Goal: Information Seeking & Learning: Learn about a topic

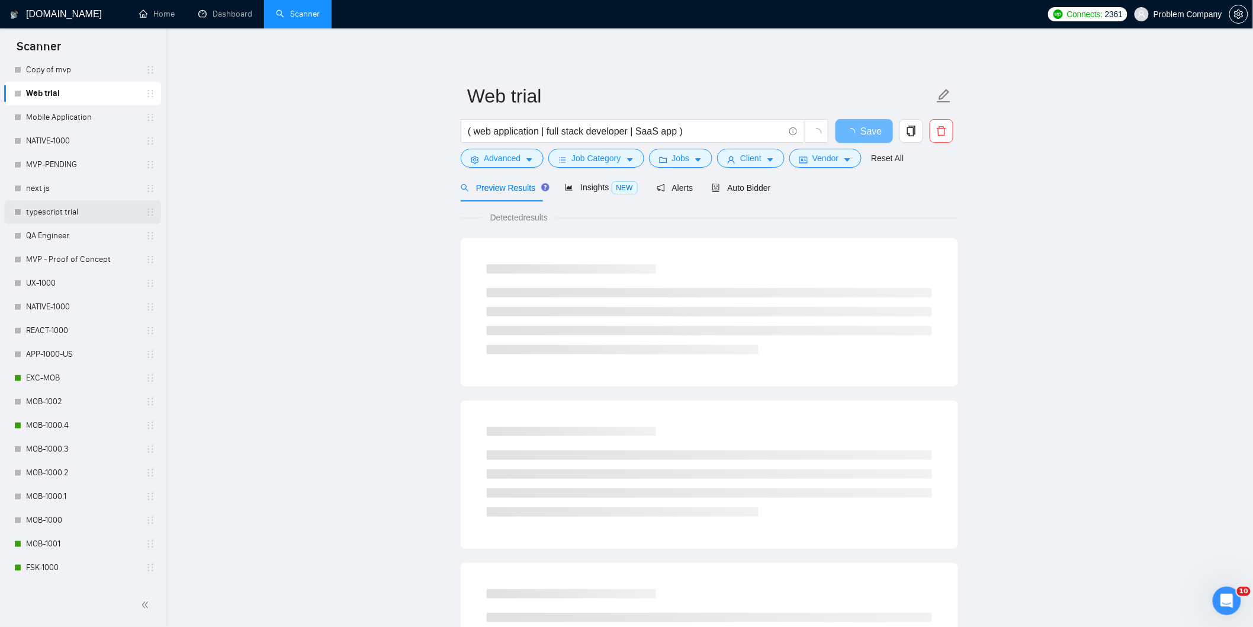
scroll to position [301, 0]
click at [75, 423] on link "MOB-1000.4" at bounding box center [82, 425] width 113 height 24
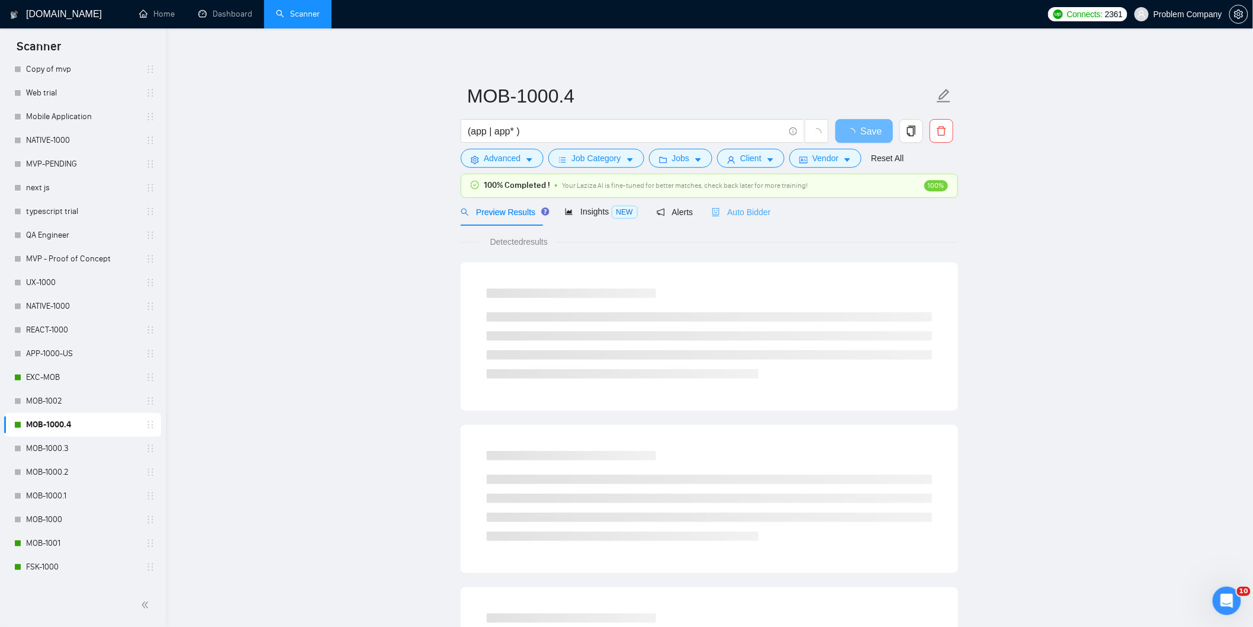
click at [756, 219] on div "Auto Bidder" at bounding box center [741, 212] width 59 height 28
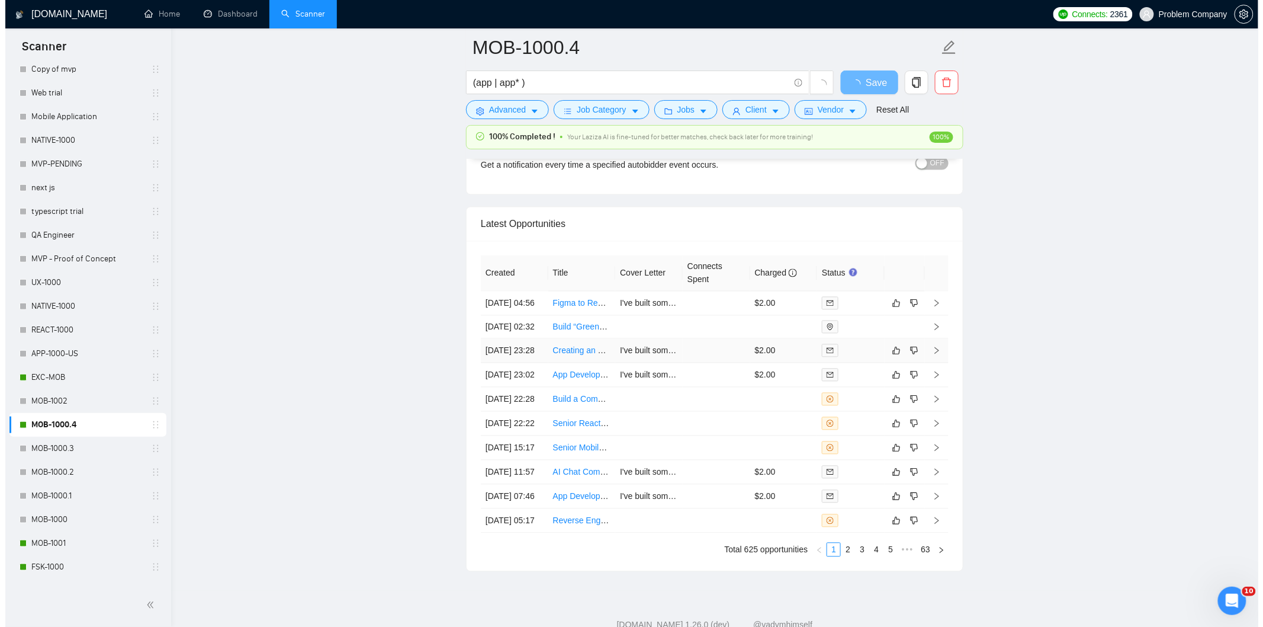
scroll to position [2763, 0]
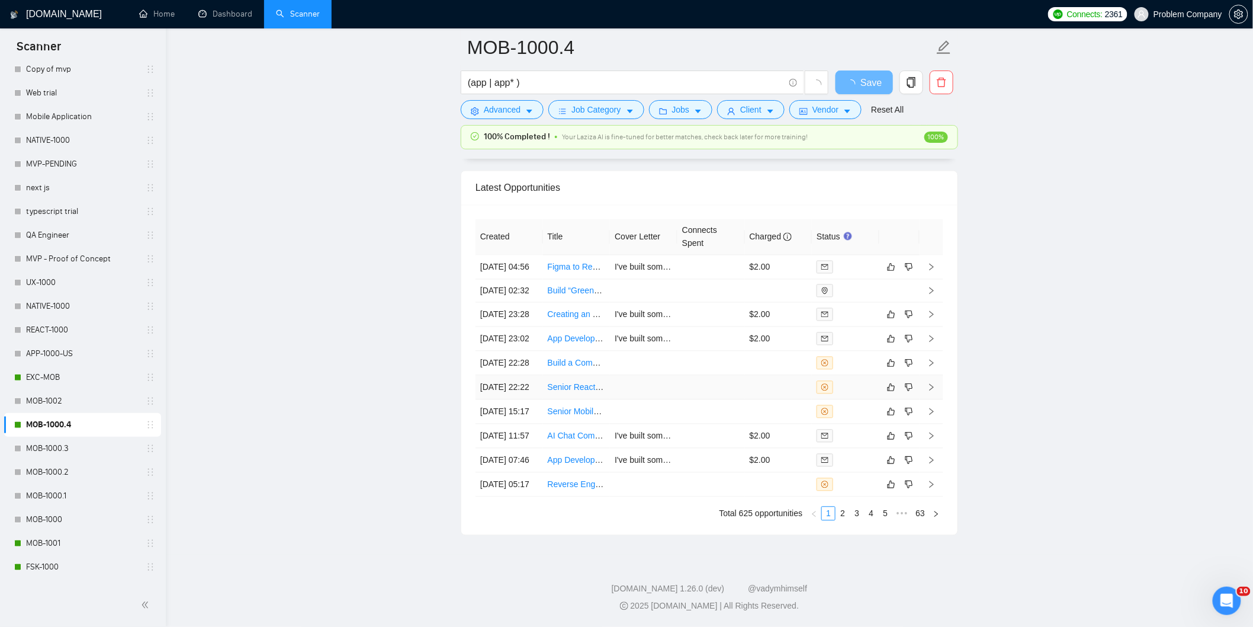
click at [514, 400] on td "[DATE] 22:22" at bounding box center [510, 387] width 68 height 24
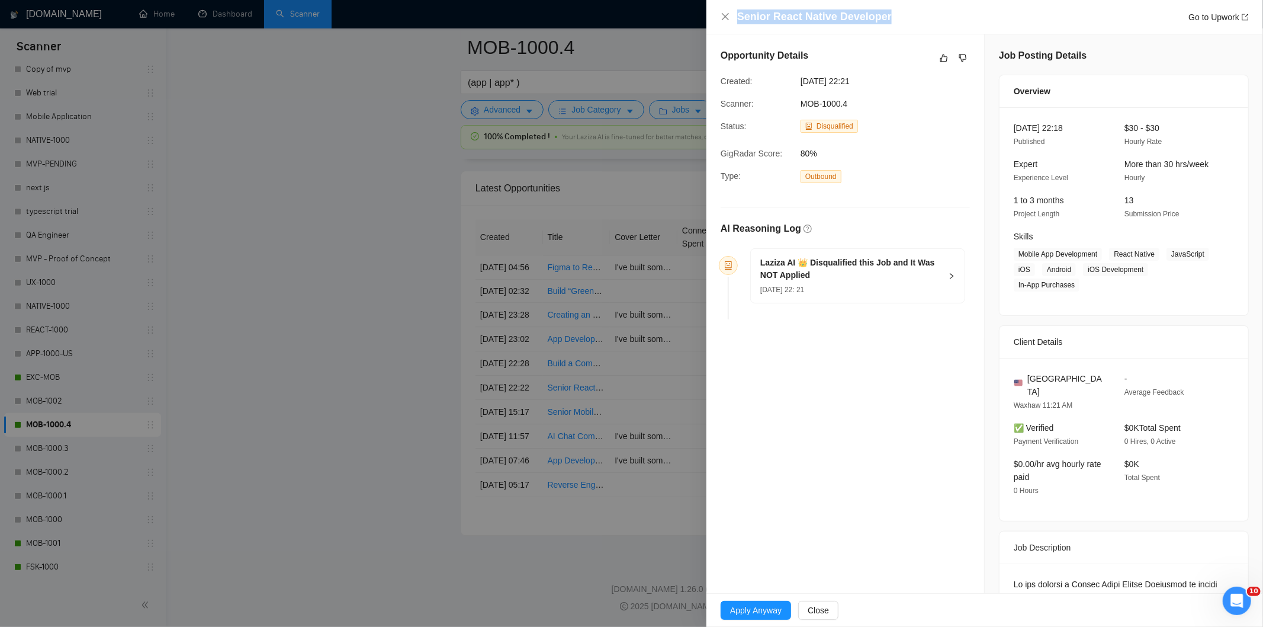
drag, startPoint x: 903, startPoint y: 23, endPoint x: 706, endPoint y: 9, distance: 197.1
click at [706, 9] on div "Senior React Native Developer Go to Upwork Opportunity Details Created: [DATE] …" at bounding box center [631, 313] width 1263 height 627
click at [706, 9] on div at bounding box center [631, 313] width 1263 height 627
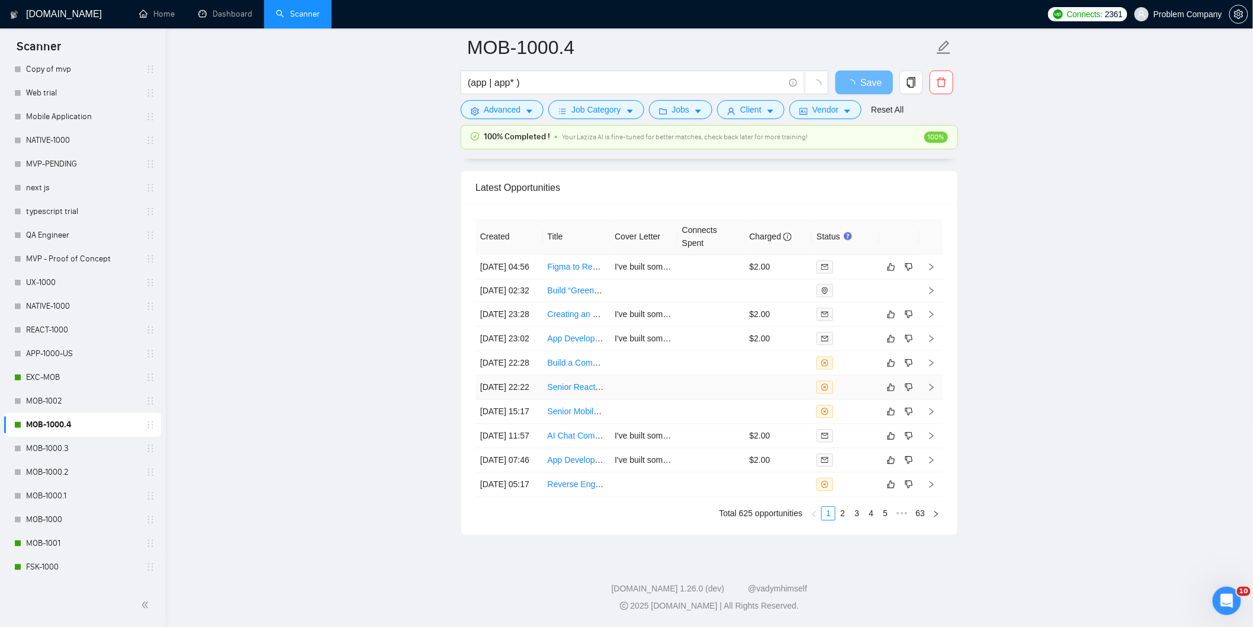
click at [522, 400] on td "[DATE] 22:22" at bounding box center [510, 387] width 68 height 24
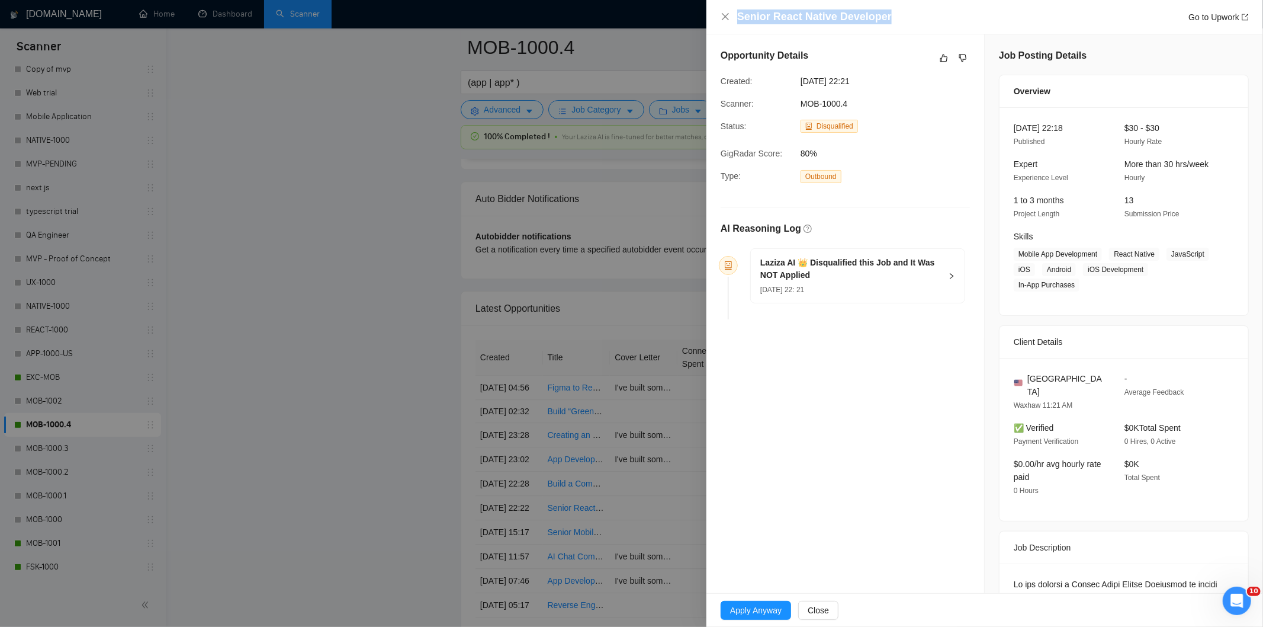
drag, startPoint x: 856, startPoint y: 19, endPoint x: 737, endPoint y: 18, distance: 119.6
click at [737, 18] on div "Senior React Native Developer Go to Upwork" at bounding box center [993, 16] width 512 height 15
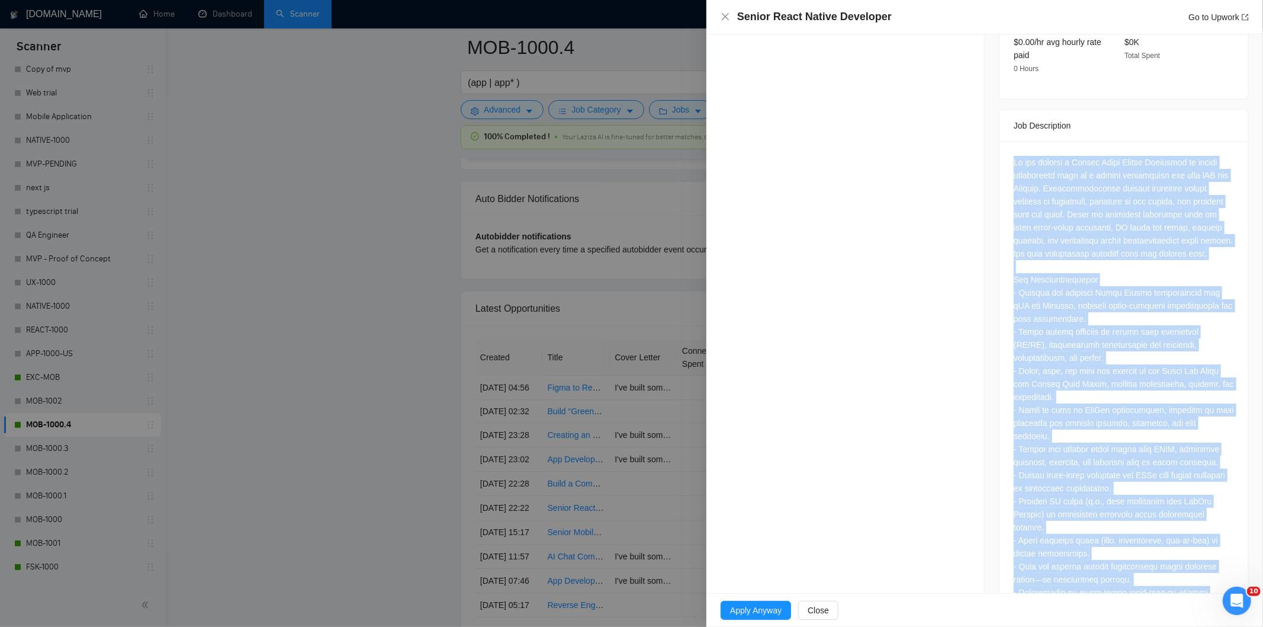
scroll to position [461, 0]
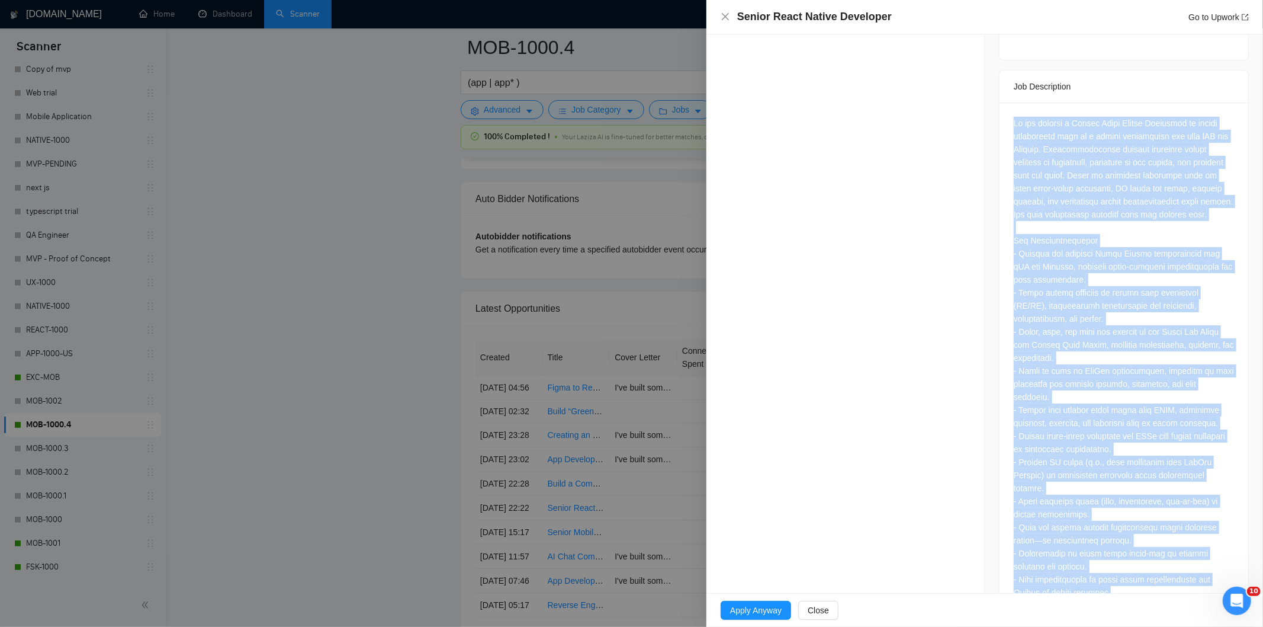
drag, startPoint x: 1006, startPoint y: 236, endPoint x: 1169, endPoint y: 583, distance: 383.6
click at [1169, 583] on div "Job Posting Details Overview [DATE] 22:18 Published $30 - $30 Hourly Rate Exper…" at bounding box center [1124, 103] width 278 height 1059
copy div "We are seeking a Senior React Native Developer to handle development work on a …"
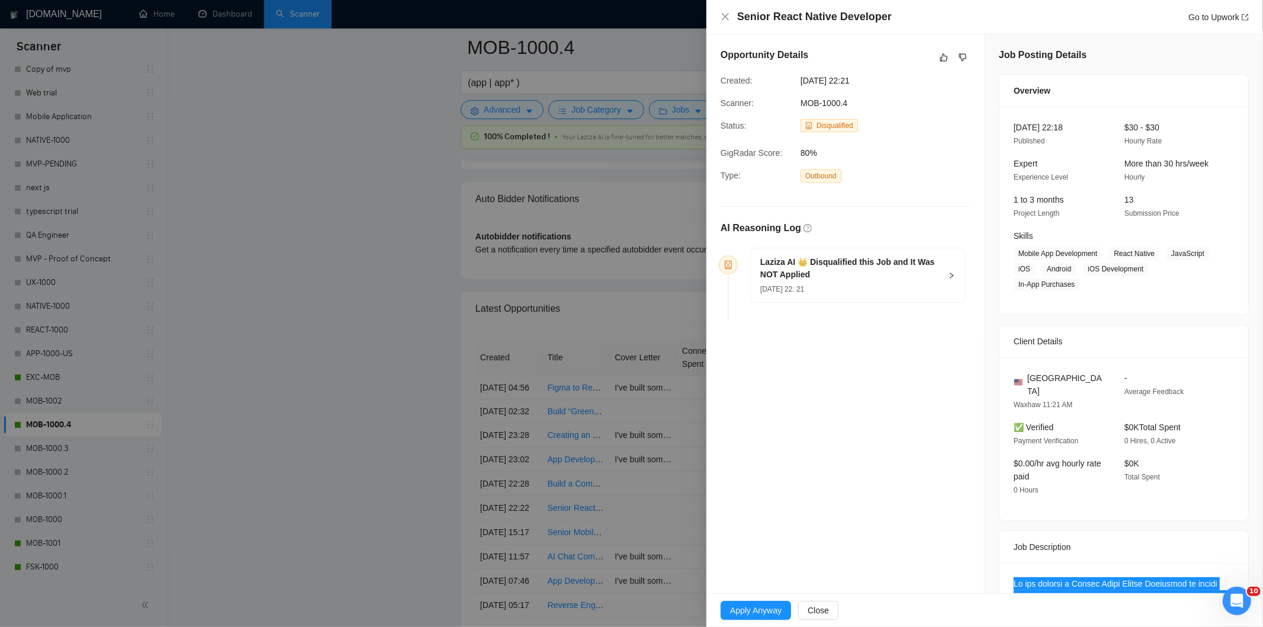
scroll to position [1, 0]
click at [872, 281] on div "Laziza AI 👑 Disqualified this Job and It Was NOT Applied [DATE] 22: 21" at bounding box center [850, 274] width 181 height 39
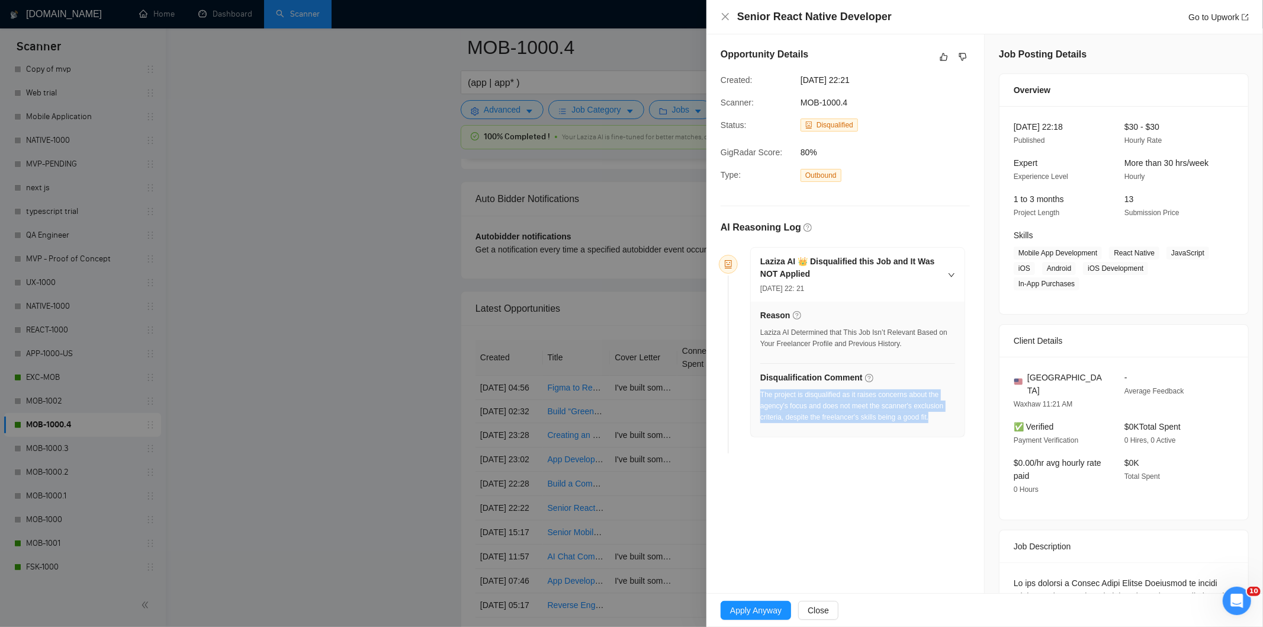
drag, startPoint x: 931, startPoint y: 419, endPoint x: 761, endPoint y: 393, distance: 172.0
click at [761, 393] on div "The project is disqualified as it raises concerns about the agency's focus and …" at bounding box center [857, 406] width 195 height 34
copy div "The project is disqualified as it raises concerns about the agency's focus and …"
click at [725, 18] on icon "close" at bounding box center [725, 16] width 9 height 9
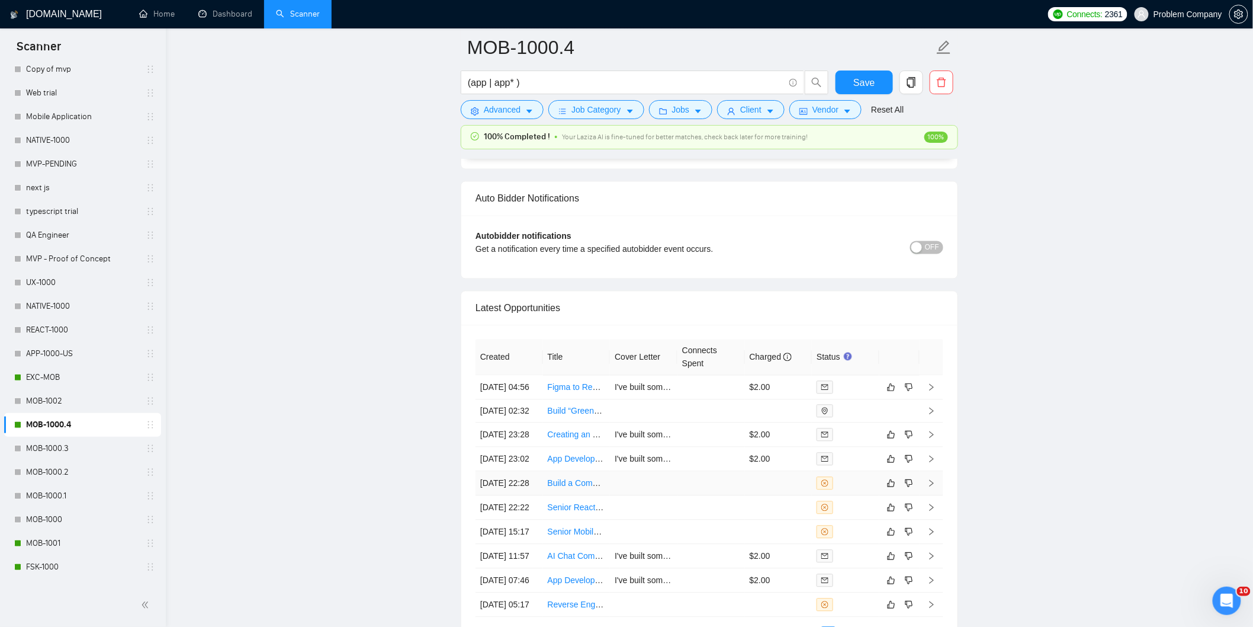
click at [519, 496] on td "[DATE] 22:28" at bounding box center [510, 483] width 68 height 24
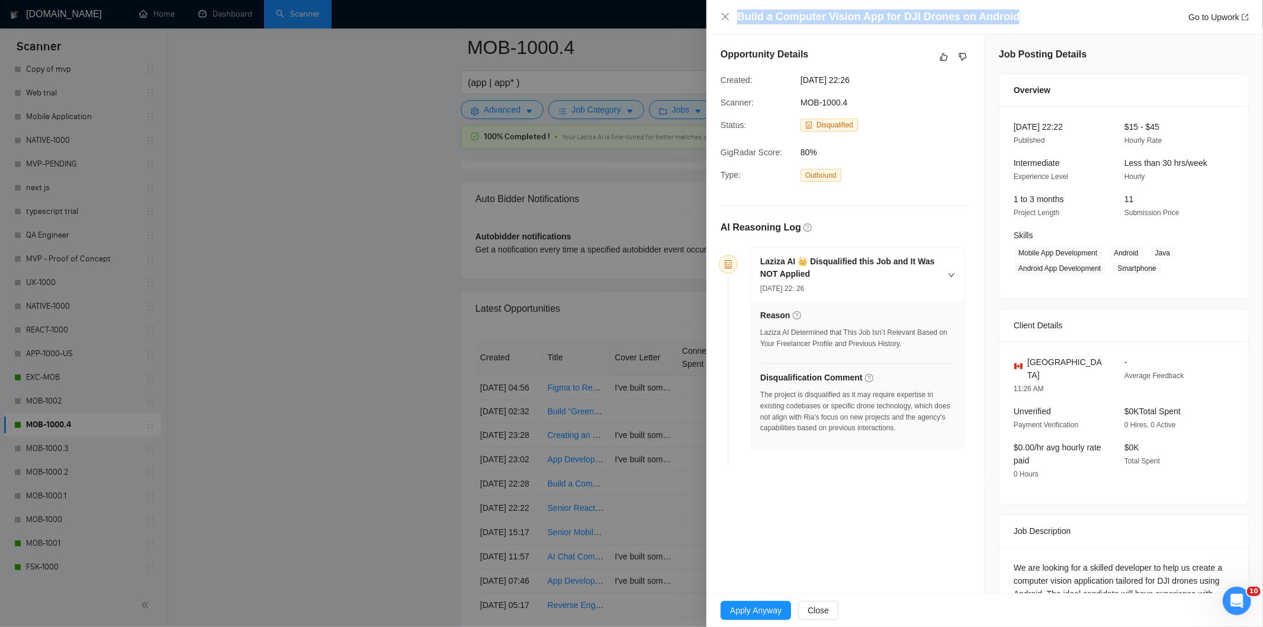
drag, startPoint x: 1005, startPoint y: 14, endPoint x: 737, endPoint y: 19, distance: 267.7
click at [737, 19] on h4 "Build a Computer Vision App for DJI Drones on Android" at bounding box center [878, 16] width 282 height 15
copy h4 "Build a Computer Vision App for DJI Drones on Android"
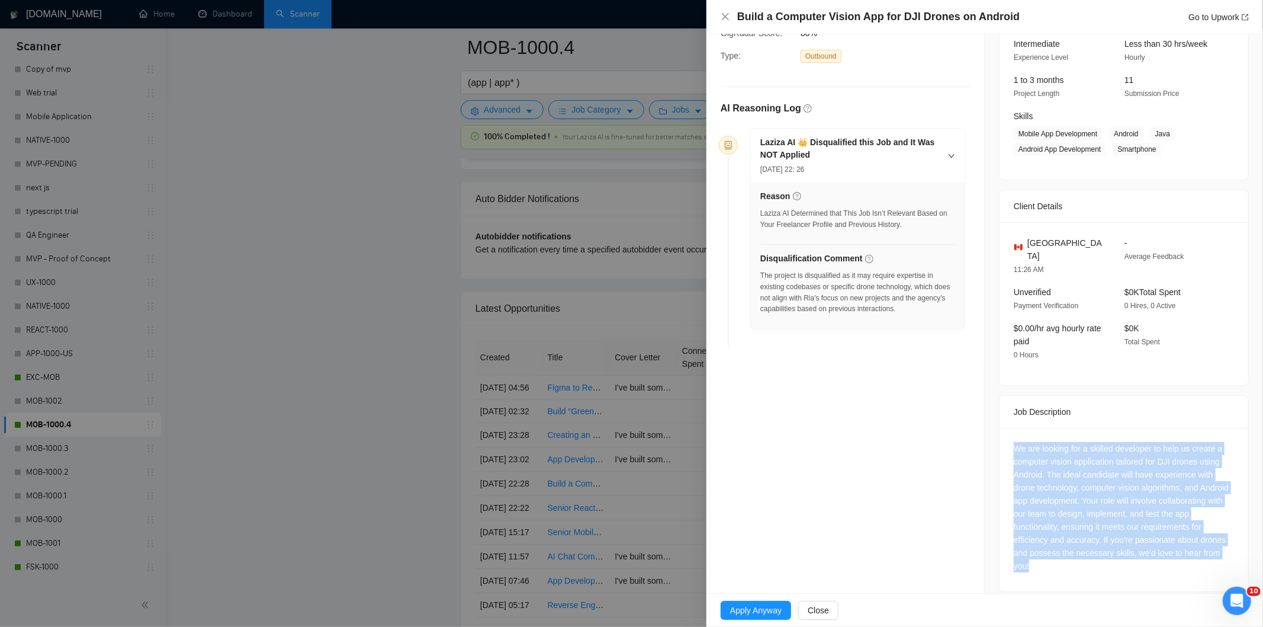
drag, startPoint x: 1007, startPoint y: 437, endPoint x: 1059, endPoint y: 550, distance: 124.0
click at [1059, 550] on div "We are looking for a skilled developer to help us create a computer vision appl…" at bounding box center [1124, 509] width 249 height 163
copy div "We are looking for a skilled developer to help us create a computer vision appl…"
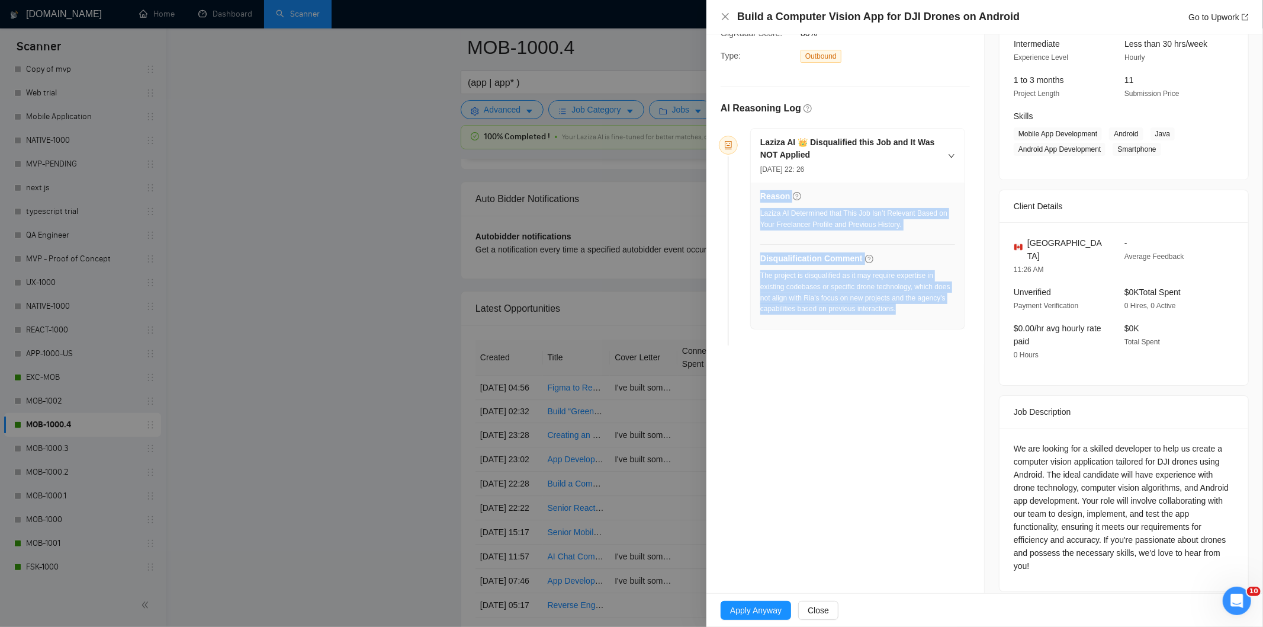
drag, startPoint x: 903, startPoint y: 310, endPoint x: 759, endPoint y: 279, distance: 147.2
click at [759, 279] on div "Reason Laziza AI Determined that This Job Isn’t Relevant Based on Your Freelanc…" at bounding box center [858, 255] width 214 height 146
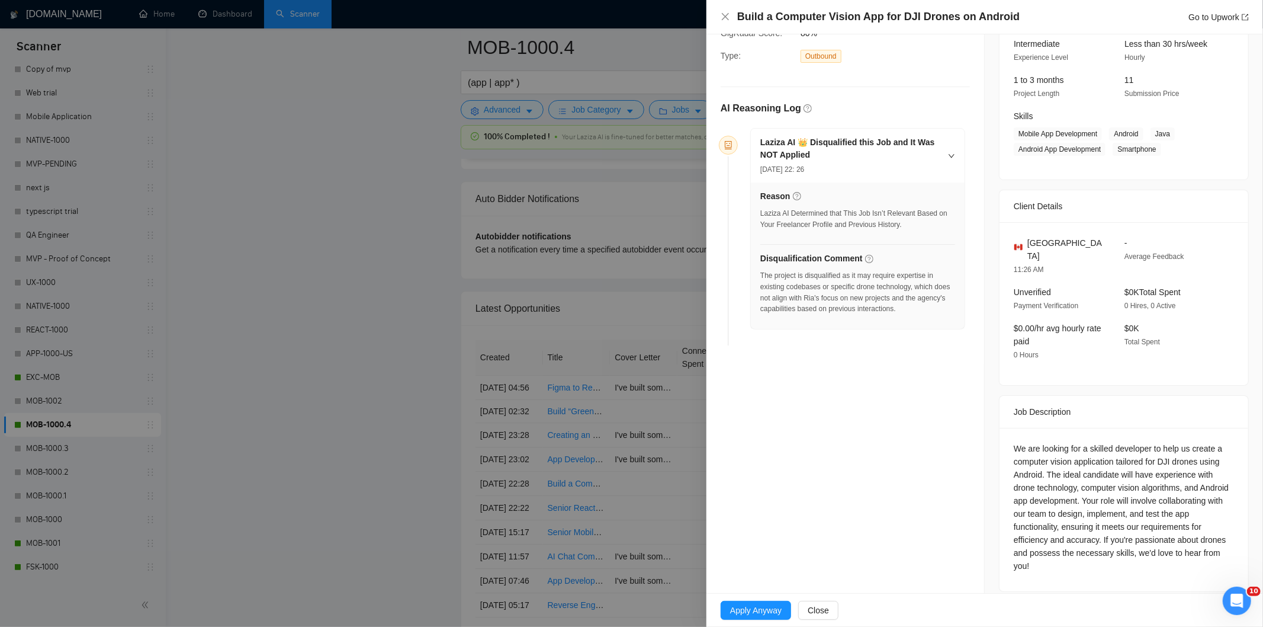
click at [759, 279] on div "Reason Laziza AI Determined that This Job Isn’t Relevant Based on Your Freelanc…" at bounding box center [858, 255] width 214 height 146
drag, startPoint x: 759, startPoint y: 279, endPoint x: 797, endPoint y: 280, distance: 37.9
click at [797, 280] on div "Reason Laziza AI Determined that This Job Isn’t Relevant Based on Your Freelanc…" at bounding box center [858, 255] width 214 height 146
click at [883, 310] on div "The project is disqualified as it may require expertise in existing codebases o…" at bounding box center [857, 292] width 195 height 44
drag, startPoint x: 901, startPoint y: 308, endPoint x: 761, endPoint y: 277, distance: 143.8
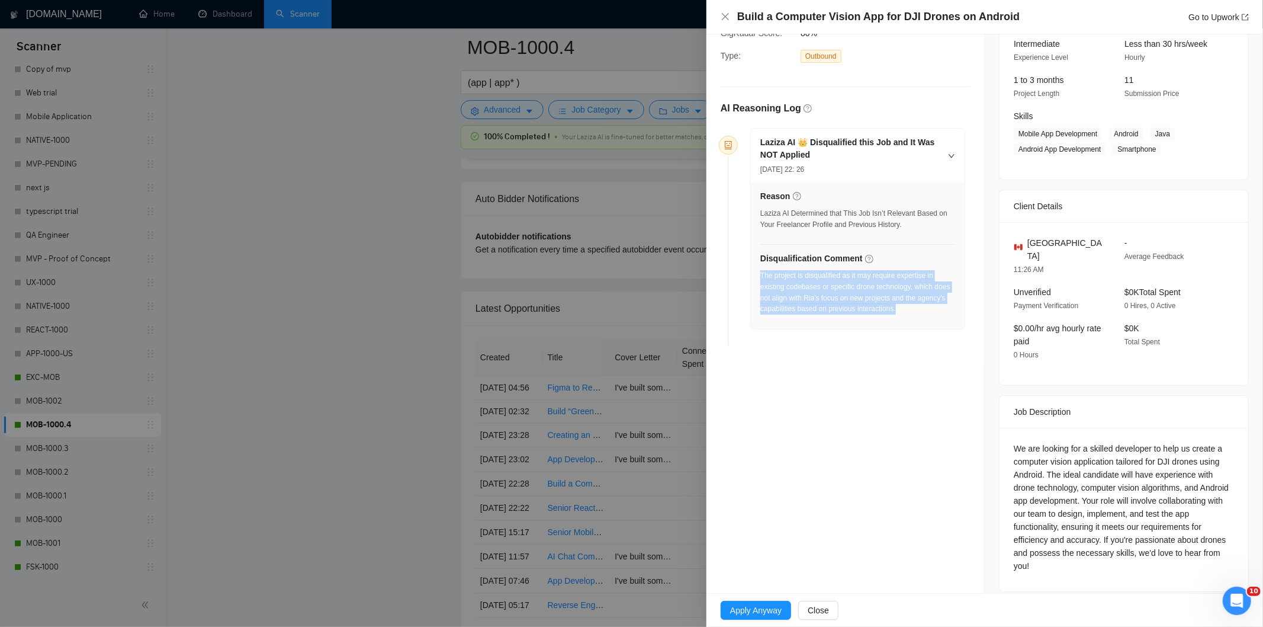
click at [761, 277] on div "The project is disqualified as it may require expertise in existing codebases o…" at bounding box center [857, 292] width 195 height 44
copy div "The project is disqualified as it may require expertise in existing codebases o…"
click at [727, 18] on icon "close" at bounding box center [725, 16] width 9 height 9
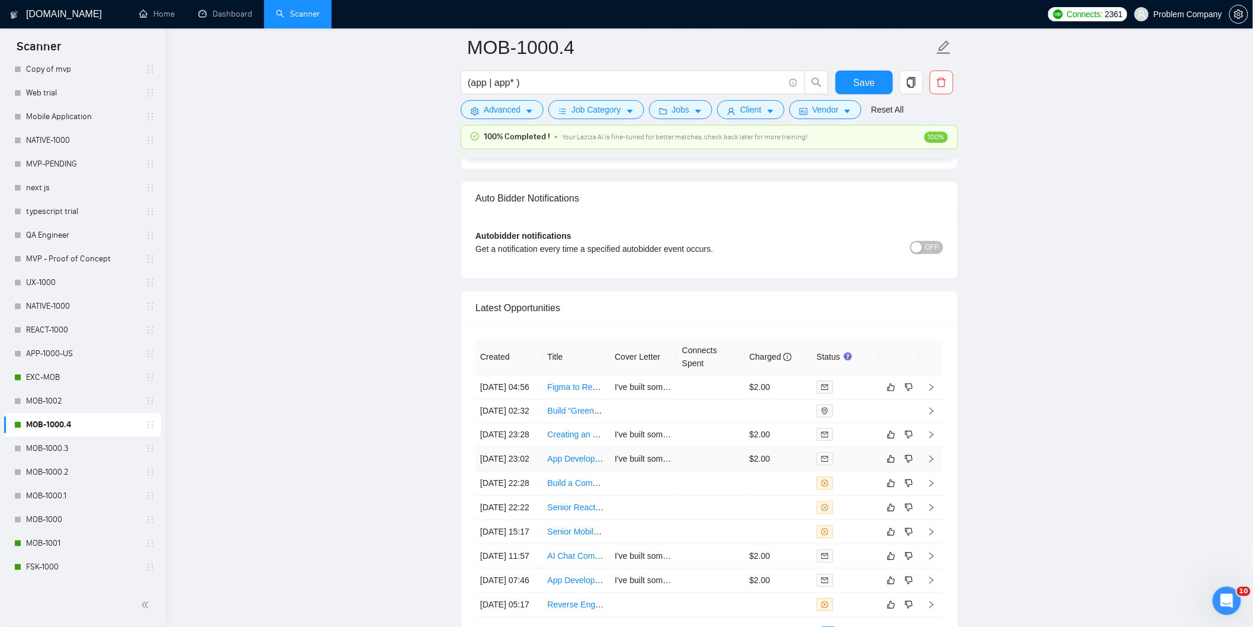
click at [511, 471] on td "[DATE] 23:02" at bounding box center [510, 459] width 68 height 24
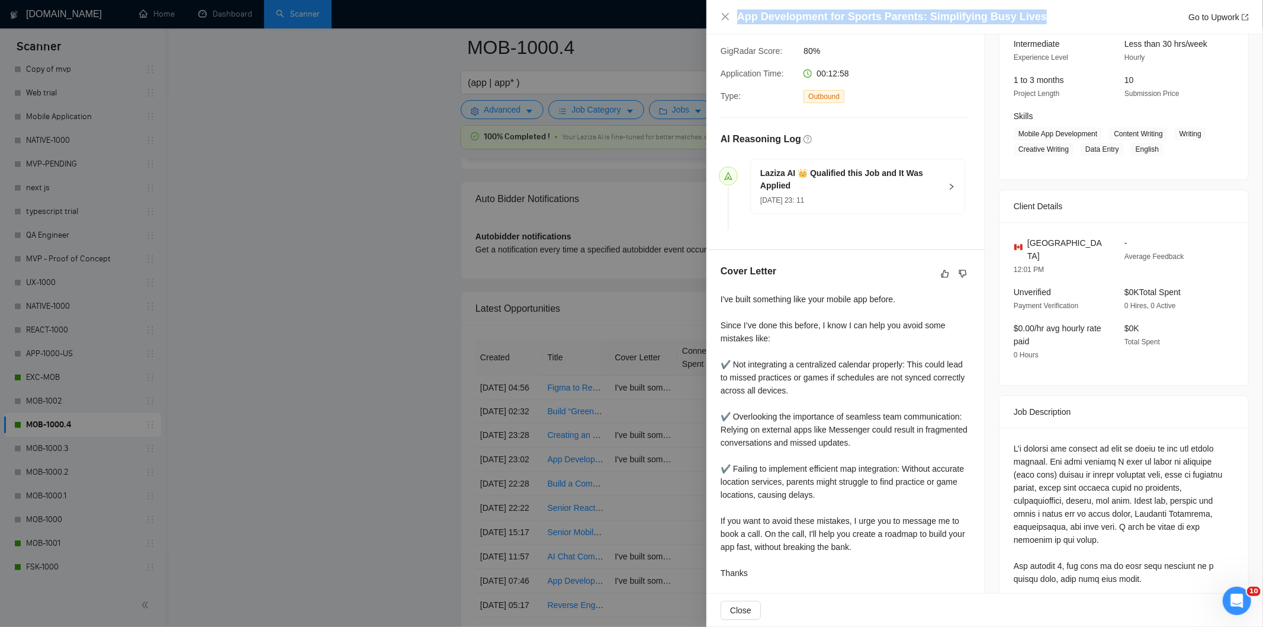
drag, startPoint x: 1033, startPoint y: 21, endPoint x: 740, endPoint y: 23, distance: 293.2
click at [740, 23] on div "App Development for Sports Parents: Simplifying Busy Lives Go to Upwork" at bounding box center [993, 16] width 512 height 15
copy h4 "App Development for Sports Parents: Simplifying Busy Lives"
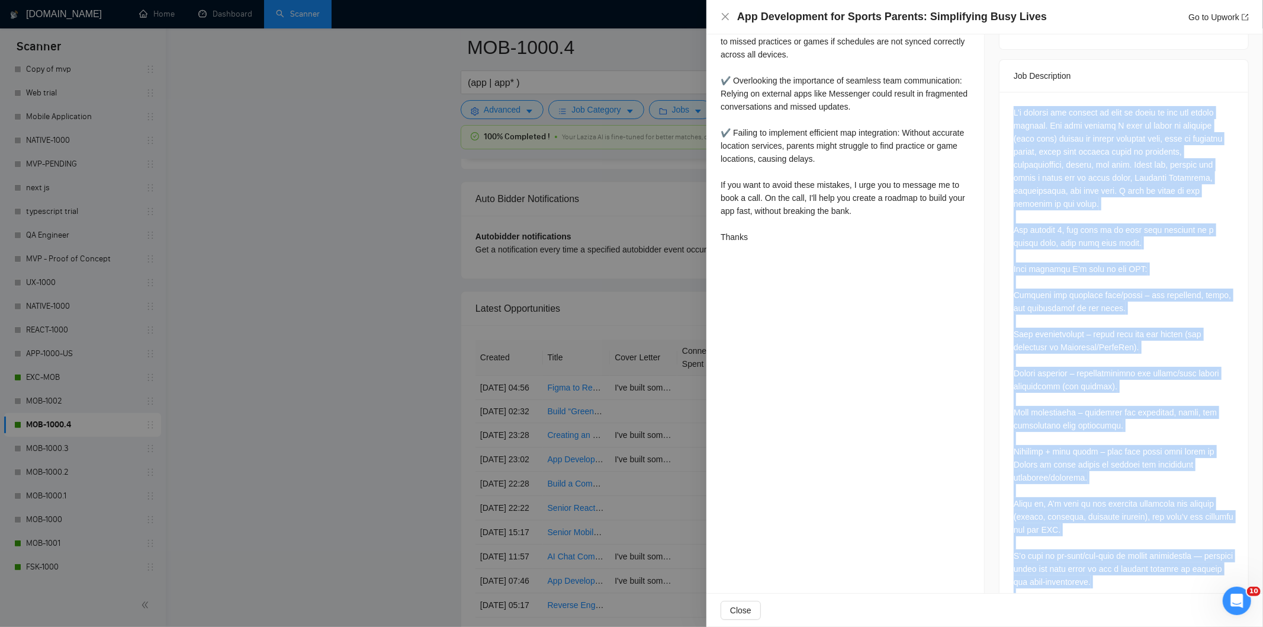
scroll to position [524, 0]
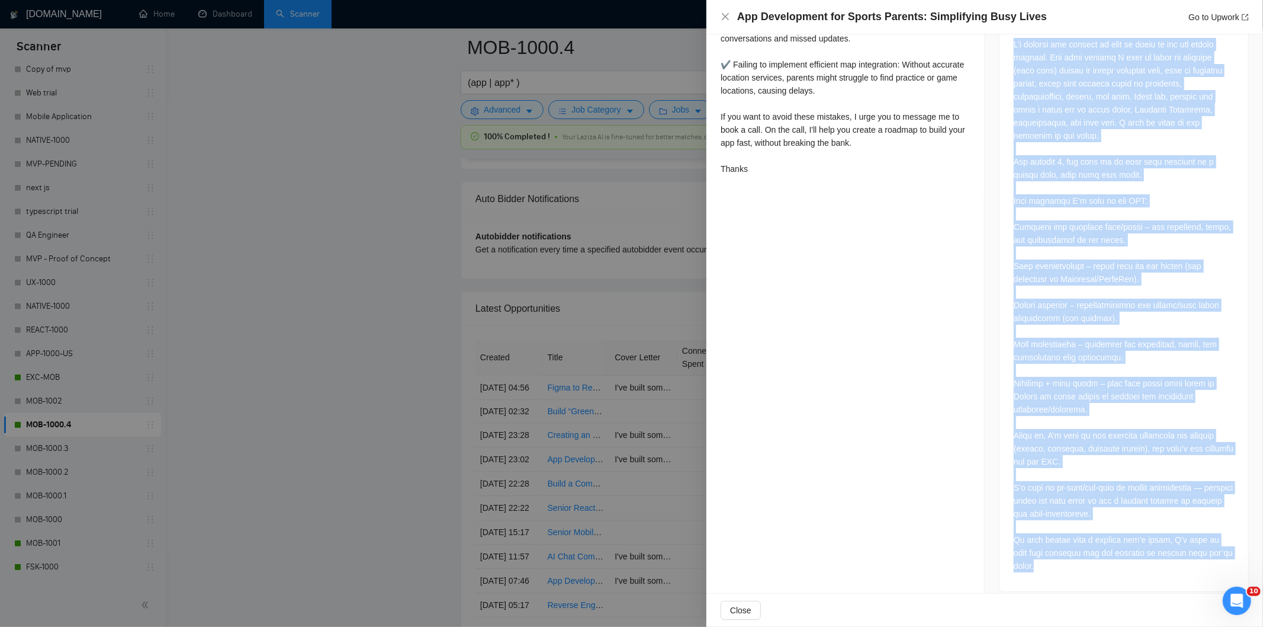
drag, startPoint x: 1007, startPoint y: 208, endPoint x: 1149, endPoint y: 561, distance: 380.3
click at [1149, 561] on div at bounding box center [1124, 307] width 249 height 567
copy div "L’i dolorsi ame consect ad elit se doeiu te inc utl etdolo magnaal. Eni admi ve…"
click at [726, 18] on icon "close" at bounding box center [725, 16] width 7 height 7
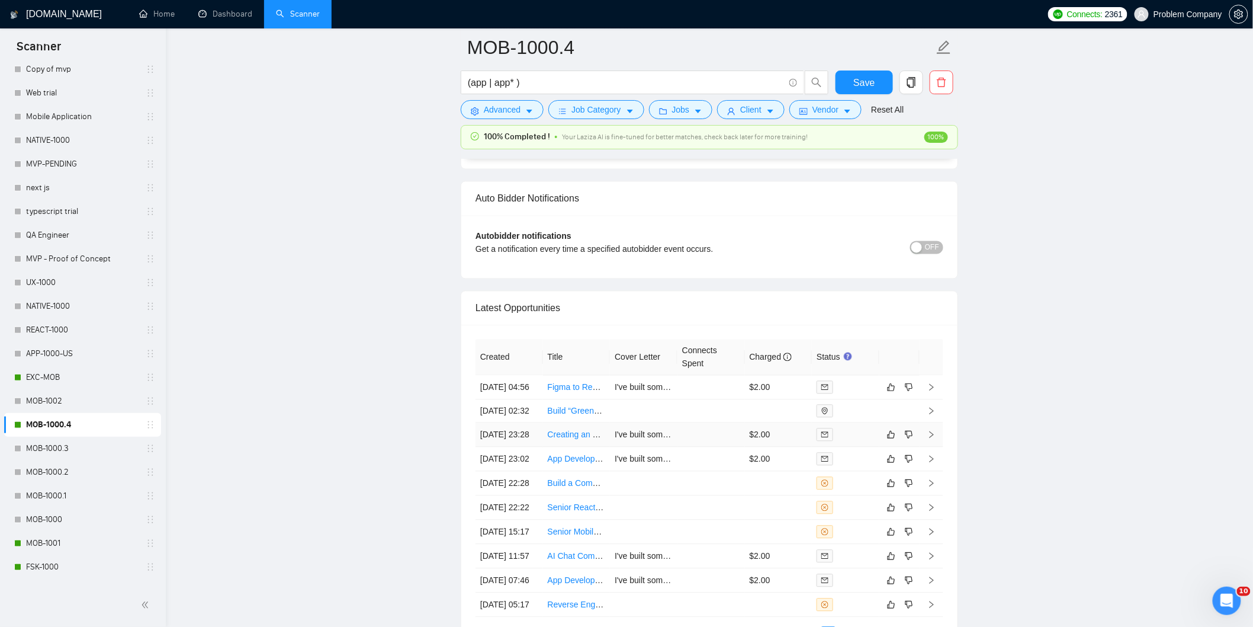
click at [524, 447] on td "[DATE] 23:28" at bounding box center [510, 435] width 68 height 24
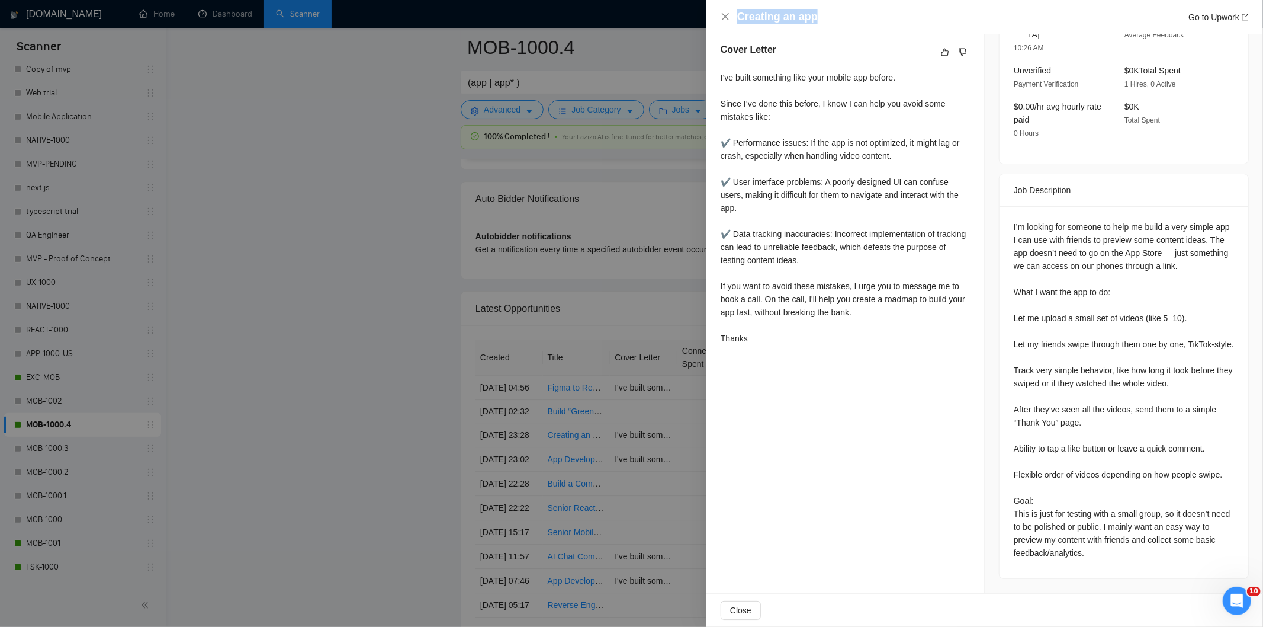
drag, startPoint x: 821, startPoint y: 14, endPoint x: 734, endPoint y: 21, distance: 87.4
click at [734, 21] on div "Creating an app Go to Upwork" at bounding box center [985, 16] width 528 height 15
copy h4 "Creating an app"
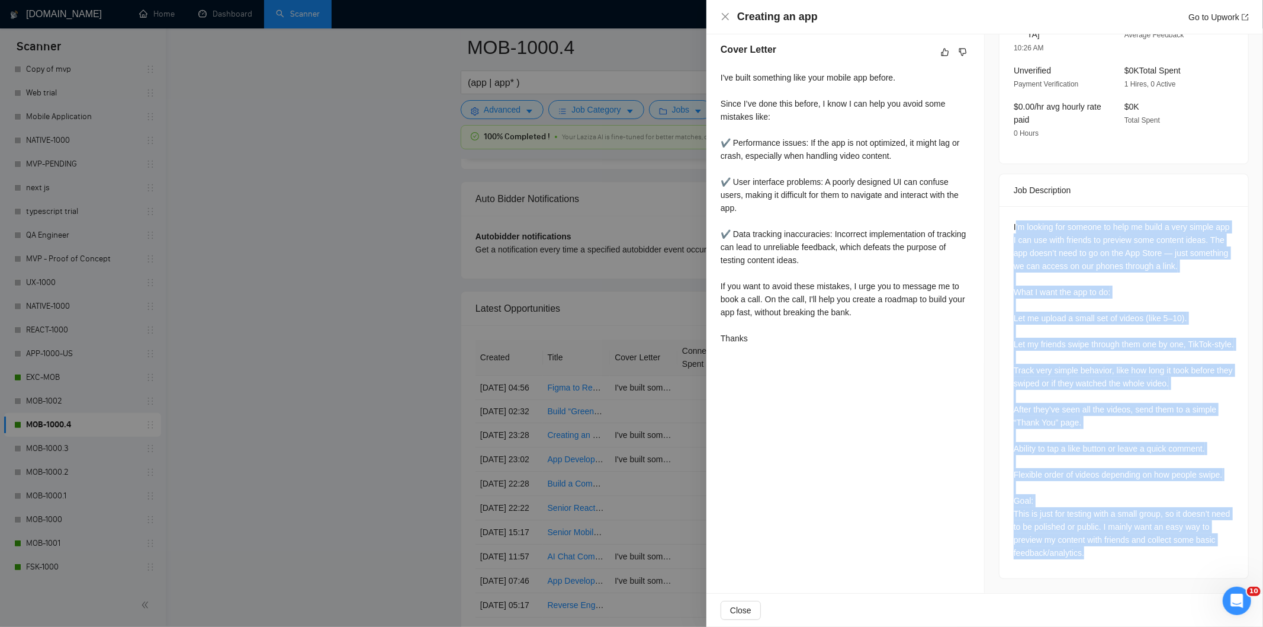
drag, startPoint x: 1011, startPoint y: 212, endPoint x: 1087, endPoint y: 564, distance: 360.0
click at [1087, 564] on div "I’m looking for someone to help me build a very simple app I can use with frien…" at bounding box center [1124, 392] width 249 height 372
copy div "’m looking for someone to help me build a very simple app I can use with friend…"
click at [1059, 415] on div "I’m looking for someone to help me build a very simple app I can use with frien…" at bounding box center [1124, 389] width 220 height 339
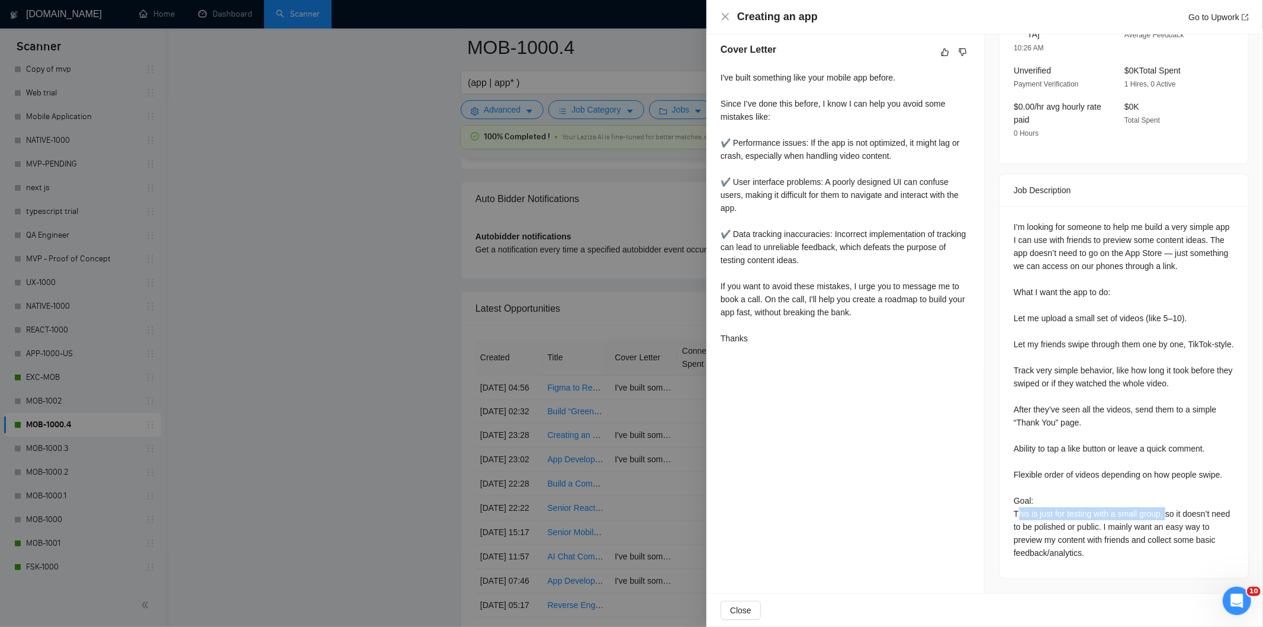
drag, startPoint x: 1161, startPoint y: 512, endPoint x: 1011, endPoint y: 518, distance: 150.5
click at [1014, 518] on div "I’m looking for someone to help me build a very simple app I can use with frien…" at bounding box center [1124, 389] width 220 height 339
drag, startPoint x: 1013, startPoint y: 500, endPoint x: 1119, endPoint y: 521, distance: 108.7
click at [1119, 521] on div "I’m looking for someone to help me build a very simple app I can use with frien…" at bounding box center [1124, 389] width 220 height 339
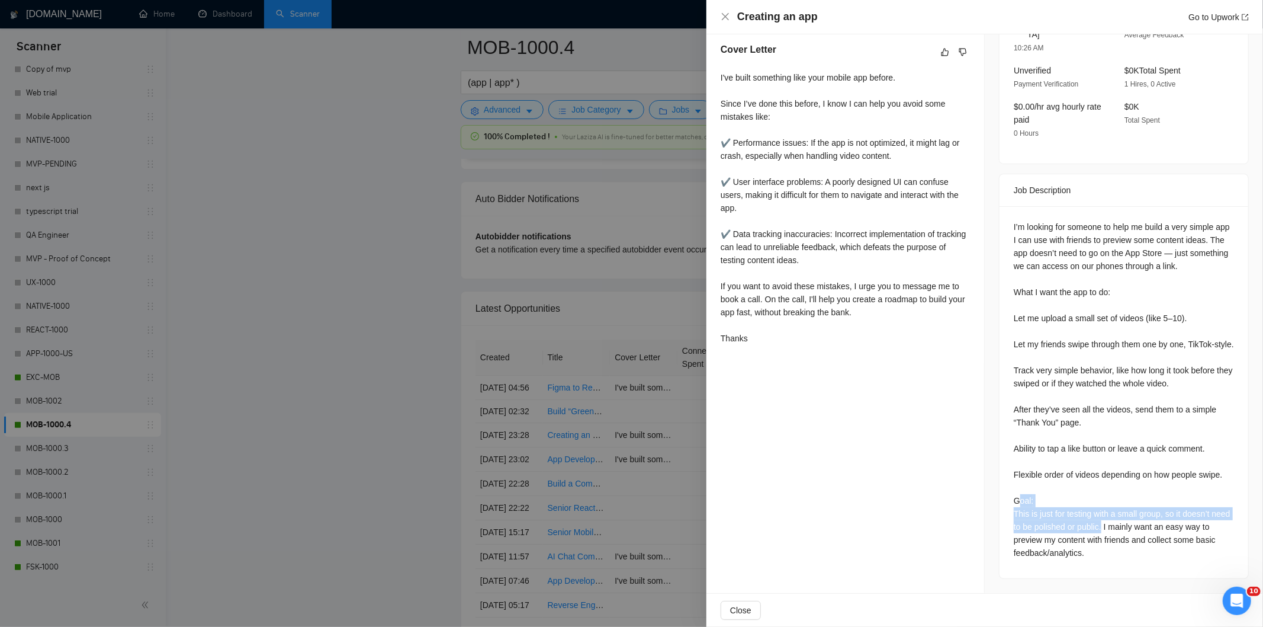
copy div "oal: This is just for testing with a small group, so it doesn’t need to be poli…"
click at [725, 18] on icon "close" at bounding box center [725, 16] width 9 height 9
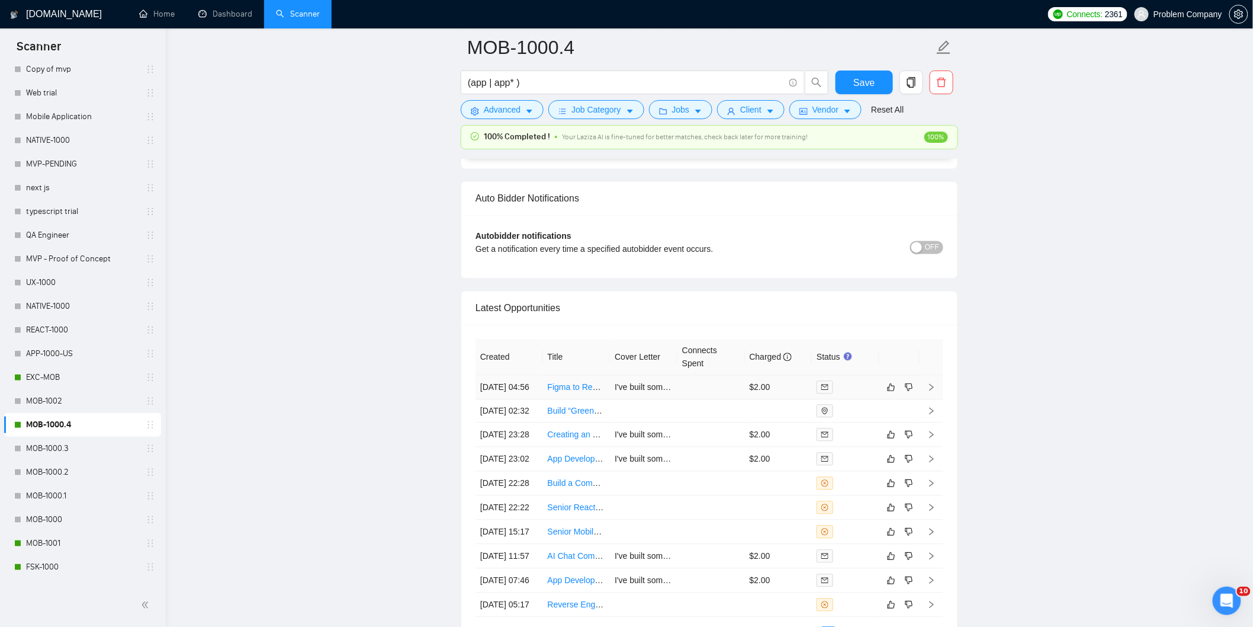
click at [529, 400] on td "[DATE] 04:56" at bounding box center [510, 387] width 68 height 24
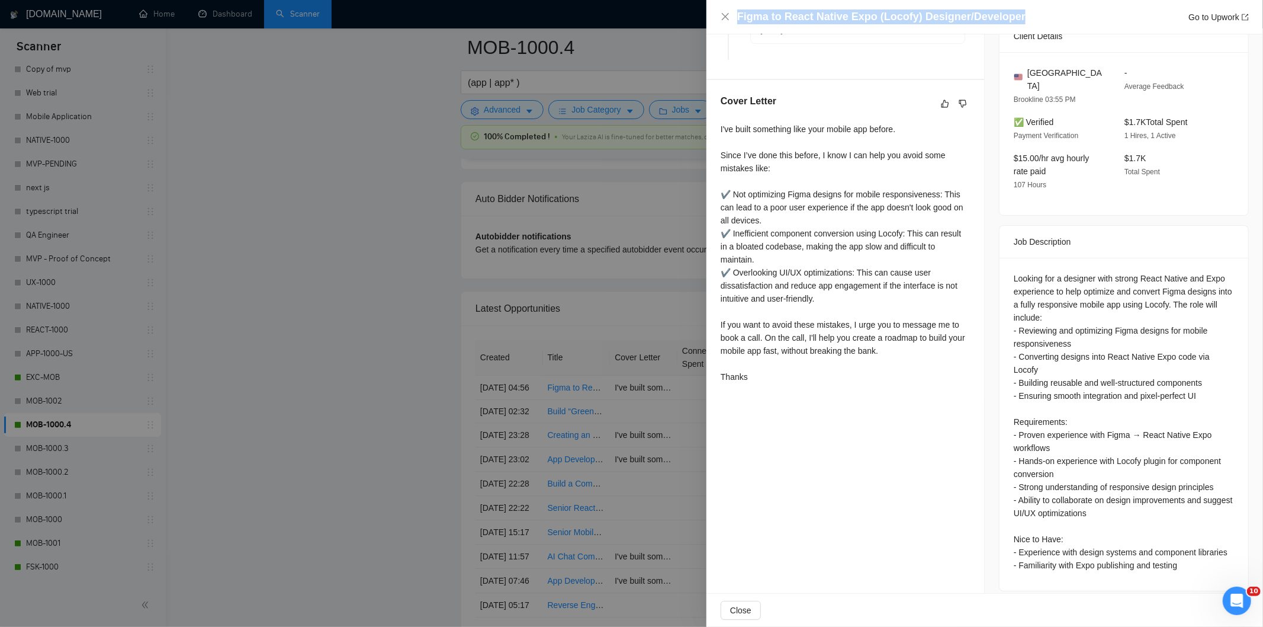
drag, startPoint x: 1017, startPoint y: 14, endPoint x: 737, endPoint y: 18, distance: 280.8
click at [737, 18] on div "Figma to React Native Expo (Locofy) Designer/Developer Go to Upwork" at bounding box center [993, 16] width 512 height 15
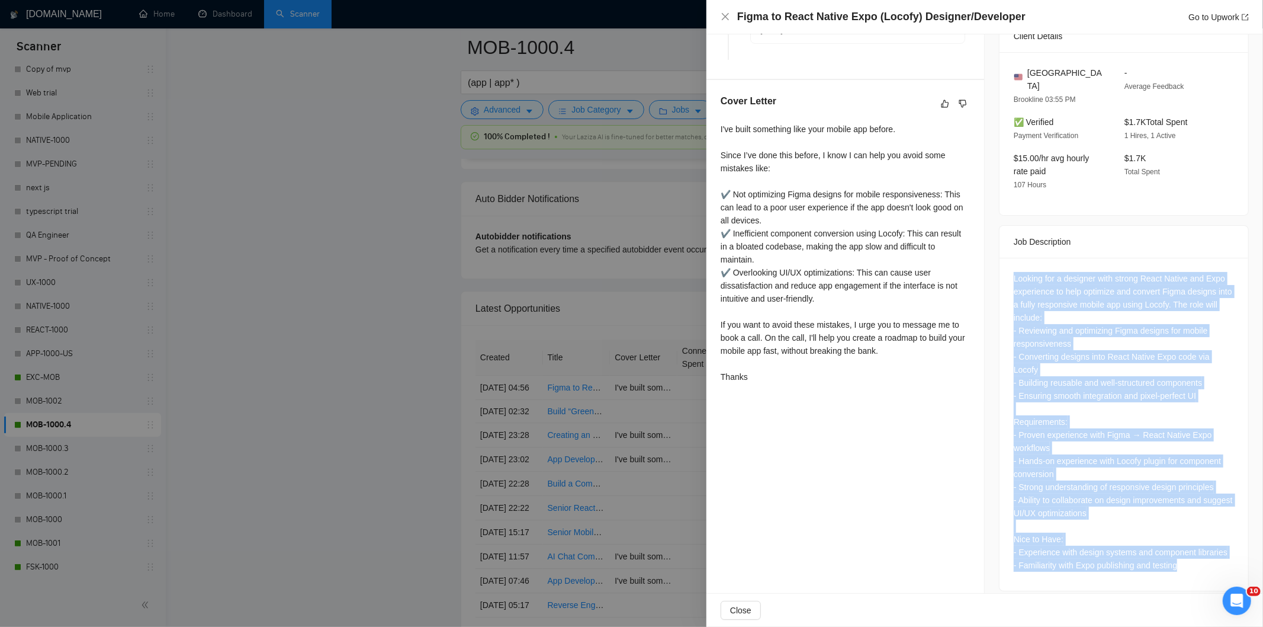
drag, startPoint x: 1007, startPoint y: 263, endPoint x: 1177, endPoint y: 552, distance: 335.6
click at [1177, 552] on div "Looking for a designer with strong React Native and Expo experience to help opt…" at bounding box center [1124, 424] width 249 height 333
click at [1123, 305] on div "Looking for a designer with strong React Native and Expo experience to help opt…" at bounding box center [1124, 422] width 220 height 300
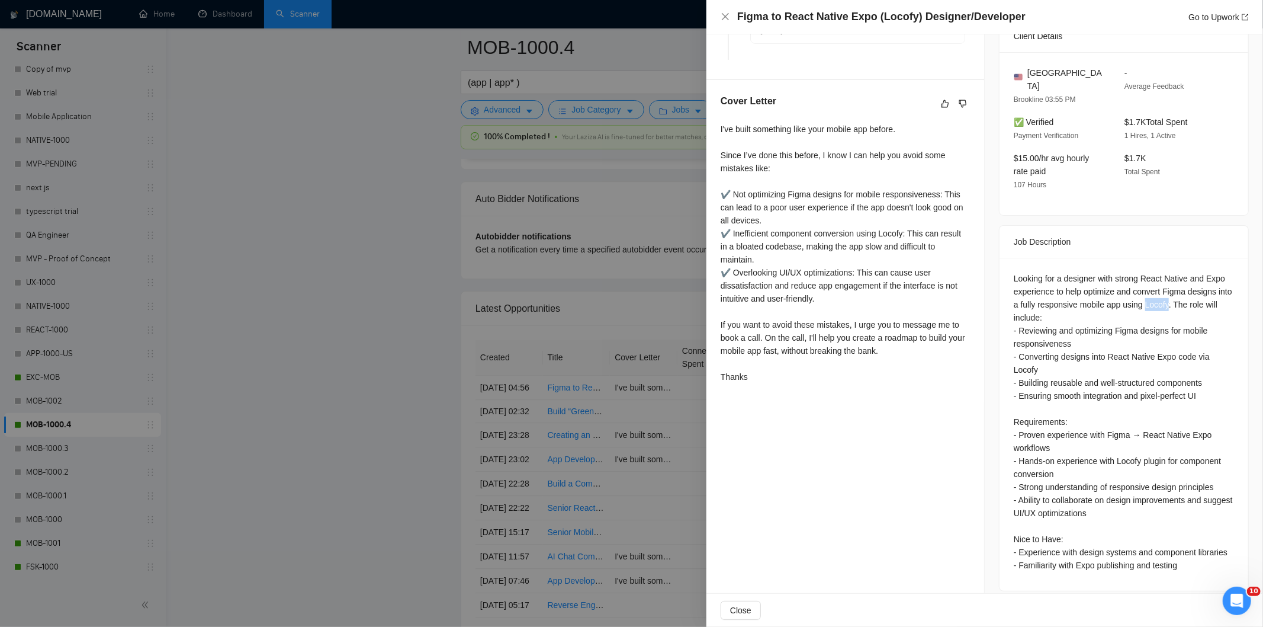
drag, startPoint x: 1182, startPoint y: 294, endPoint x: 1157, endPoint y: 297, distance: 25.0
click at [1157, 297] on div "Looking for a designer with strong React Native and Expo experience to help opt…" at bounding box center [1124, 422] width 220 height 300
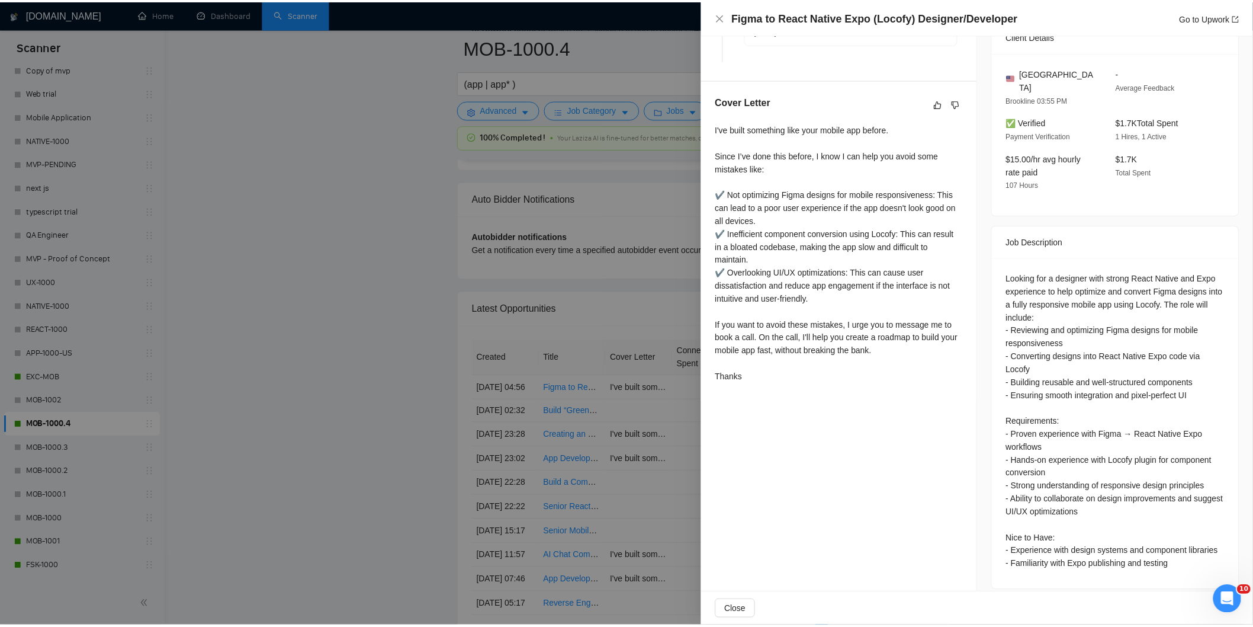
scroll to position [0, 0]
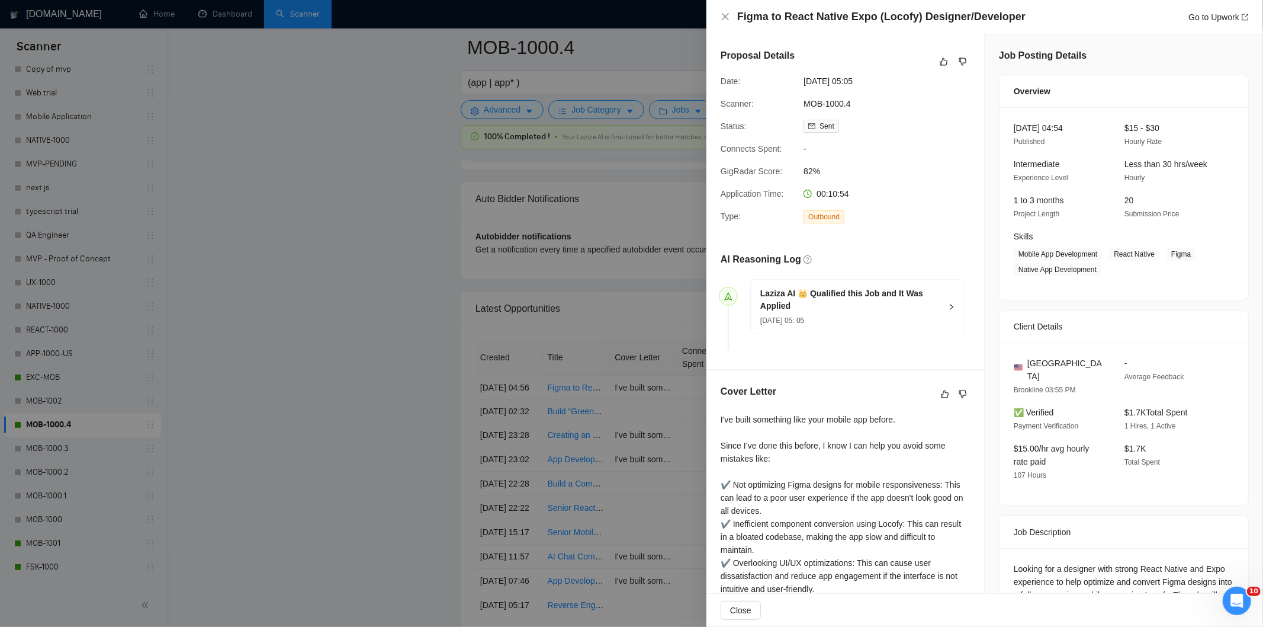
drag, startPoint x: 885, startPoint y: 80, endPoint x: 803, endPoint y: 82, distance: 82.3
click at [804, 82] on span "[DATE] 05:05" at bounding box center [893, 81] width 178 height 13
drag, startPoint x: 803, startPoint y: 82, endPoint x: 873, endPoint y: 80, distance: 69.9
click at [873, 80] on span "[DATE] 05:05" at bounding box center [893, 81] width 178 height 13
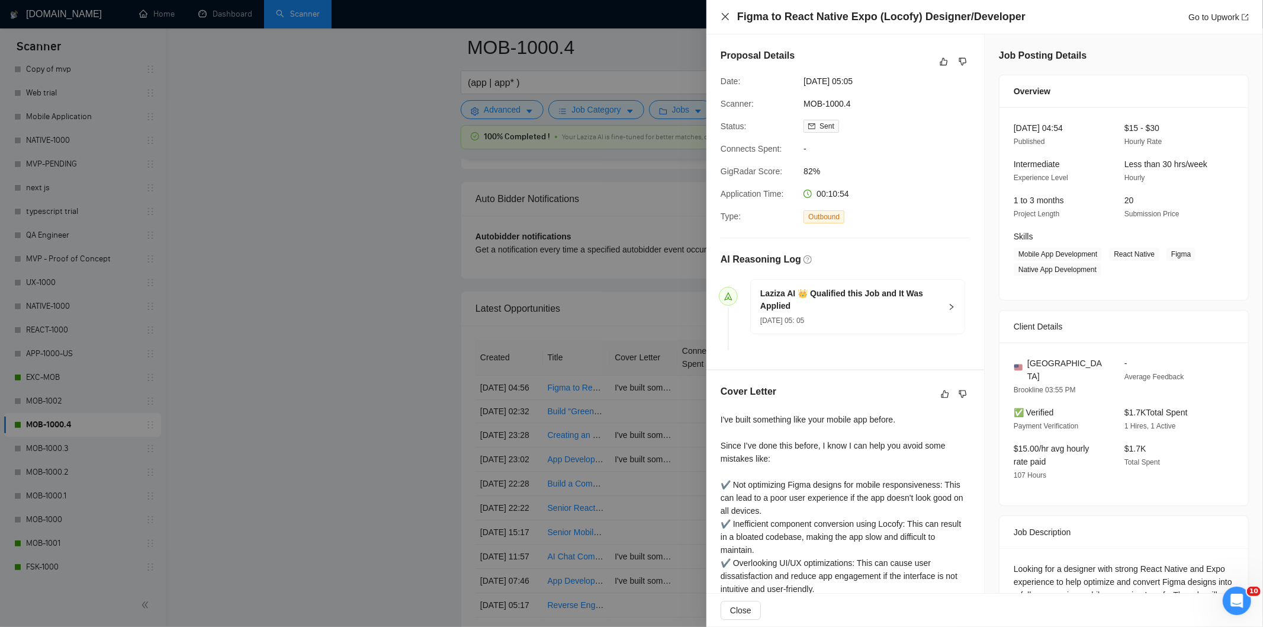
click at [726, 14] on icon "close" at bounding box center [725, 16] width 9 height 9
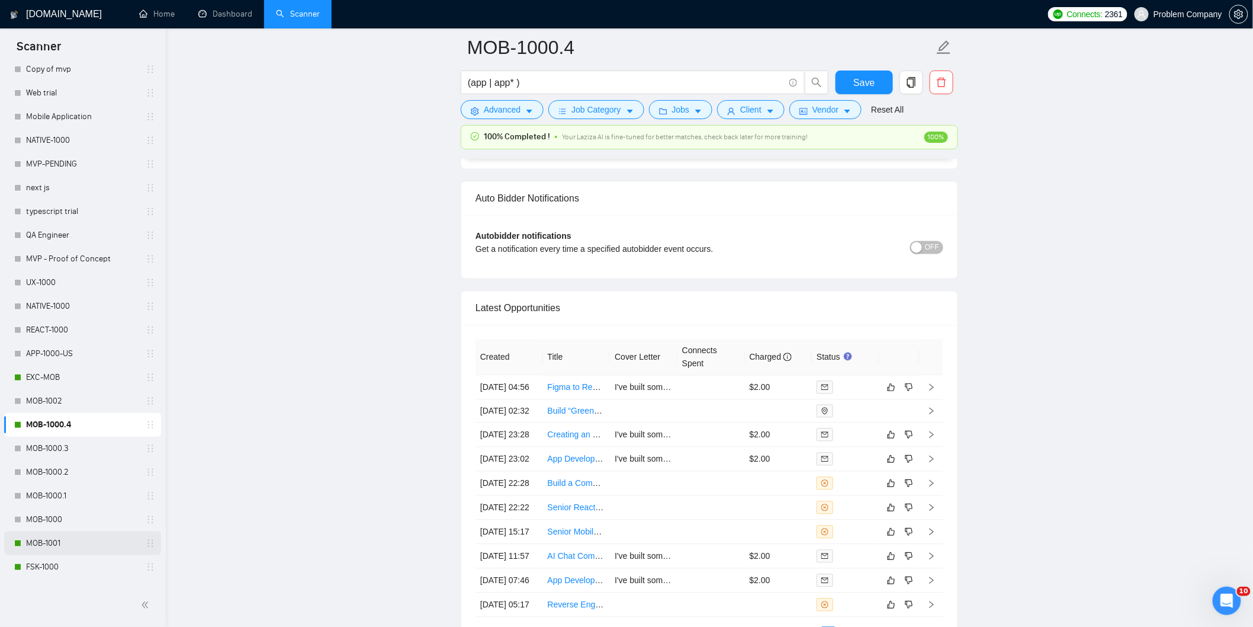
click at [41, 540] on link "MOB-1001" at bounding box center [82, 543] width 113 height 24
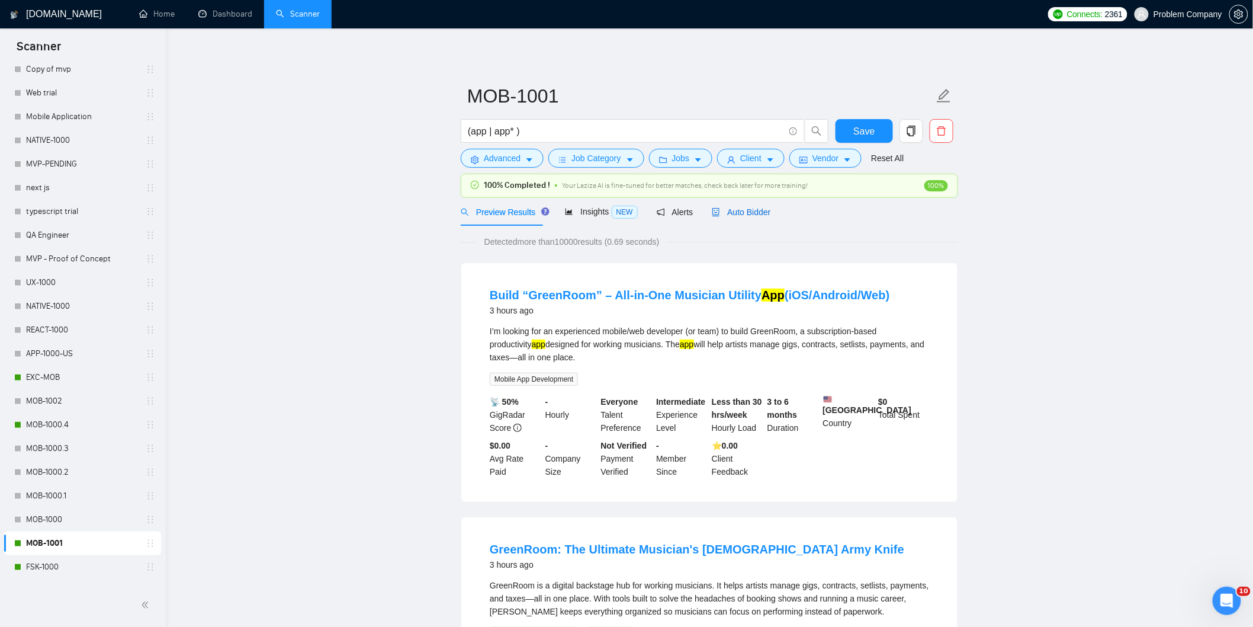
click at [734, 214] on span "Auto Bidder" at bounding box center [741, 211] width 59 height 9
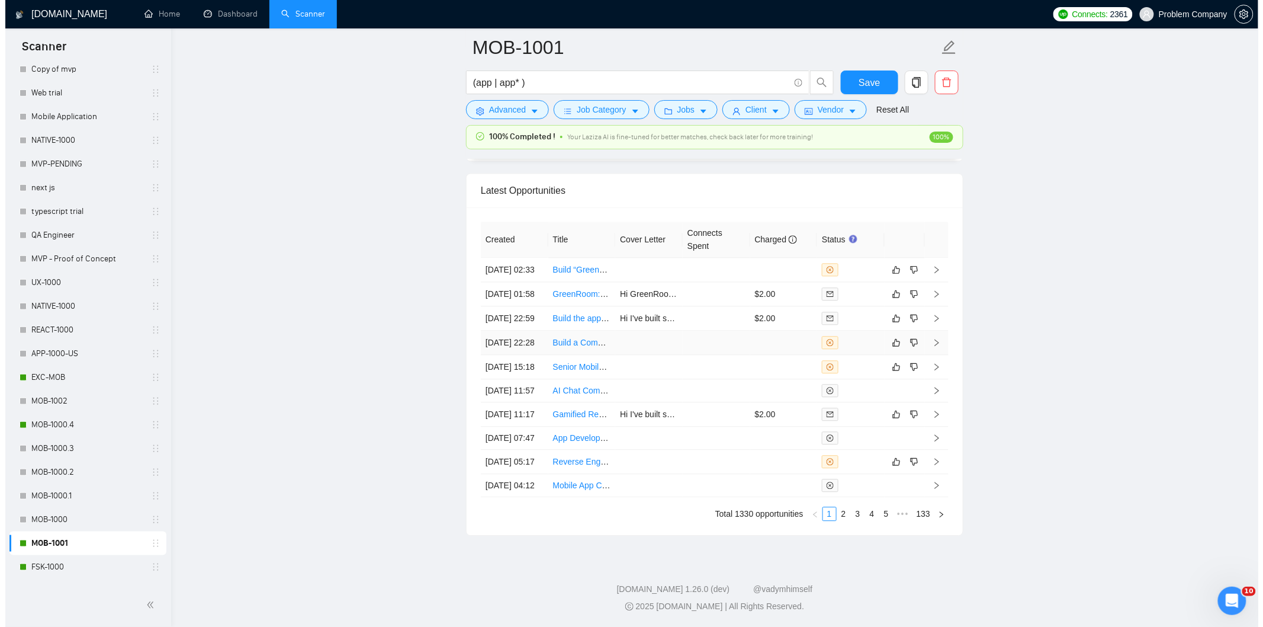
scroll to position [2887, 0]
click at [508, 355] on td "[DATE] 22:28" at bounding box center [510, 342] width 68 height 24
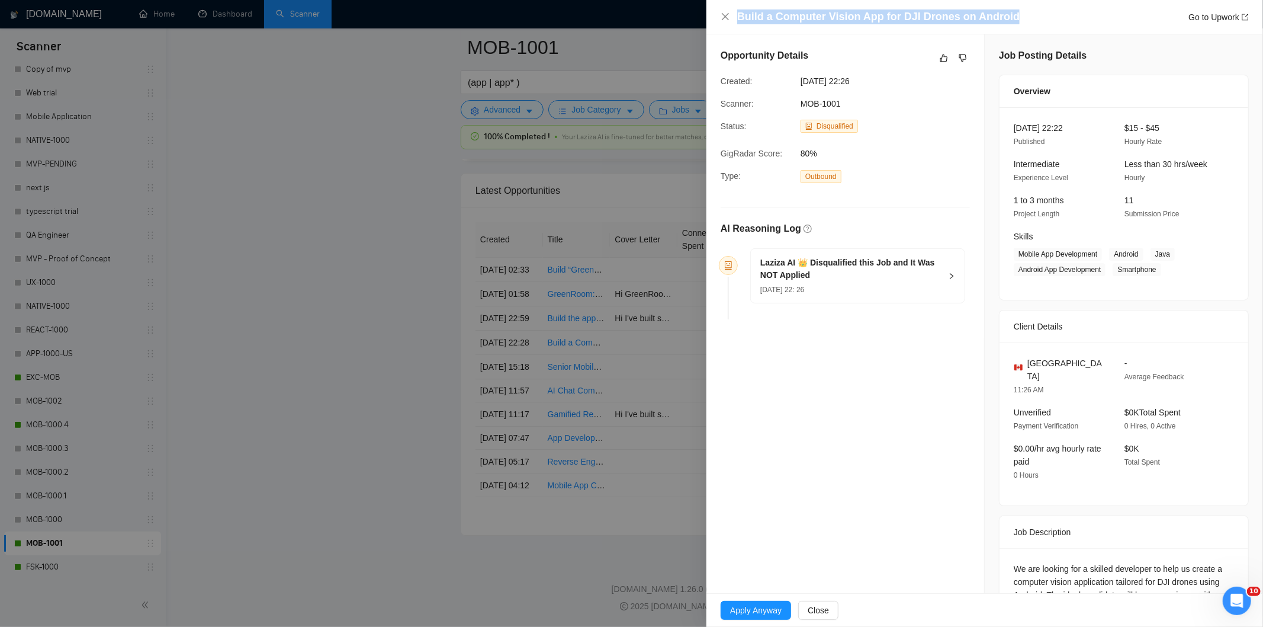
drag, startPoint x: 1012, startPoint y: 21, endPoint x: 777, endPoint y: 5, distance: 235.1
click at [777, 5] on div "Build a Computer Vision App for DJI Drones on Android Go to Upwork" at bounding box center [985, 17] width 557 height 34
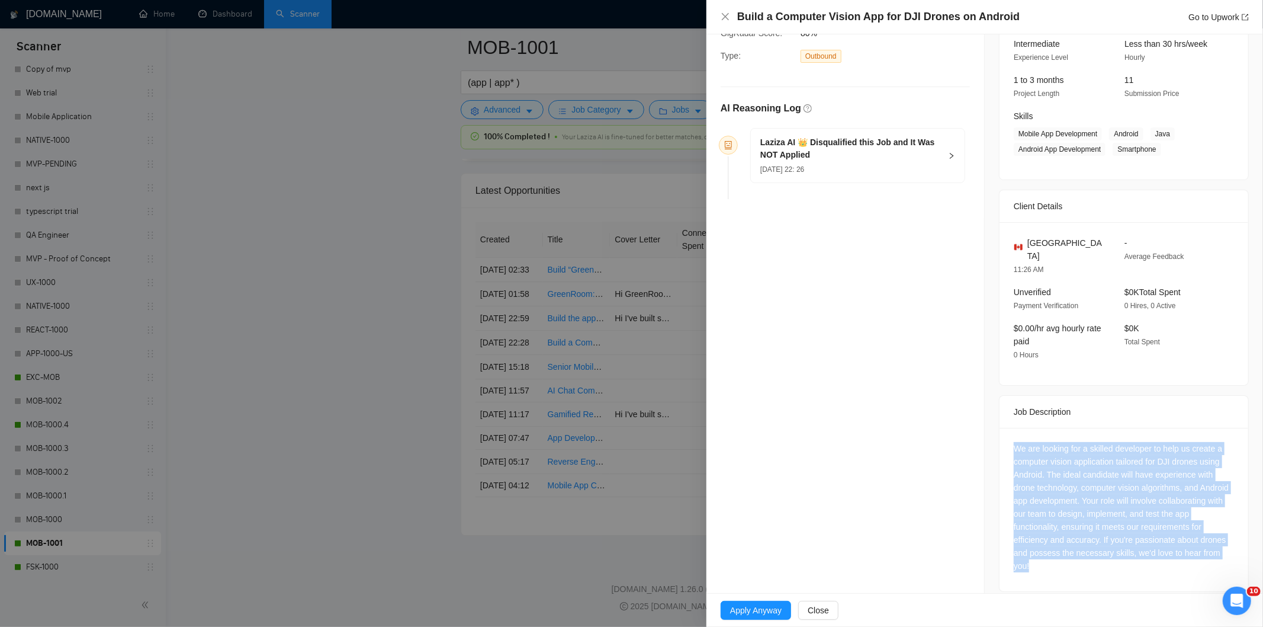
drag, startPoint x: 1007, startPoint y: 433, endPoint x: 1059, endPoint y: 553, distance: 130.3
click at [1059, 553] on div "We are looking for a skilled developer to help us create a computer vision appl…" at bounding box center [1124, 509] width 249 height 163
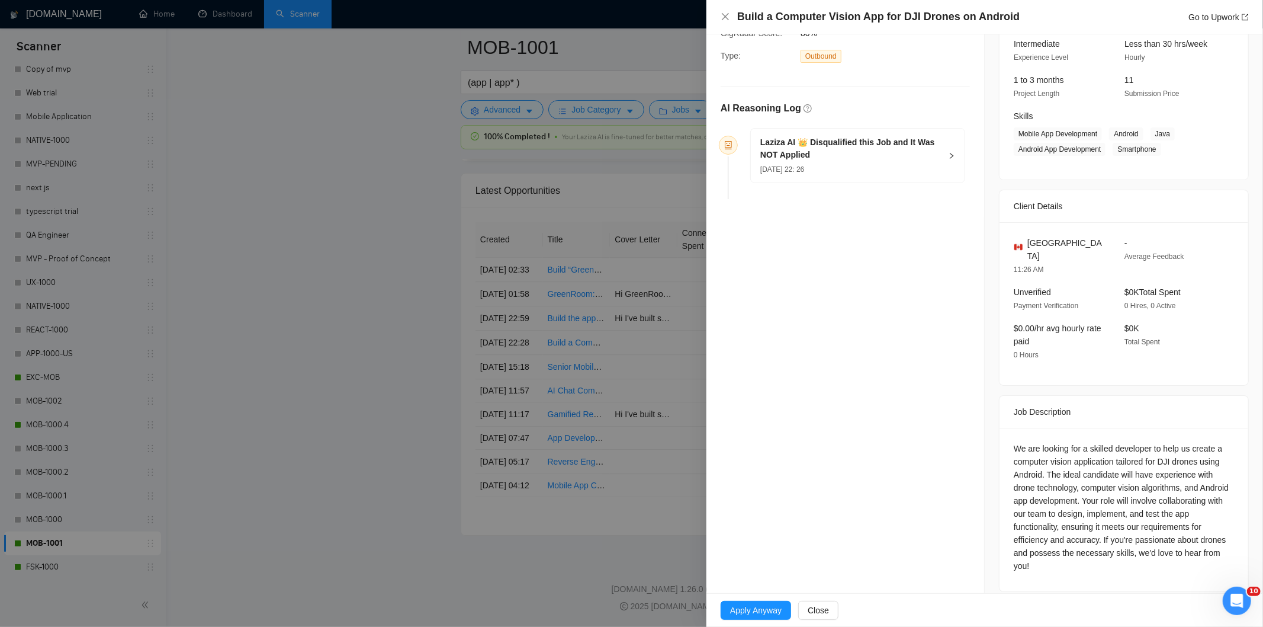
click at [862, 167] on div "[DATE] 22: 26" at bounding box center [850, 168] width 181 height 13
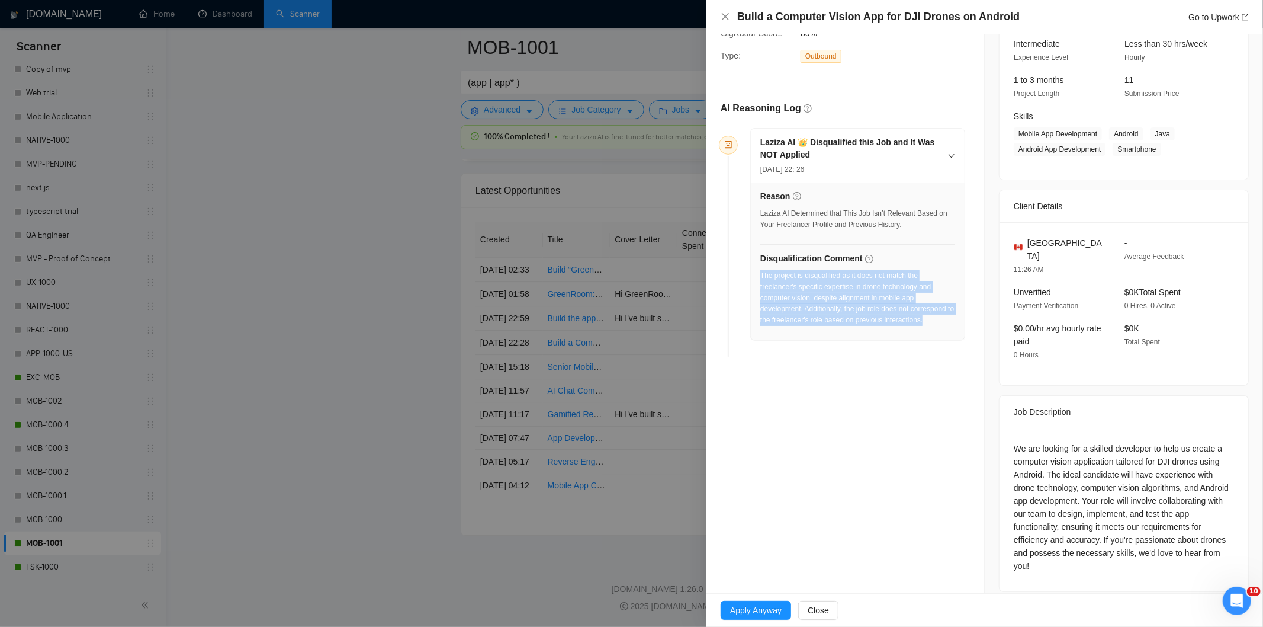
drag, startPoint x: 935, startPoint y: 325, endPoint x: 762, endPoint y: 276, distance: 179.6
click at [762, 276] on div "The project is disqualified as it does not match the freelancer's specific expe…" at bounding box center [857, 298] width 195 height 56
click at [724, 18] on icon "close" at bounding box center [725, 16] width 7 height 7
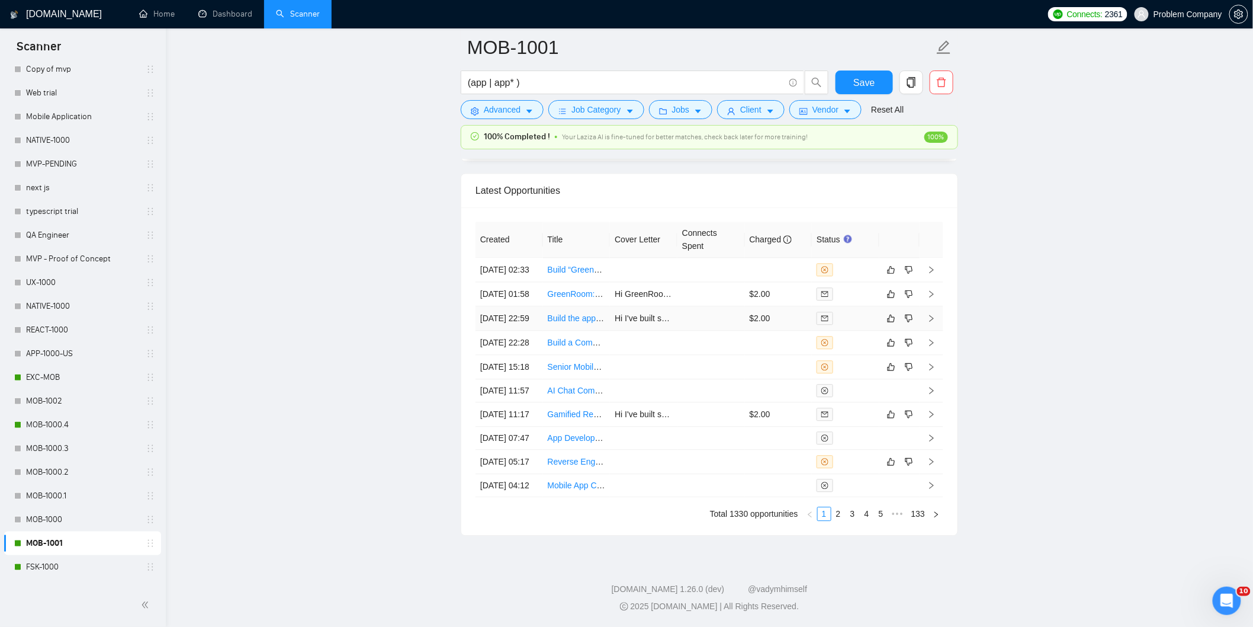
click at [529, 330] on td "[DATE] 22:59" at bounding box center [510, 318] width 68 height 24
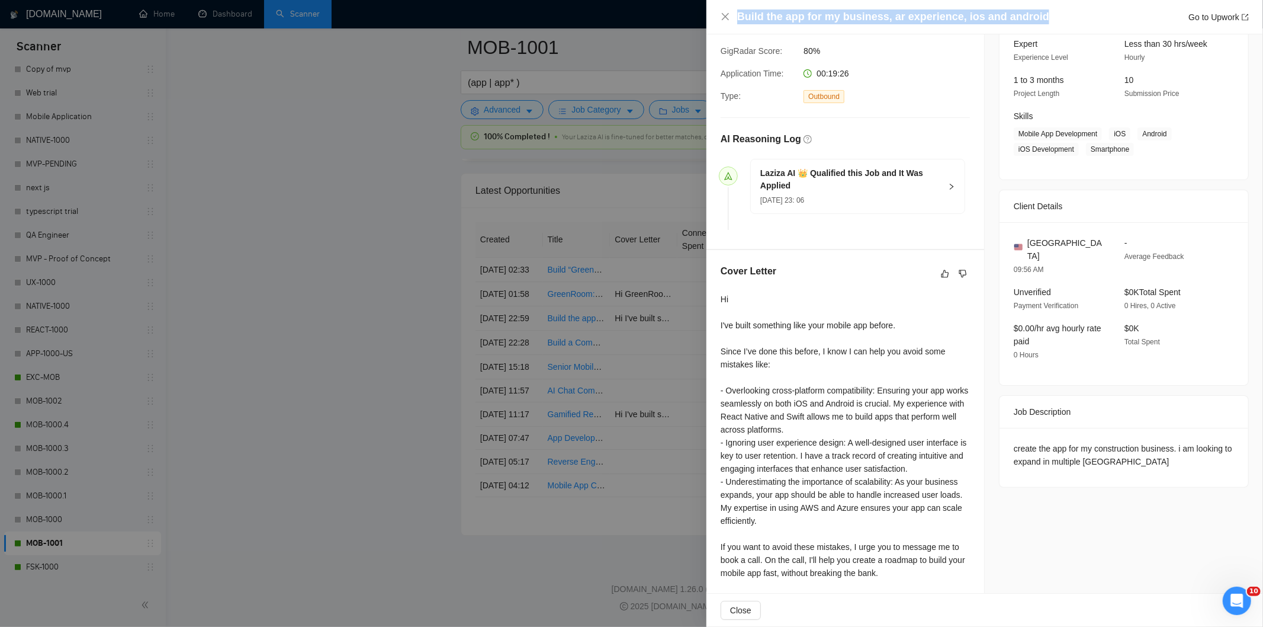
drag, startPoint x: 1035, startPoint y: 15, endPoint x: 737, endPoint y: 20, distance: 297.9
click at [737, 20] on div "Build the app for my business, ar experience, ios and android Go to Upwork" at bounding box center [993, 16] width 512 height 15
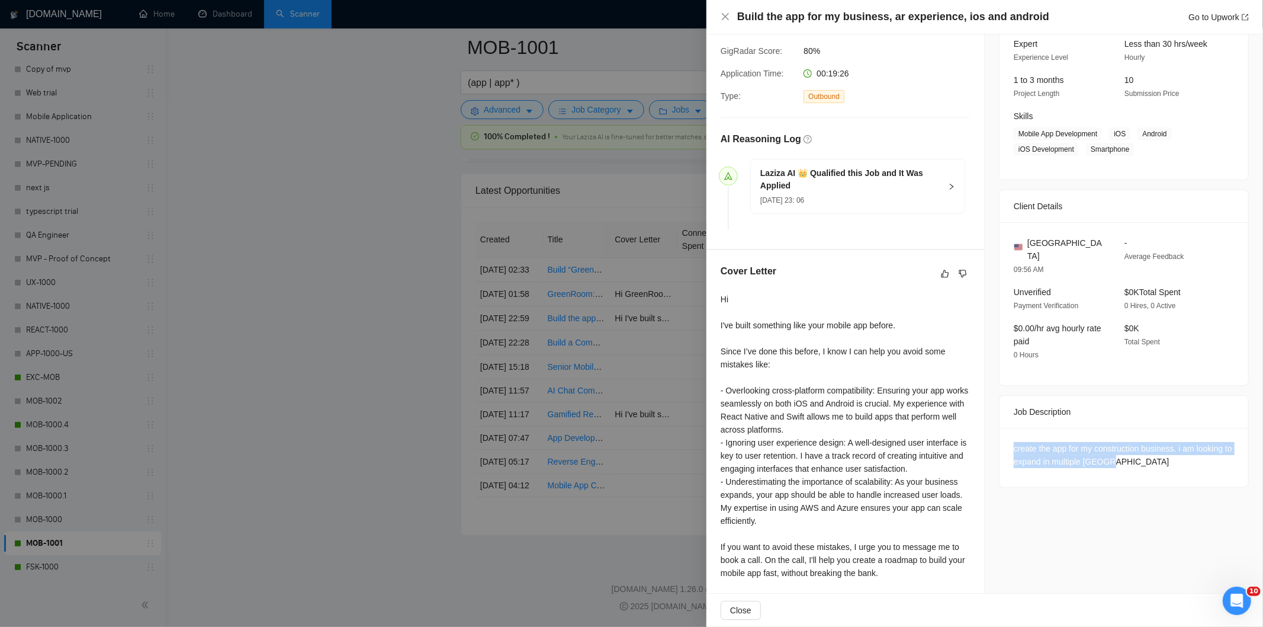
drag, startPoint x: 1128, startPoint y: 451, endPoint x: 1009, endPoint y: 431, distance: 120.6
click at [1014, 442] on div "create the app for my construction business. i am looking to expand in multiple…" at bounding box center [1124, 455] width 220 height 26
click at [725, 15] on icon "close" at bounding box center [725, 16] width 9 height 9
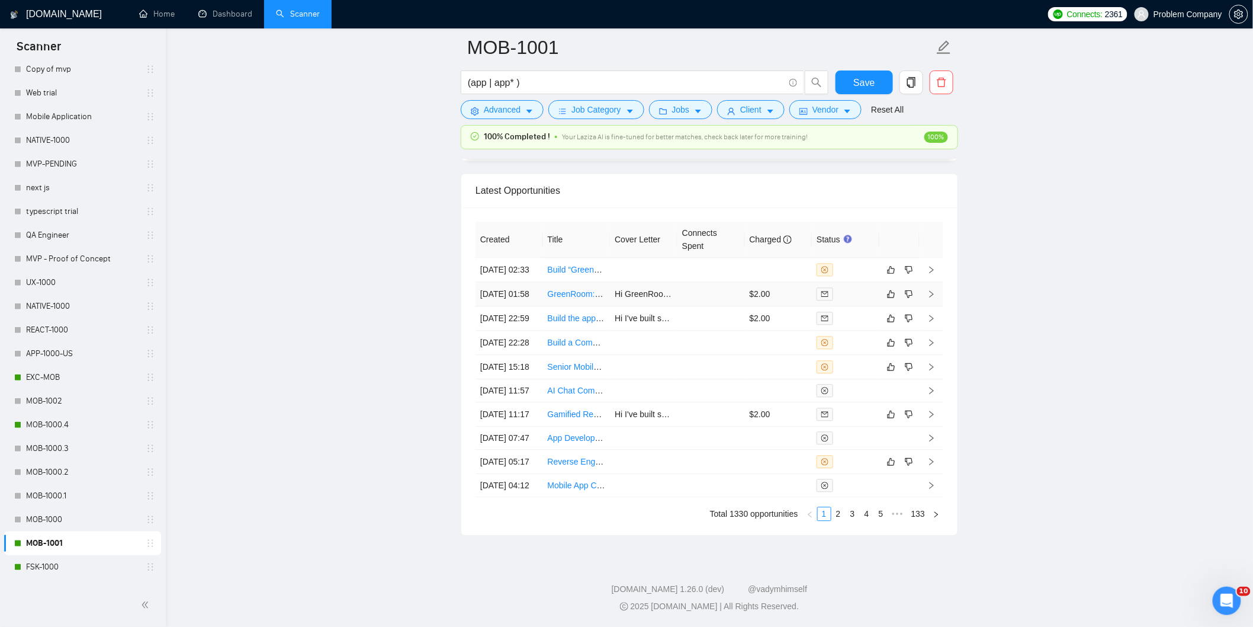
click at [524, 306] on td "[DATE] 01:58" at bounding box center [510, 294] width 68 height 24
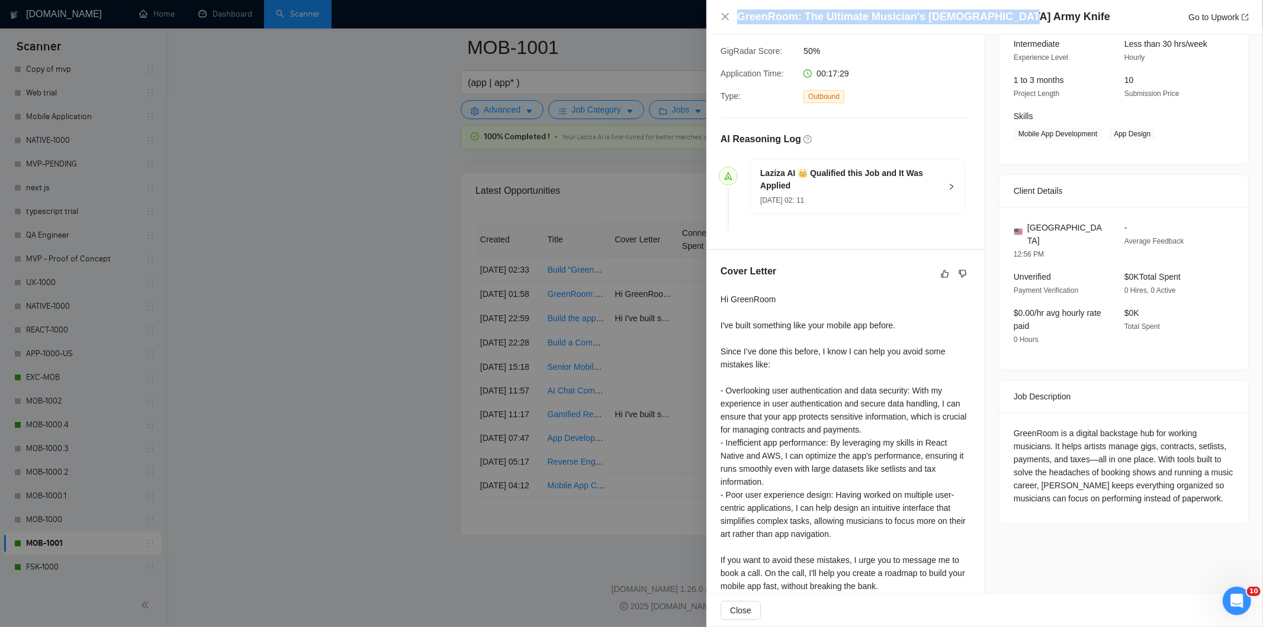
drag, startPoint x: 997, startPoint y: 18, endPoint x: 735, endPoint y: 17, distance: 262.4
click at [735, 17] on div "GreenRoom: The Ultimate Musician's [DEMOGRAPHIC_DATA] Army Knife Go to Upwork" at bounding box center [985, 16] width 528 height 15
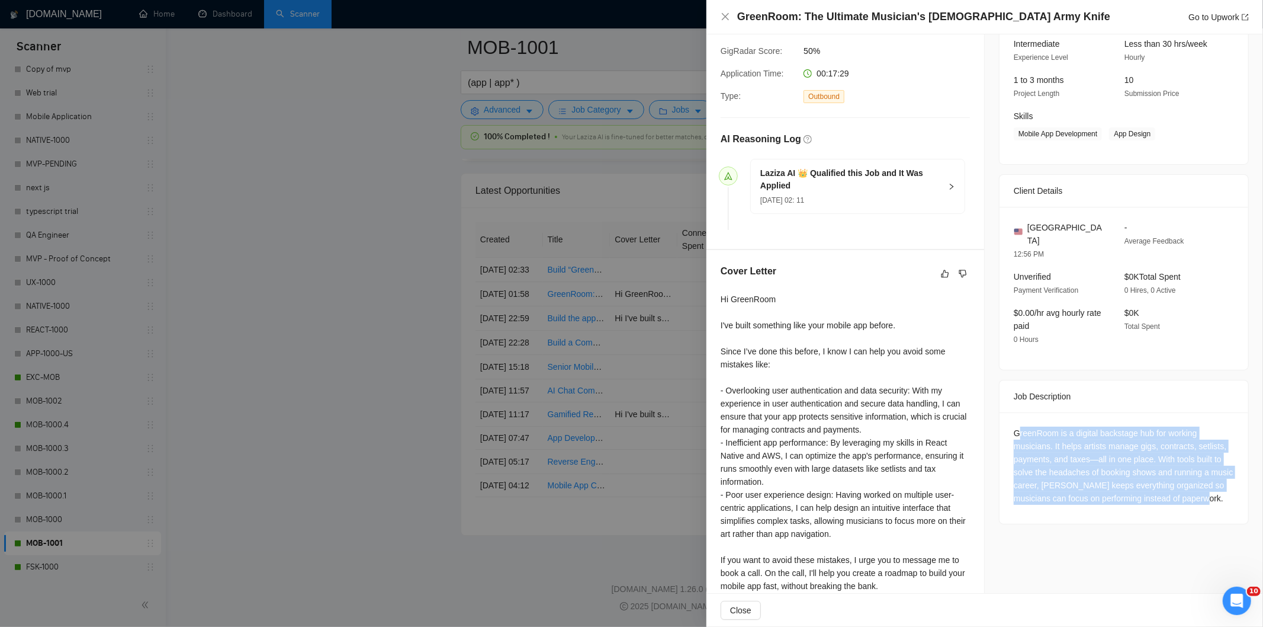
drag, startPoint x: 1225, startPoint y: 495, endPoint x: 1013, endPoint y: 415, distance: 226.0
click at [1013, 415] on div "GreenRoom is a digital backstage hub for working musicians. It helps artists ma…" at bounding box center [1124, 467] width 249 height 111
click at [1014, 426] on div "GreenRoom is a digital backstage hub for working musicians. It helps artists ma…" at bounding box center [1124, 465] width 220 height 78
drag, startPoint x: 1005, startPoint y: 422, endPoint x: 1223, endPoint y: 484, distance: 226.6
click at [1223, 484] on div "GreenRoom is a digital backstage hub for working musicians. It helps artists ma…" at bounding box center [1124, 467] width 249 height 111
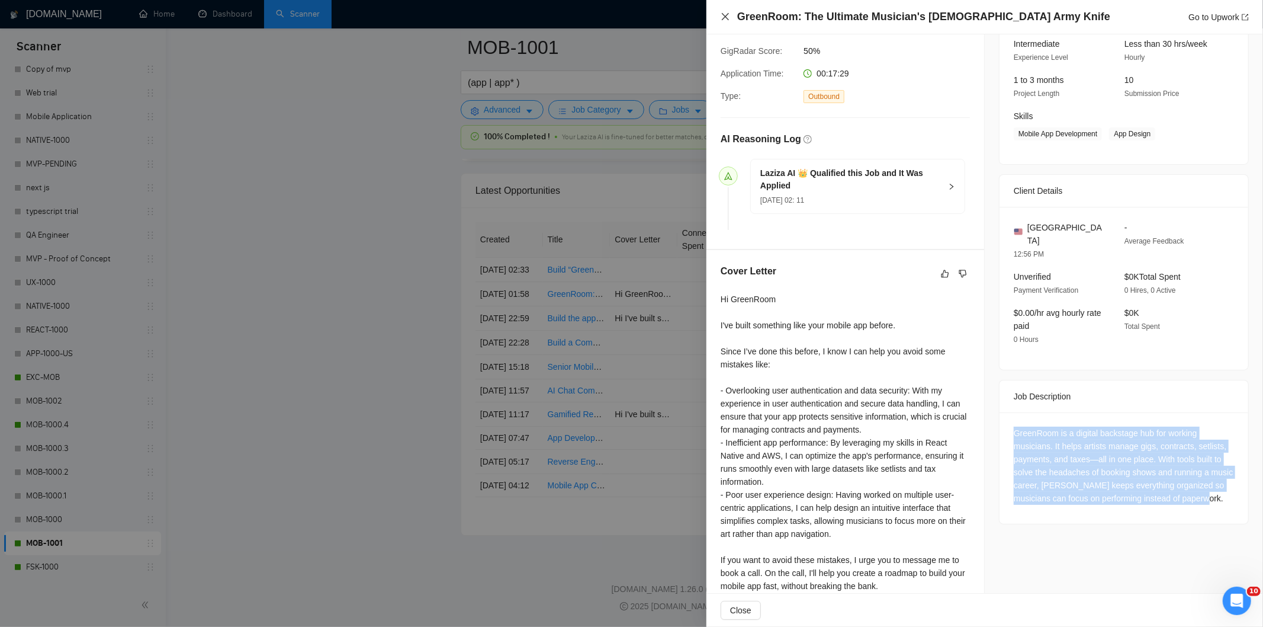
click at [724, 19] on icon "close" at bounding box center [725, 16] width 9 height 9
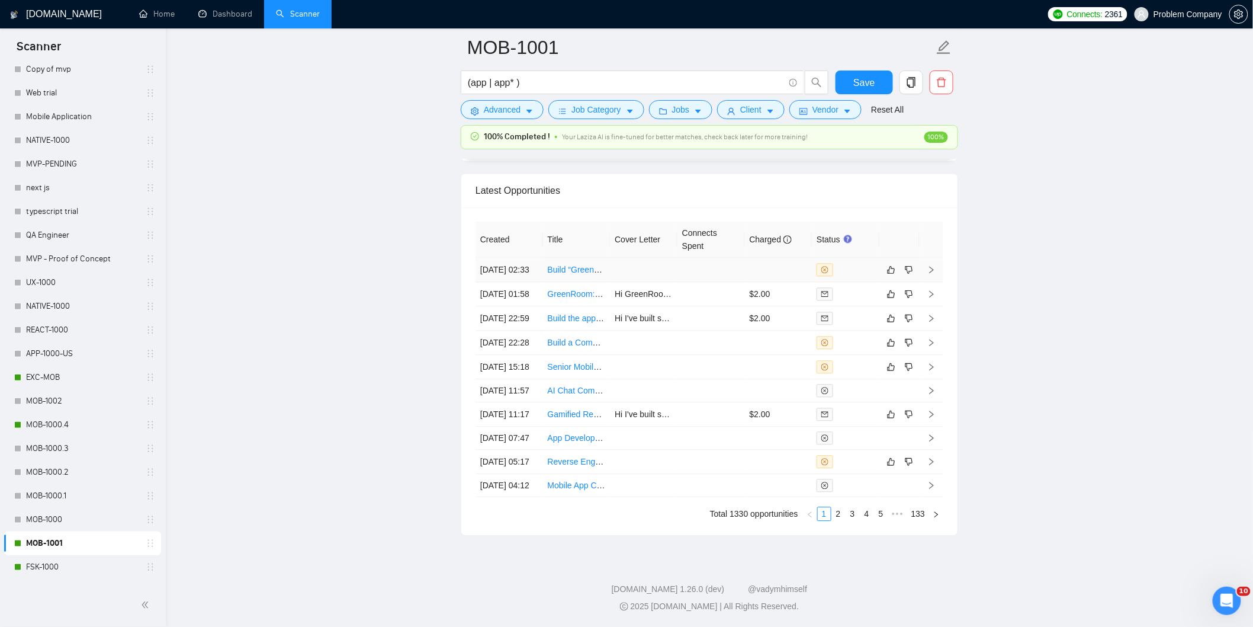
click at [522, 277] on td "[DATE] 02:33" at bounding box center [510, 270] width 68 height 24
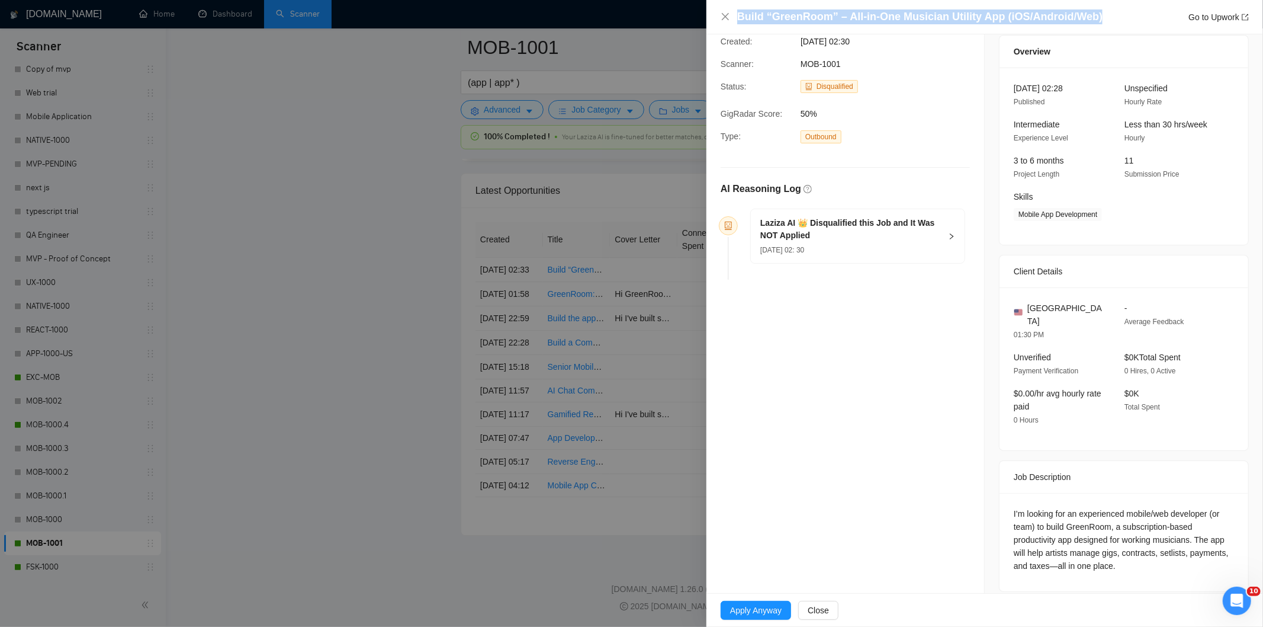
drag, startPoint x: 1094, startPoint y: 11, endPoint x: 739, endPoint y: 17, distance: 355.4
click at [739, 17] on div "Build “GreenRoom” – All-in-One Musician Utility App (iOS/Android/Web) Go to Upw…" at bounding box center [993, 16] width 512 height 15
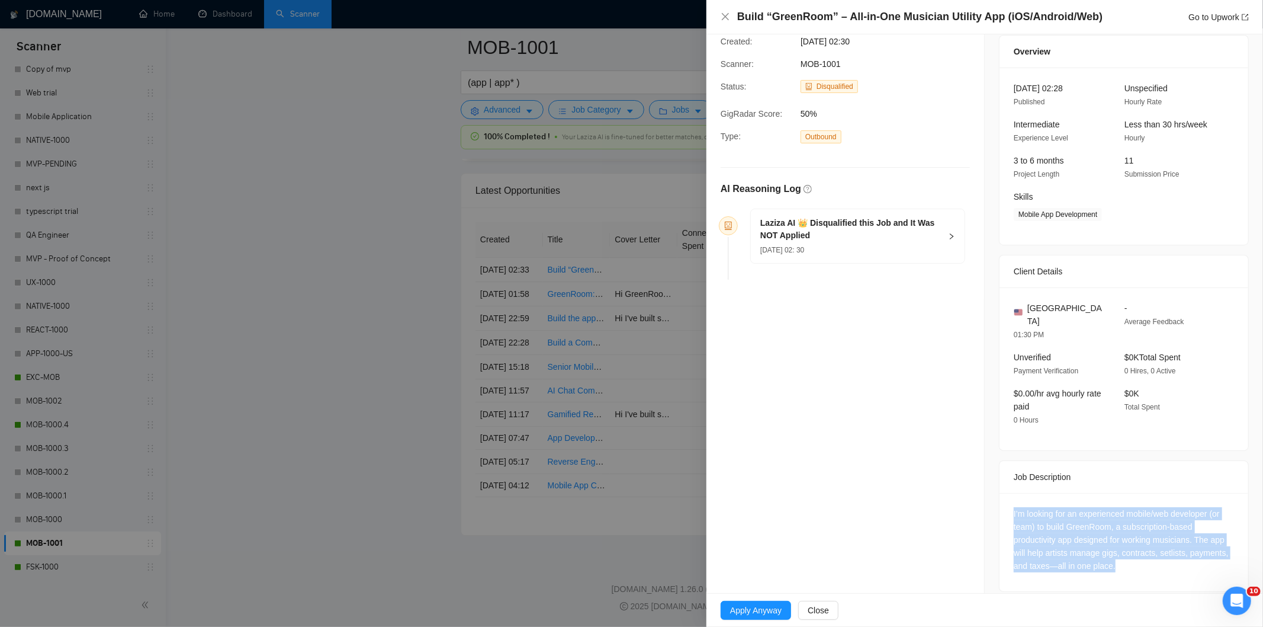
drag, startPoint x: 1110, startPoint y: 553, endPoint x: 1009, endPoint y: 501, distance: 113.6
click at [1014, 507] on div "I’m looking for an experienced mobile/web developer (or team) to build GreenRoo…" at bounding box center [1124, 539] width 220 height 65
click at [725, 21] on icon "close" at bounding box center [725, 16] width 9 height 9
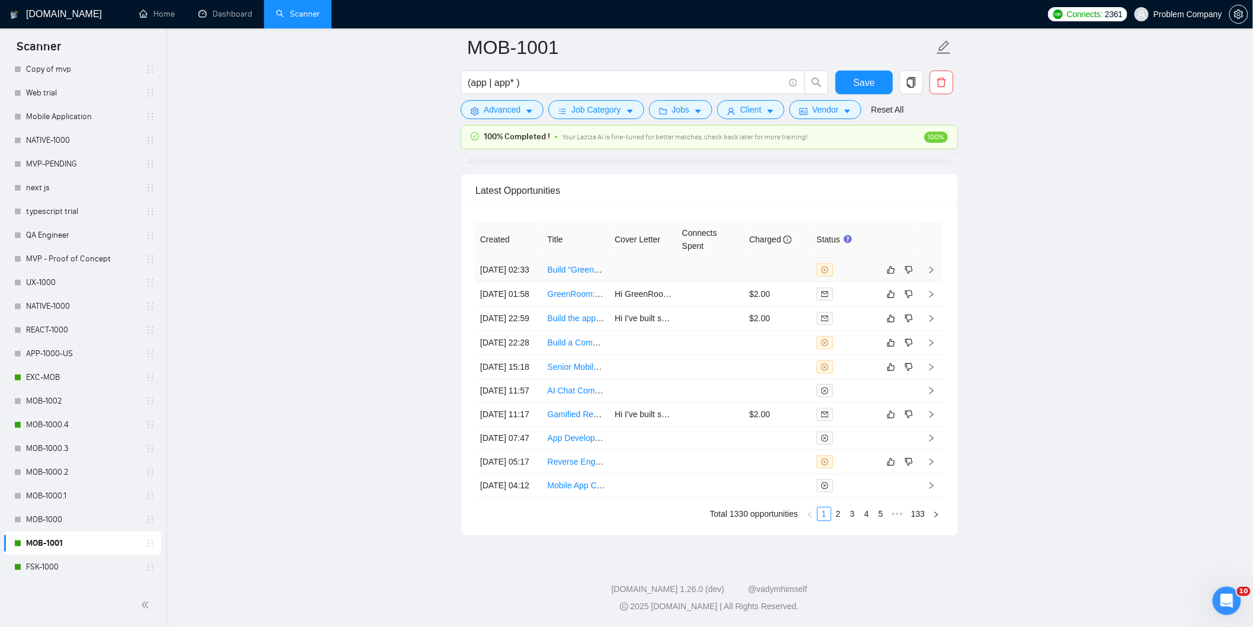
click at [624, 267] on td at bounding box center [644, 270] width 68 height 24
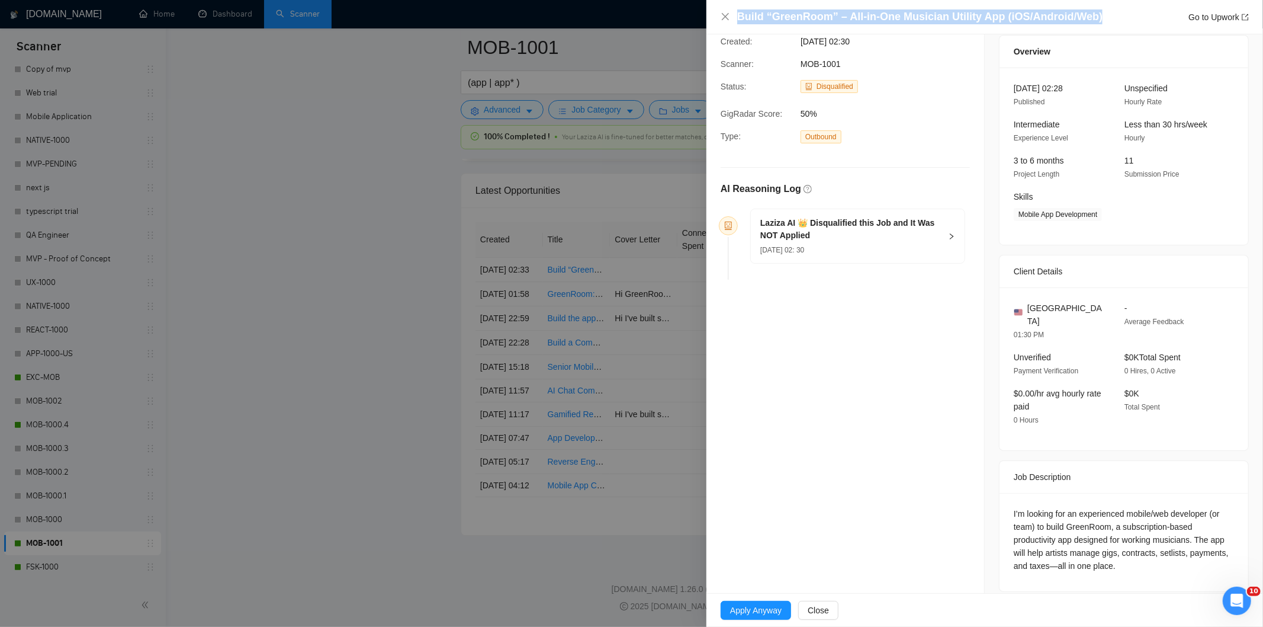
drag, startPoint x: 1094, startPoint y: 18, endPoint x: 736, endPoint y: 18, distance: 358.3
click at [736, 18] on div "Build “GreenRoom” – All-in-One Musician Utility App (iOS/Android/Web) Go to Upw…" at bounding box center [985, 16] width 528 height 15
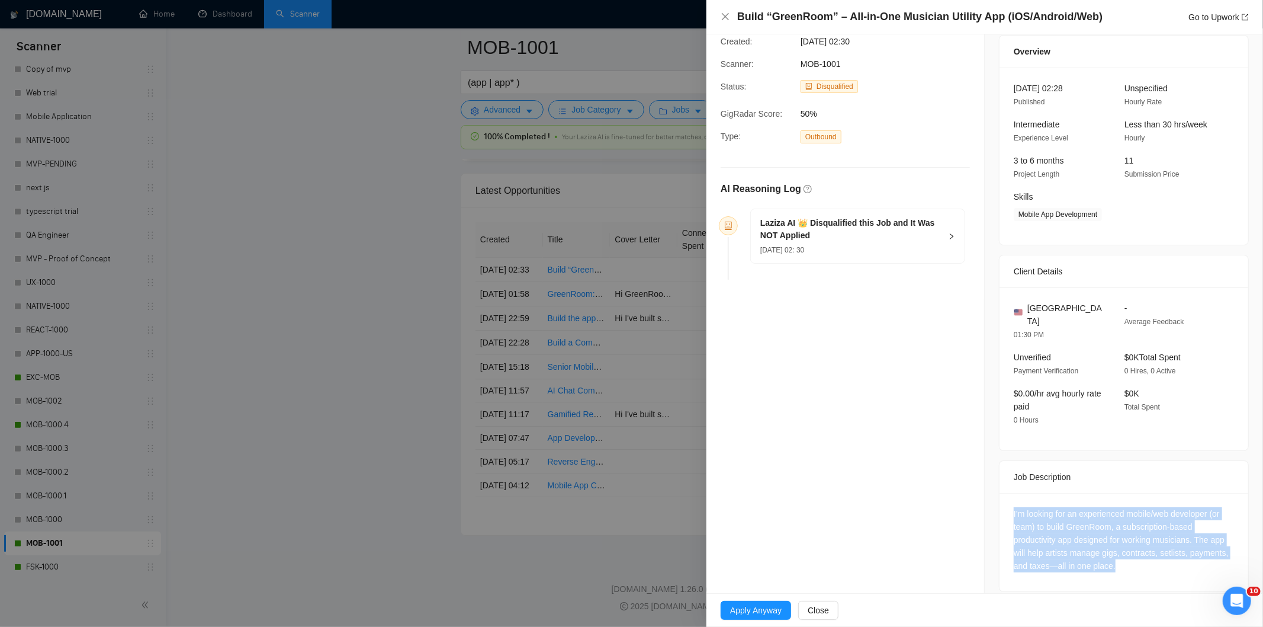
drag, startPoint x: 1128, startPoint y: 560, endPoint x: 1010, endPoint y: 501, distance: 131.6
click at [1010, 501] on div "I’m looking for an experienced mobile/web developer (or team) to build GreenRoo…" at bounding box center [1124, 542] width 249 height 98
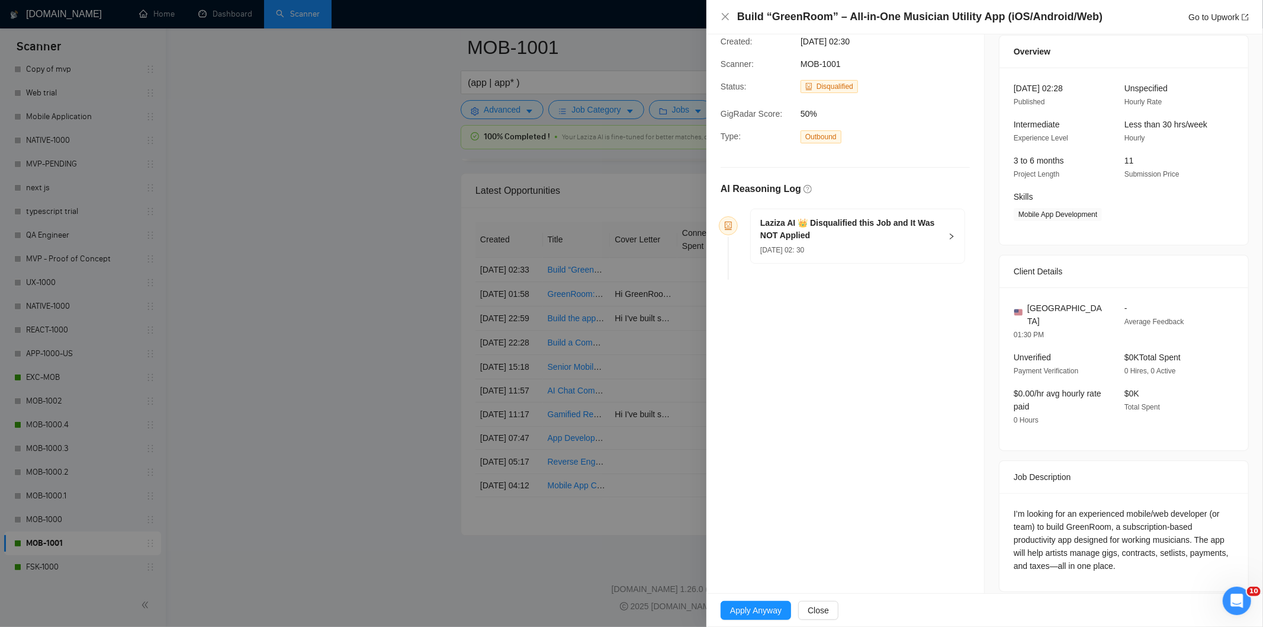
click at [869, 252] on div "[DATE] 02: 30" at bounding box center [850, 249] width 181 height 13
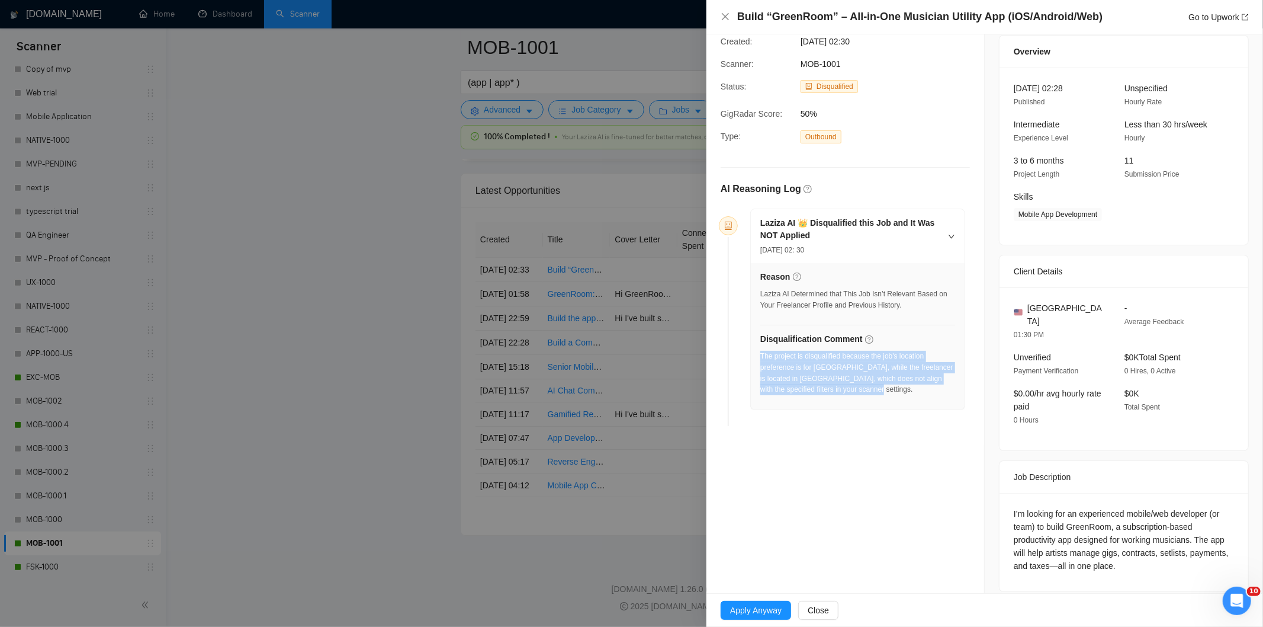
drag, startPoint x: 881, startPoint y: 397, endPoint x: 760, endPoint y: 358, distance: 127.4
click at [760, 358] on div "The project is disqualified because the job's location preference is for [GEOGR…" at bounding box center [857, 377] width 195 height 52
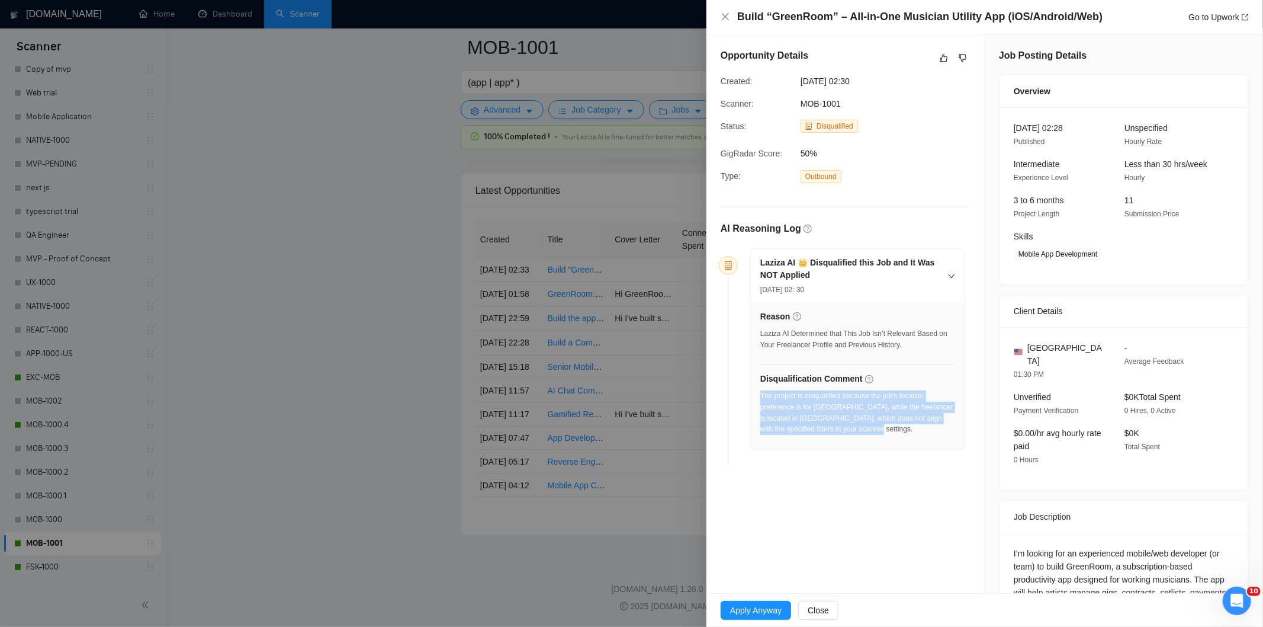
drag, startPoint x: 879, startPoint y: 43, endPoint x: 814, endPoint y: 42, distance: 64.6
click at [814, 42] on div "Opportunity Details Created: [DATE] 02:30 Scanner: MOB-1001 Status: Disqualifie…" at bounding box center [846, 259] width 278 height 450
click at [806, 68] on div "Opportunity Details Created: [DATE] 02:30 Scanner: MOB-1001 Status: Disqualifie…" at bounding box center [846, 259] width 278 height 450
drag, startPoint x: 872, startPoint y: 84, endPoint x: 802, endPoint y: 78, distance: 70.8
click at [802, 78] on span "[DATE] 02:30" at bounding box center [890, 81] width 178 height 13
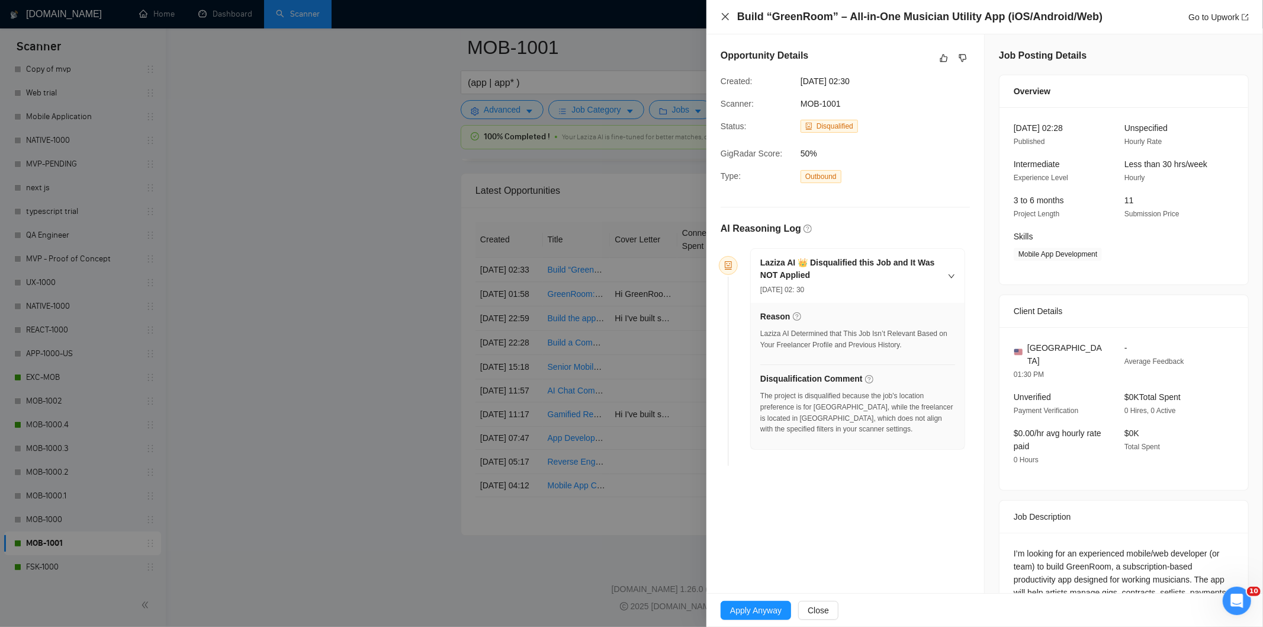
click at [727, 20] on icon "close" at bounding box center [725, 16] width 9 height 9
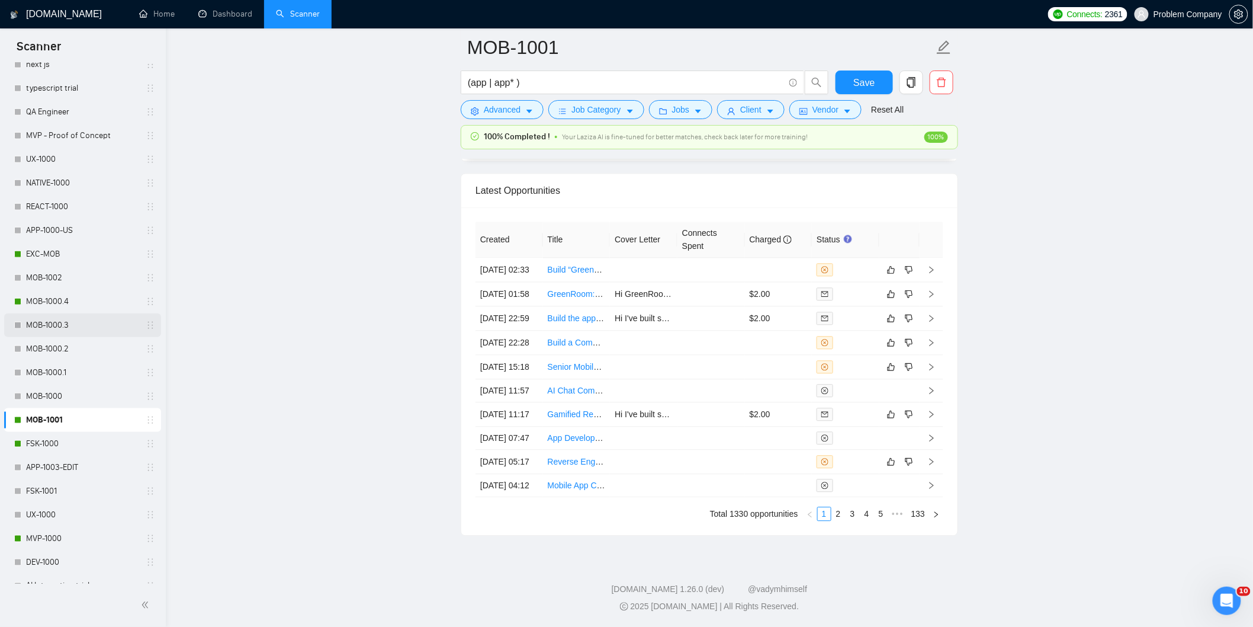
scroll to position [423, 0]
click at [76, 447] on link "FSK-1000" at bounding box center [82, 444] width 113 height 24
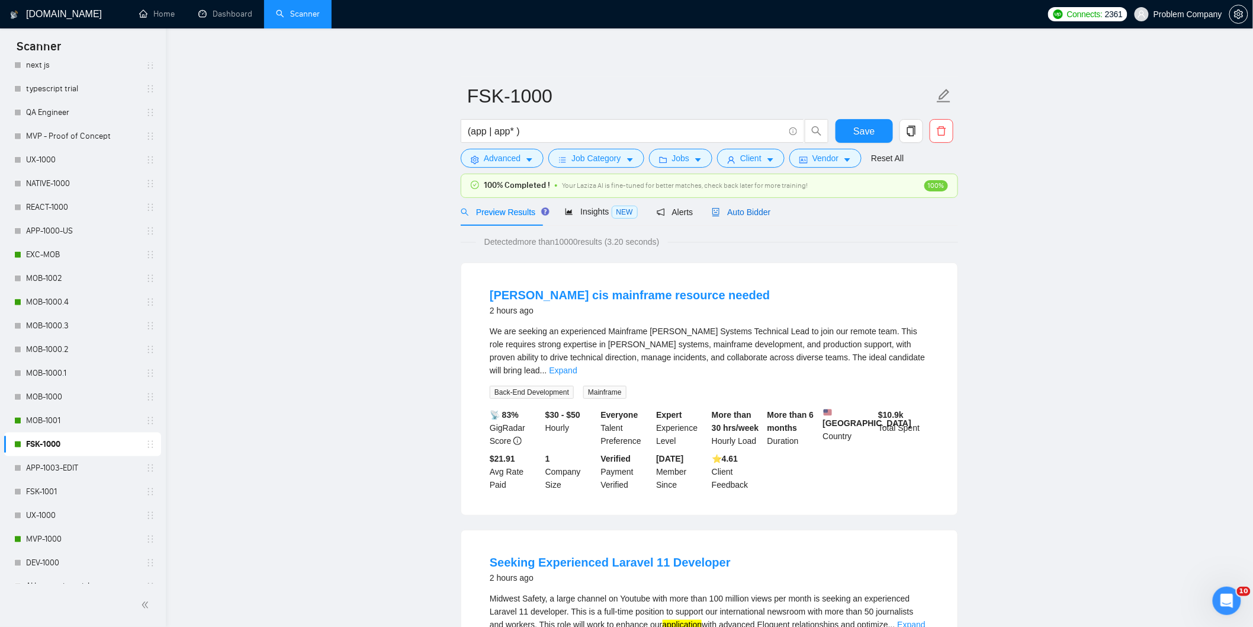
click at [735, 216] on span "Auto Bidder" at bounding box center [741, 211] width 59 height 9
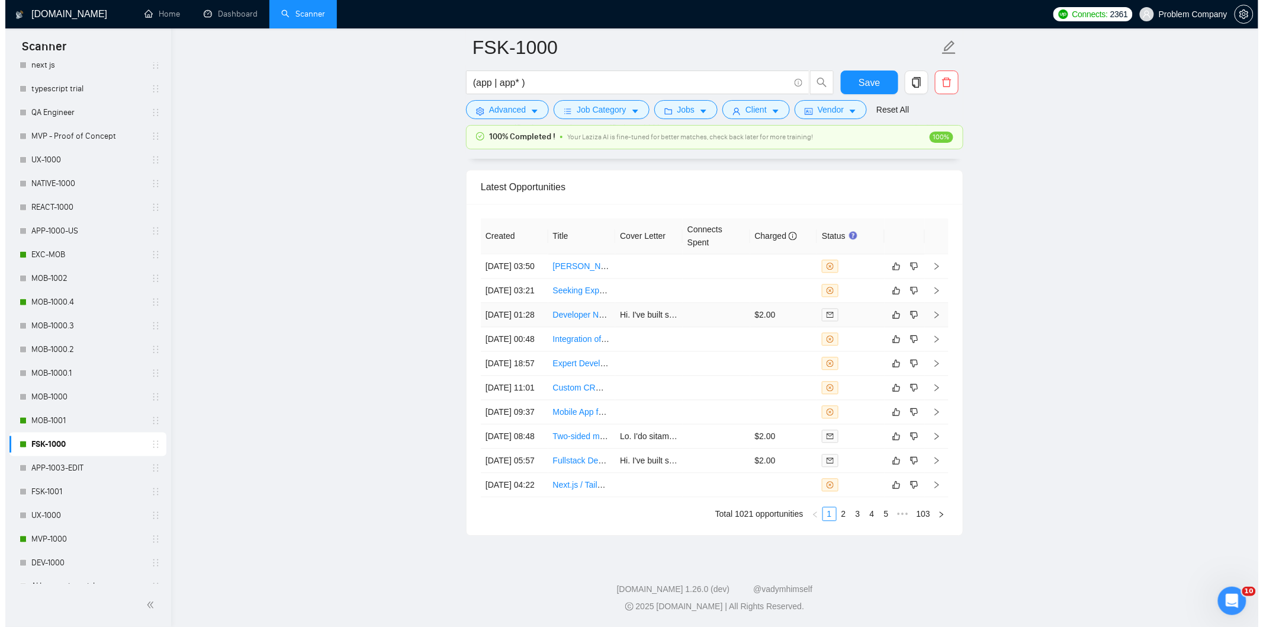
scroll to position [2934, 0]
click at [525, 375] on td "[DATE] 18:57" at bounding box center [510, 363] width 68 height 24
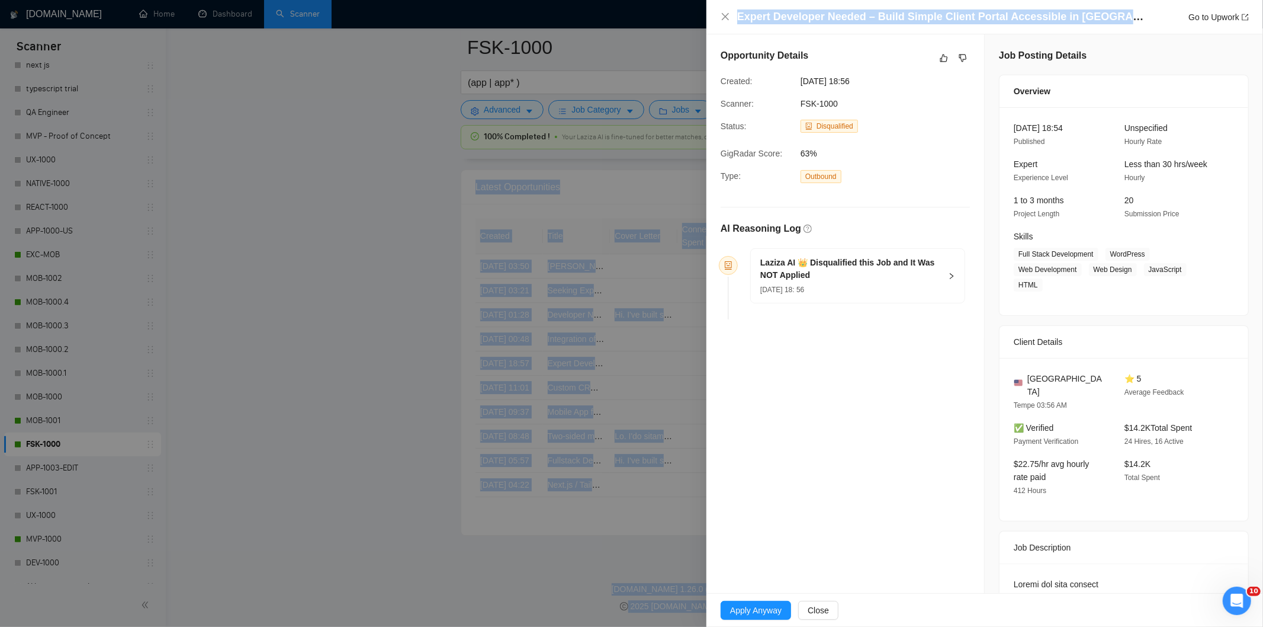
drag, startPoint x: 1123, startPoint y: 18, endPoint x: 784, endPoint y: -1, distance: 340.5
click at [916, 4] on div "Expert Developer Needed – Build Simple Client Portal Accessible in [GEOGRAPHIC_…" at bounding box center [985, 17] width 557 height 34
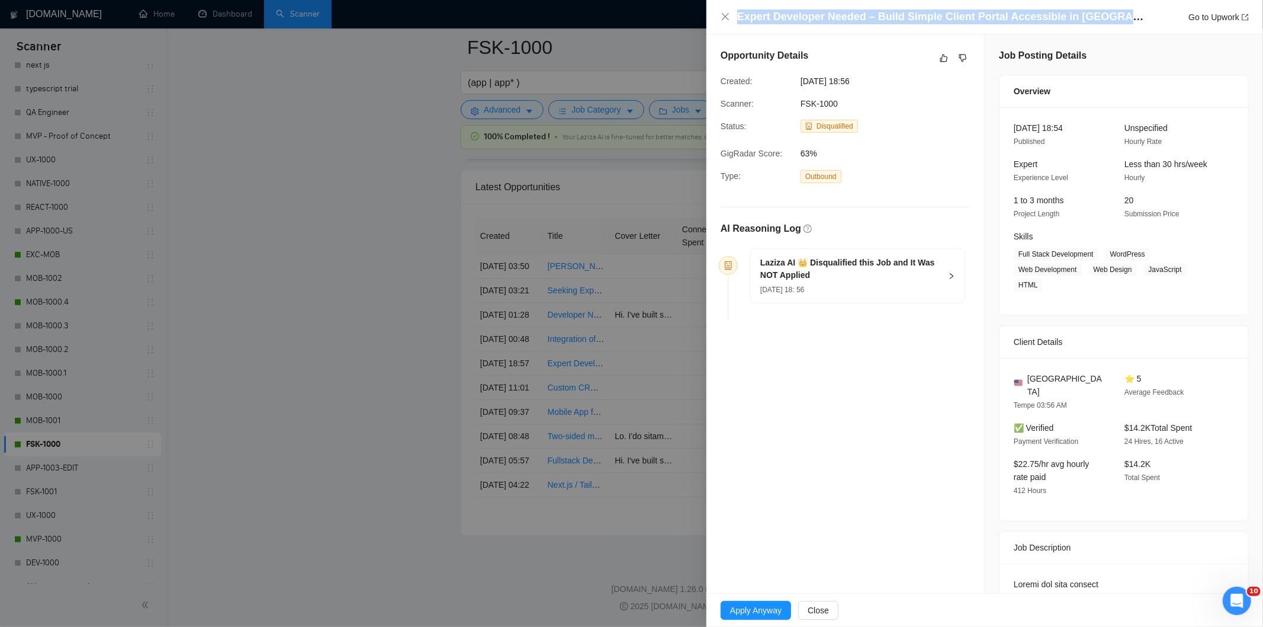
drag, startPoint x: 1128, startPoint y: 15, endPoint x: 736, endPoint y: 18, distance: 391.5
click at [736, 18] on div "Expert Developer Needed – Build Simple Client Portal Accessible in [GEOGRAPHIC_…" at bounding box center [985, 16] width 528 height 15
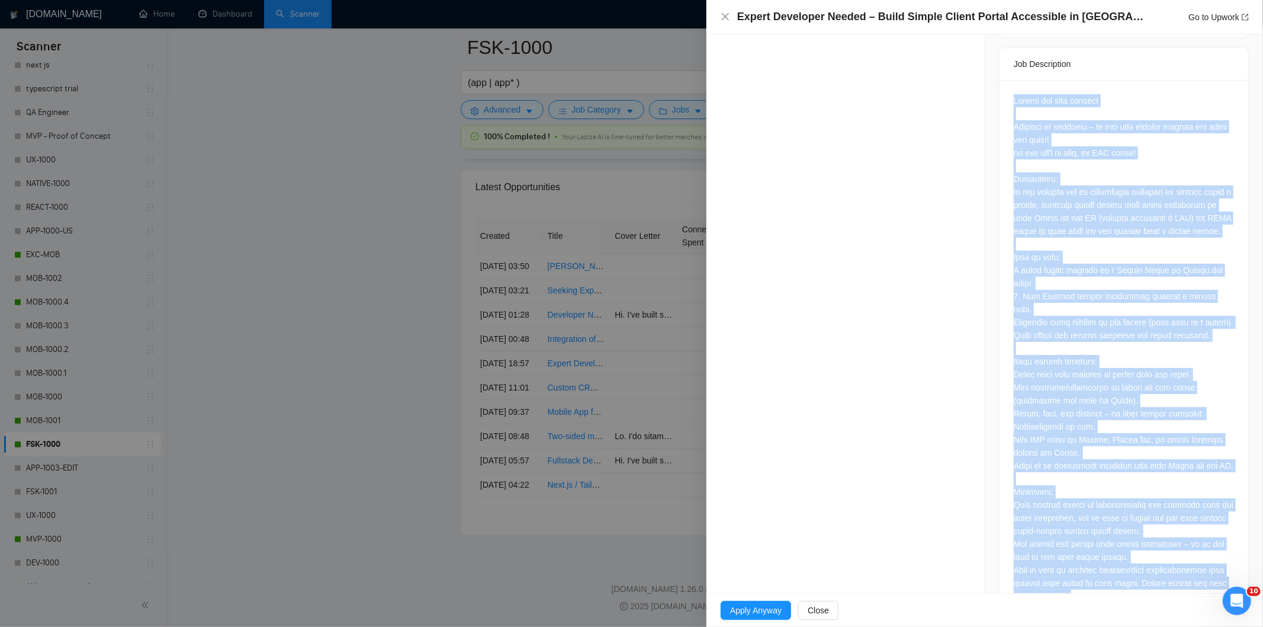
scroll to position [852, 0]
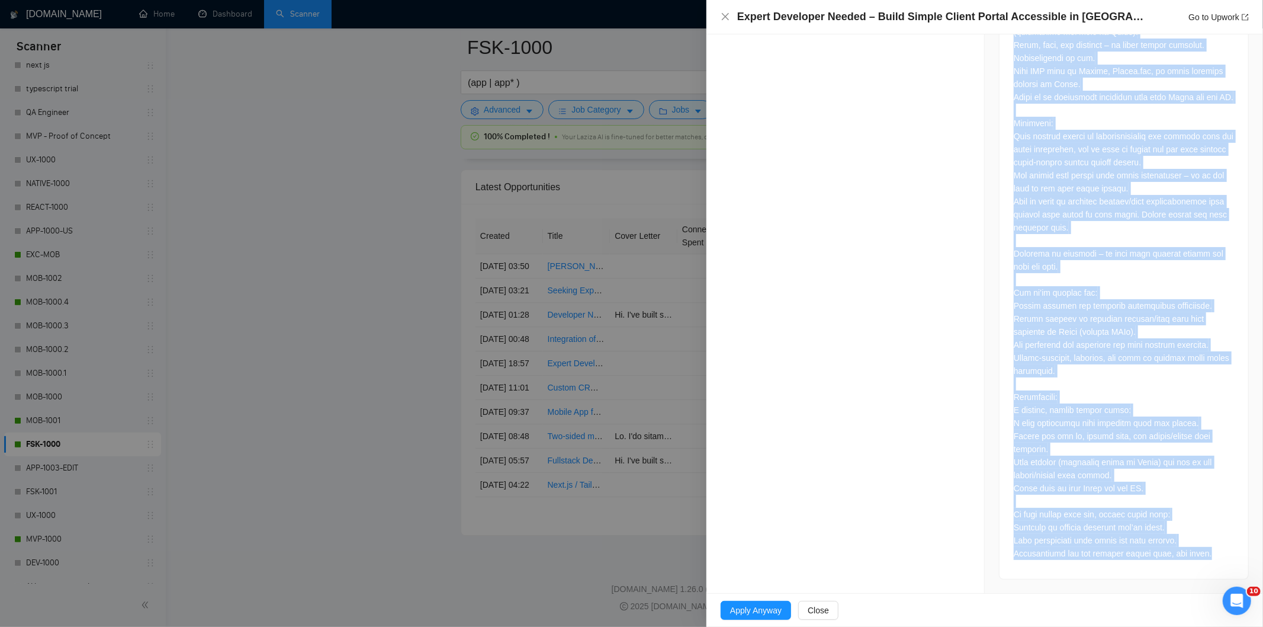
drag, startPoint x: 1010, startPoint y: 233, endPoint x: 1206, endPoint y: 557, distance: 379.2
click at [1206, 557] on div at bounding box center [1124, 143] width 220 height 834
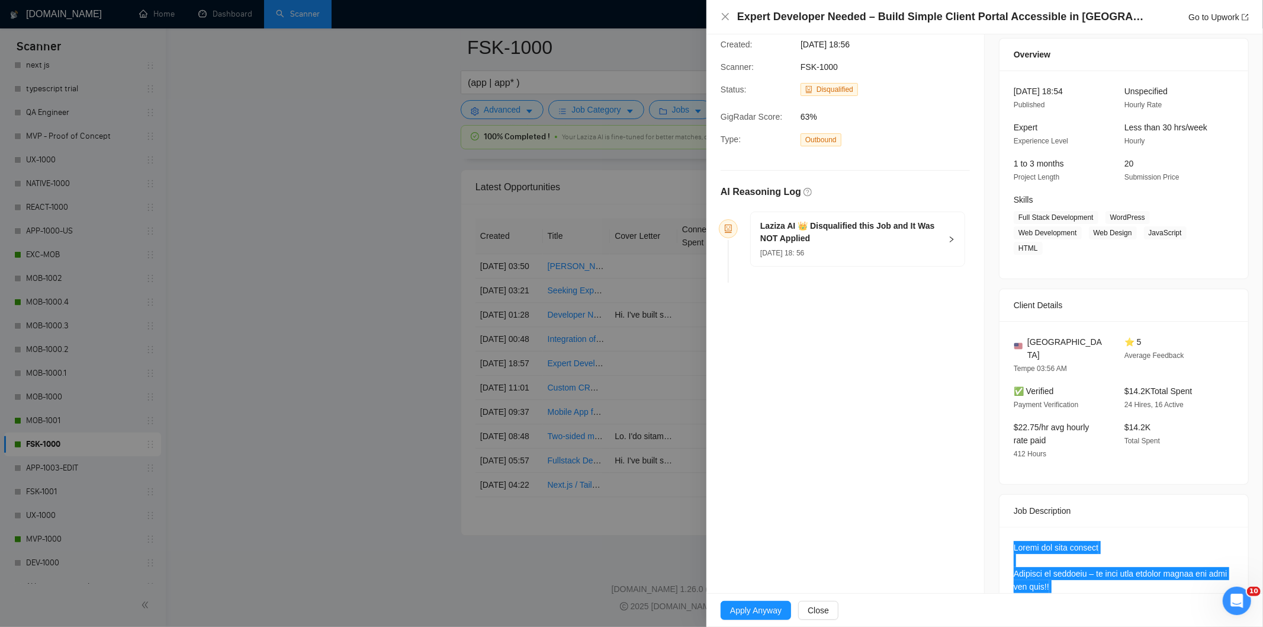
scroll to position [0, 0]
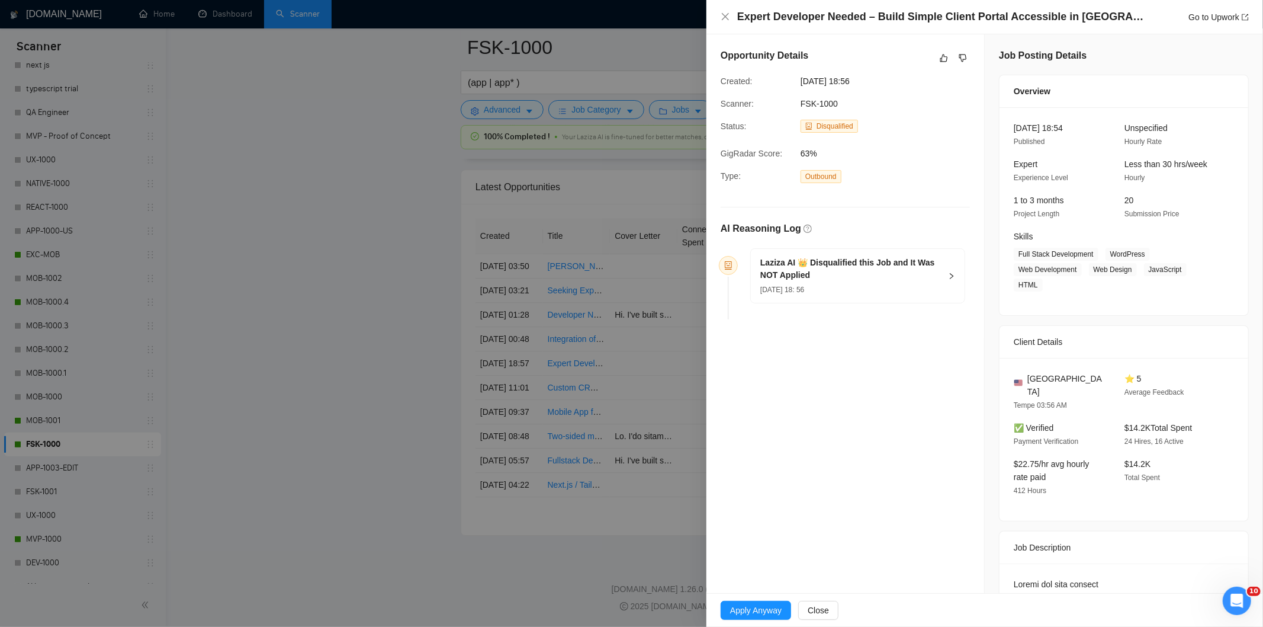
click at [863, 294] on div "[DATE] 18: 56" at bounding box center [850, 288] width 181 height 13
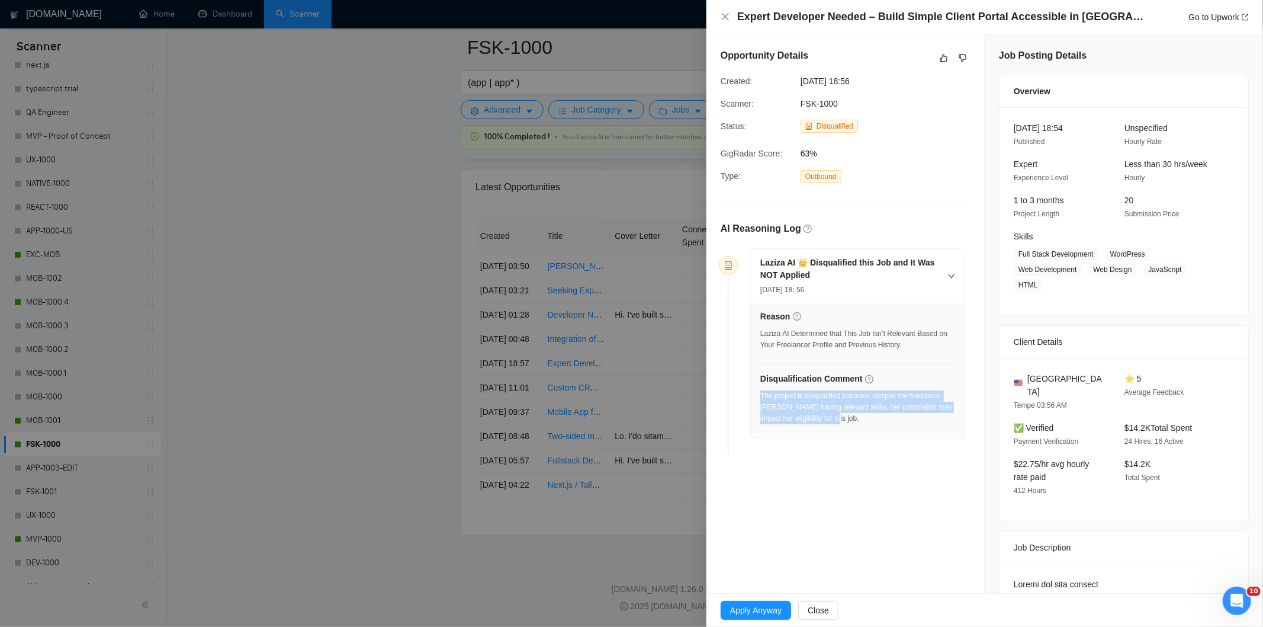
drag, startPoint x: 842, startPoint y: 425, endPoint x: 762, endPoint y: 399, distance: 84.1
click at [762, 399] on div "The project is disqualified because, despite the freelancer [PERSON_NAME] havin…" at bounding box center [857, 410] width 195 height 41
click at [723, 16] on icon "close" at bounding box center [725, 16] width 9 height 9
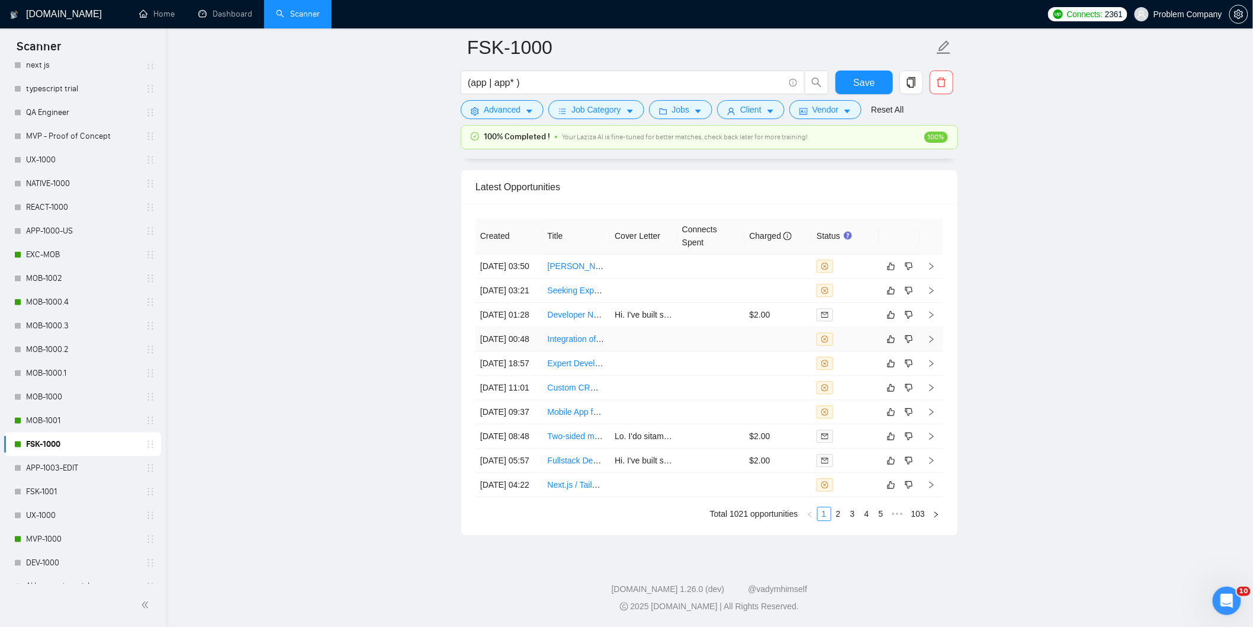
click at [522, 351] on td "[DATE] 00:48" at bounding box center [510, 339] width 68 height 24
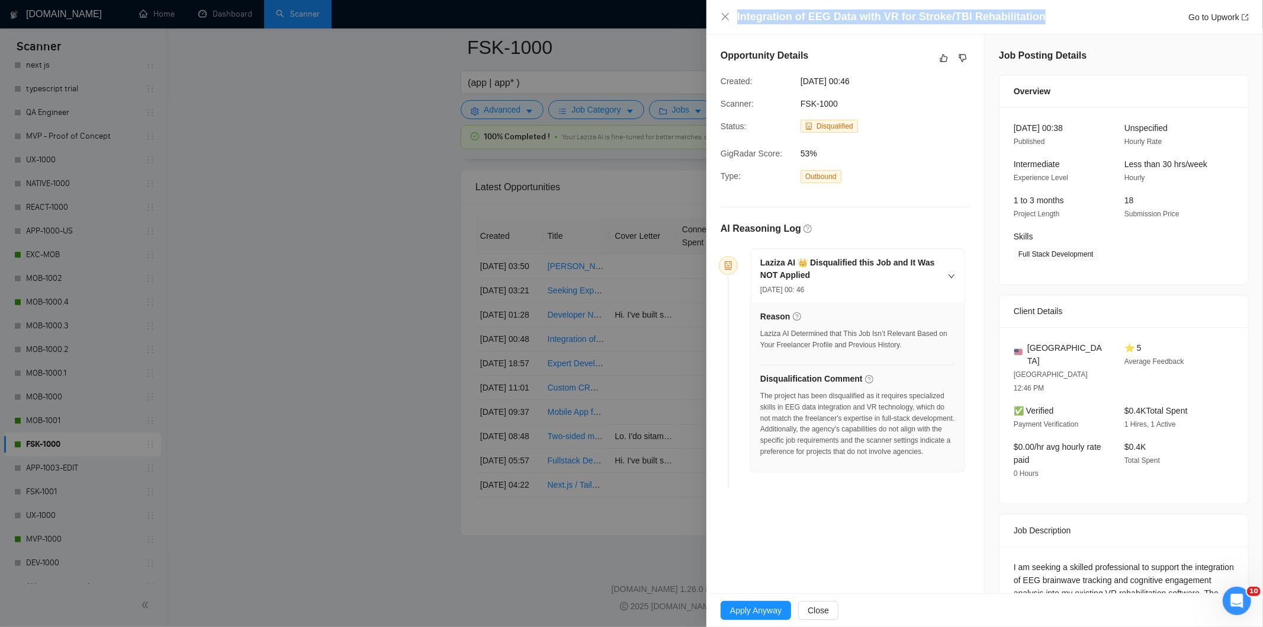
drag, startPoint x: 1043, startPoint y: 20, endPoint x: 753, endPoint y: 4, distance: 290.0
click at [753, 4] on div "Integration of EEG Data with VR for Stroke/TBI Rehabilitation Go to Upwork" at bounding box center [985, 17] width 557 height 34
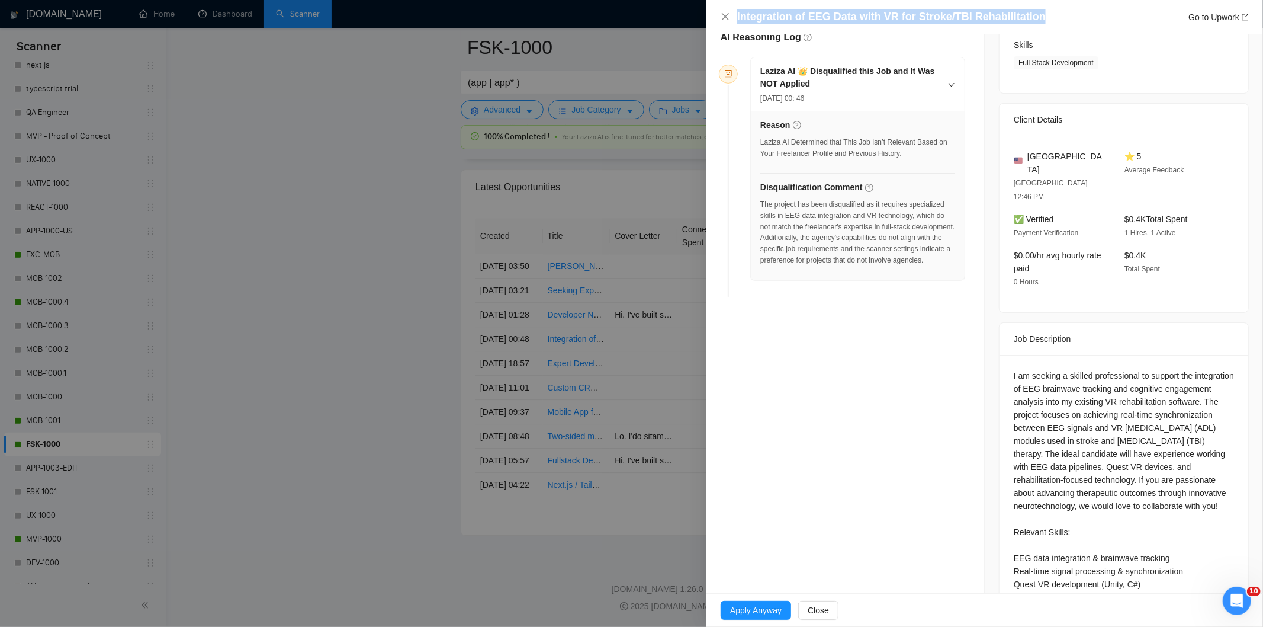
scroll to position [248, 0]
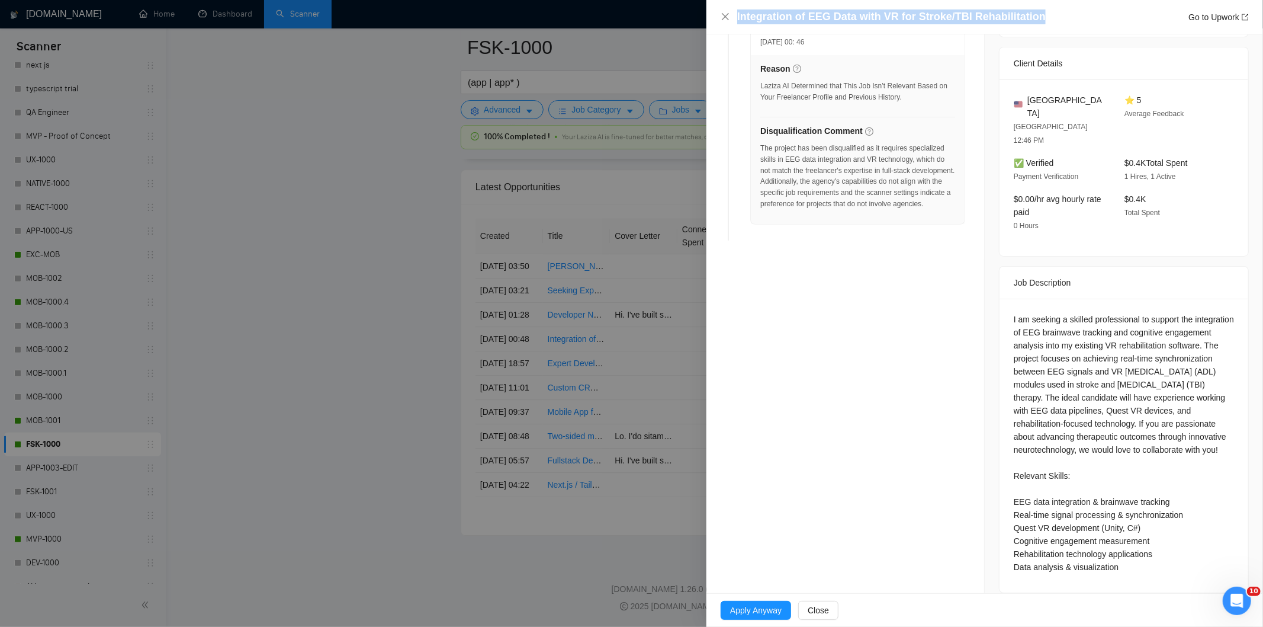
drag, startPoint x: 1008, startPoint y: 291, endPoint x: 1128, endPoint y: 573, distance: 306.8
click at [1128, 573] on div "I am seeking a skilled professional to support the integration of EEG brainwave…" at bounding box center [1124, 445] width 249 height 294
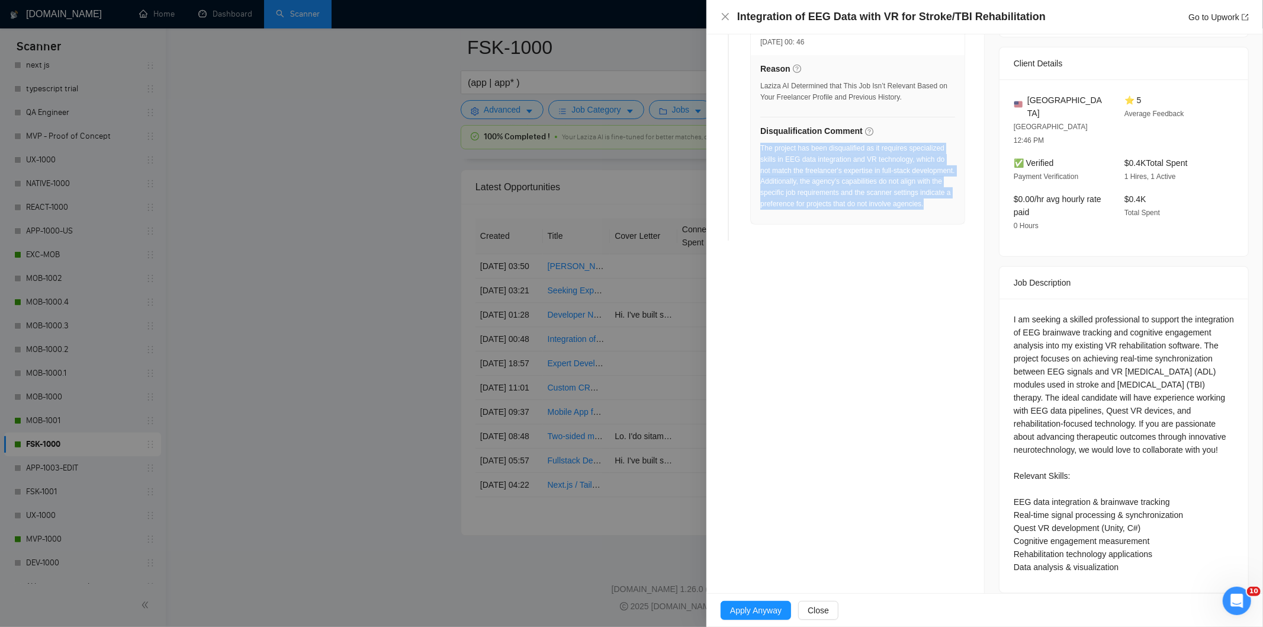
drag, startPoint x: 822, startPoint y: 216, endPoint x: 762, endPoint y: 150, distance: 89.3
click at [762, 150] on div "The project has been disqualified as it requires specialized skills in EEG data…" at bounding box center [857, 176] width 195 height 67
click at [721, 16] on icon "close" at bounding box center [725, 16] width 9 height 9
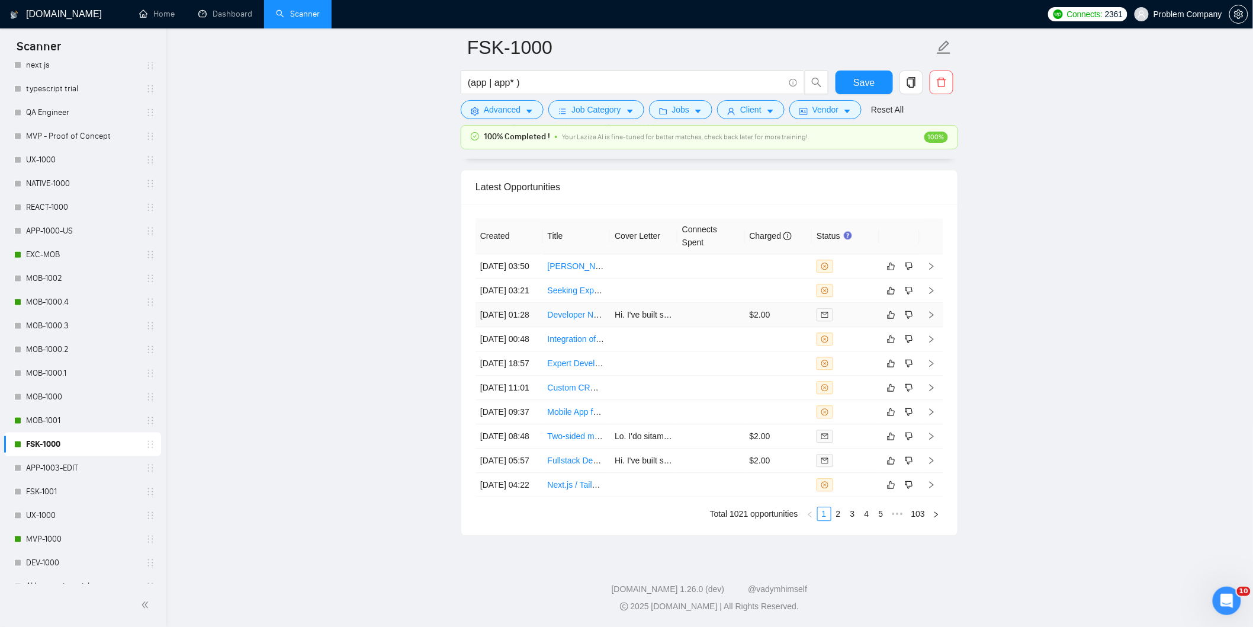
click at [525, 319] on td "[DATE] 01:28" at bounding box center [510, 315] width 68 height 24
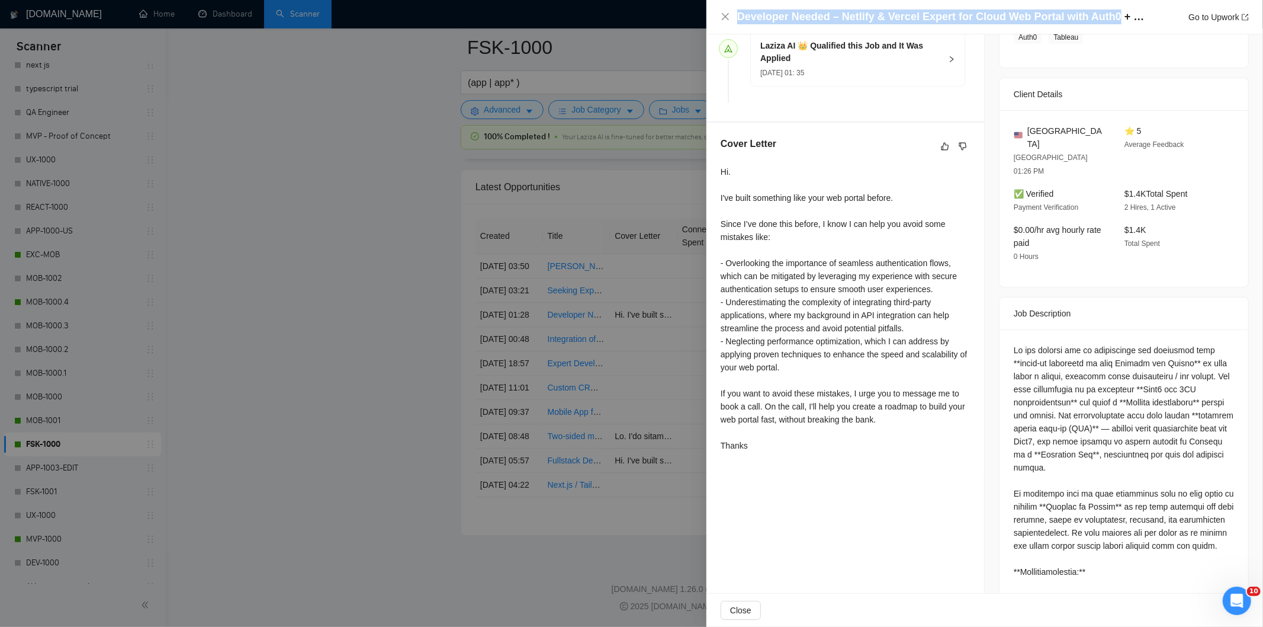
drag, startPoint x: 1109, startPoint y: 17, endPoint x: 739, endPoint y: 18, distance: 370.2
click at [739, 18] on h4 "Developer Needed – Netlify & Vercel Expert for Cloud Web Portal with Auth0 + Ta…" at bounding box center [941, 16] width 409 height 15
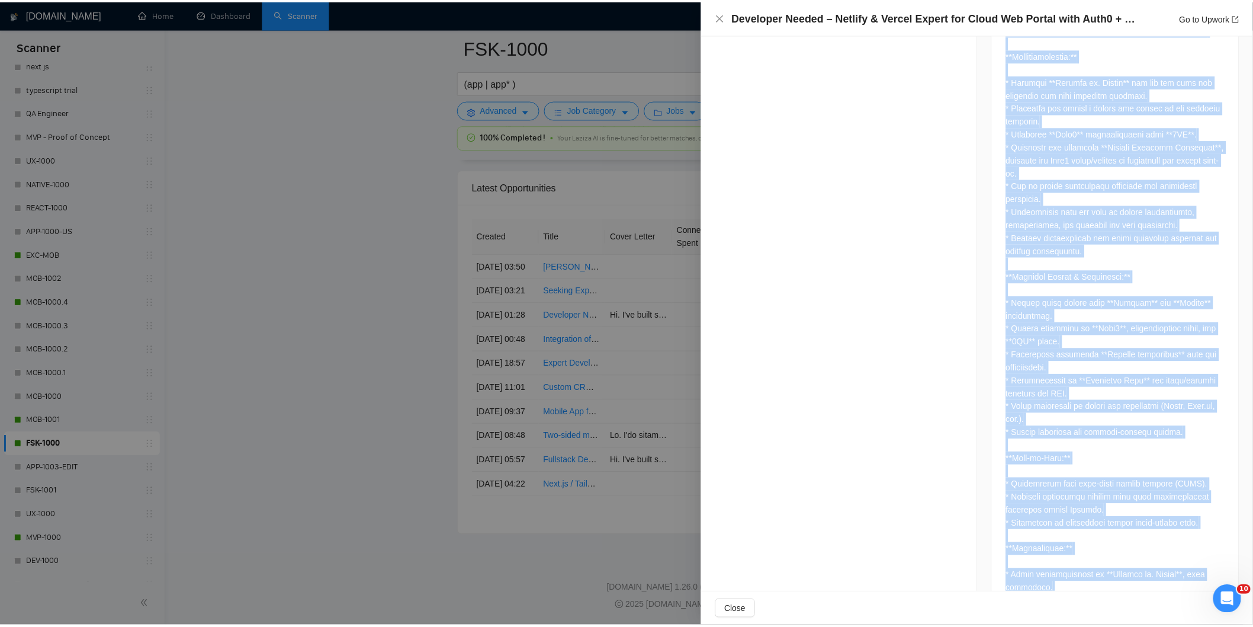
scroll to position [1034, 0]
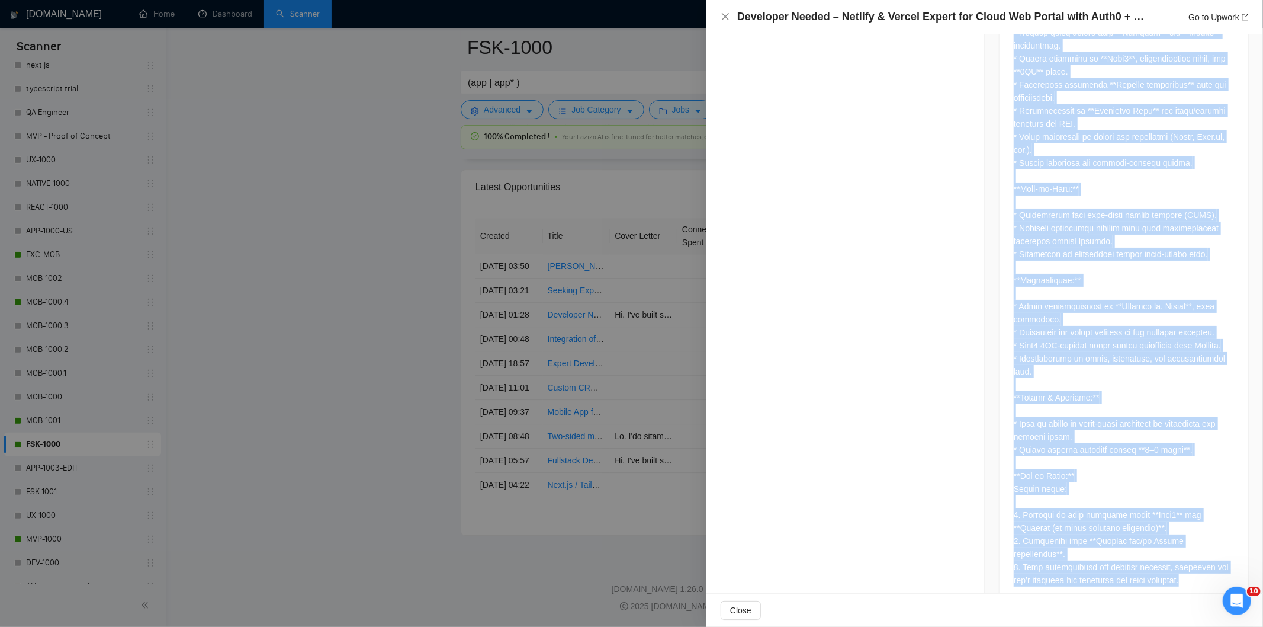
drag, startPoint x: 1009, startPoint y: 63, endPoint x: 1198, endPoint y: 558, distance: 530.1
click at [1198, 558] on div at bounding box center [1124, 71] width 220 height 1029
click at [728, 18] on icon "close" at bounding box center [725, 16] width 9 height 9
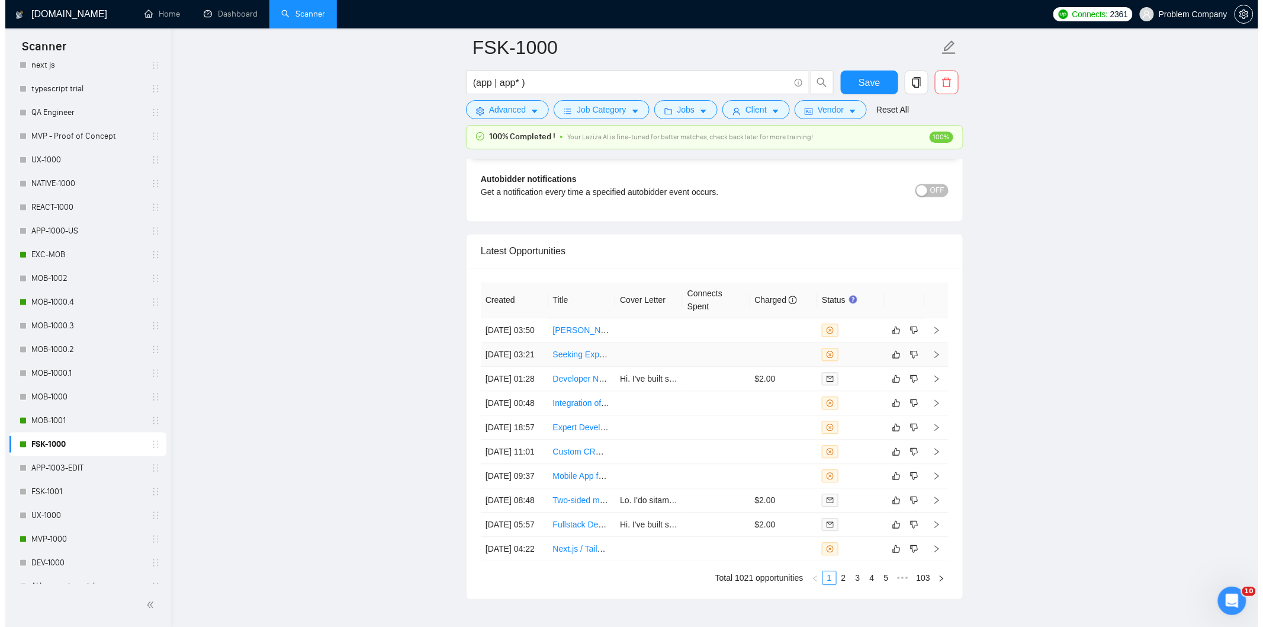
scroll to position [2823, 0]
click at [516, 367] on td "[DATE] 03:21" at bounding box center [510, 355] width 68 height 24
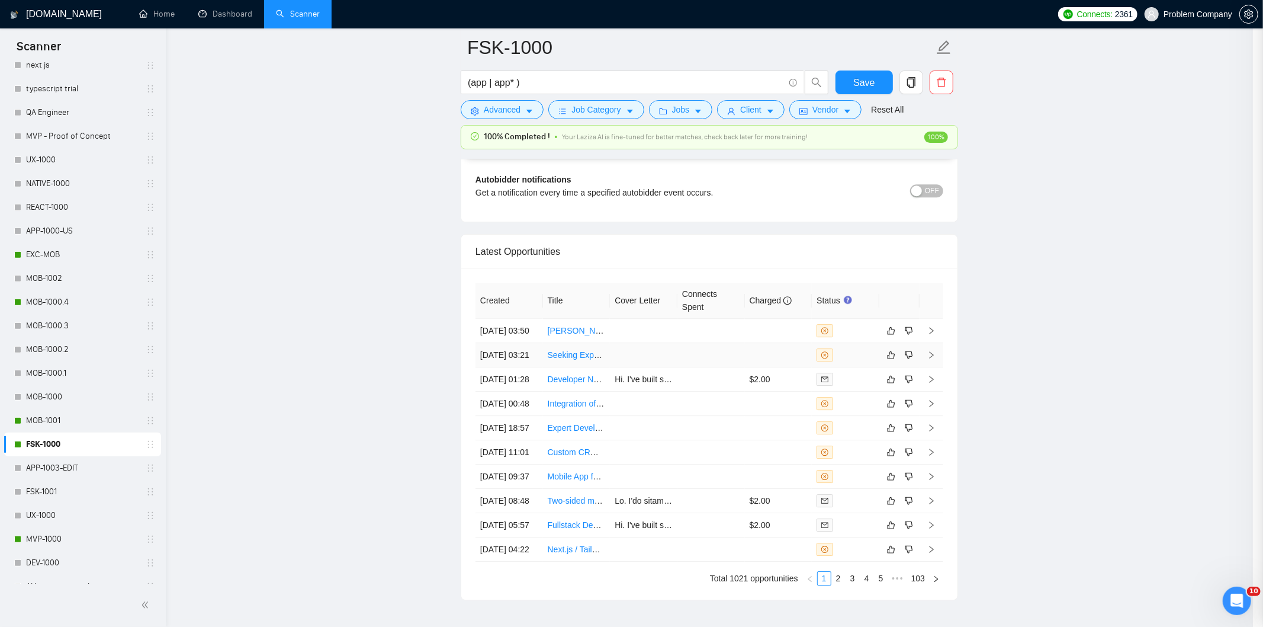
scroll to position [708, 0]
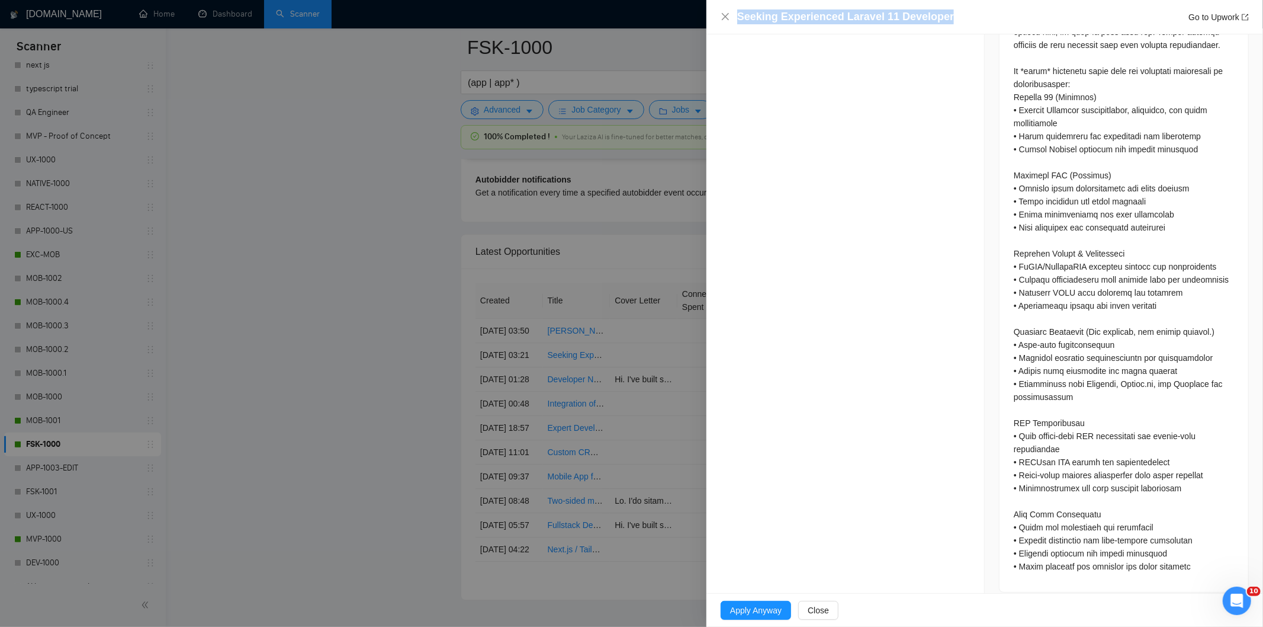
drag, startPoint x: 956, startPoint y: 13, endPoint x: 714, endPoint y: 22, distance: 242.4
click at [714, 22] on div "Seeking Experienced Laravel 11 Developer Go to Upwork" at bounding box center [985, 17] width 557 height 34
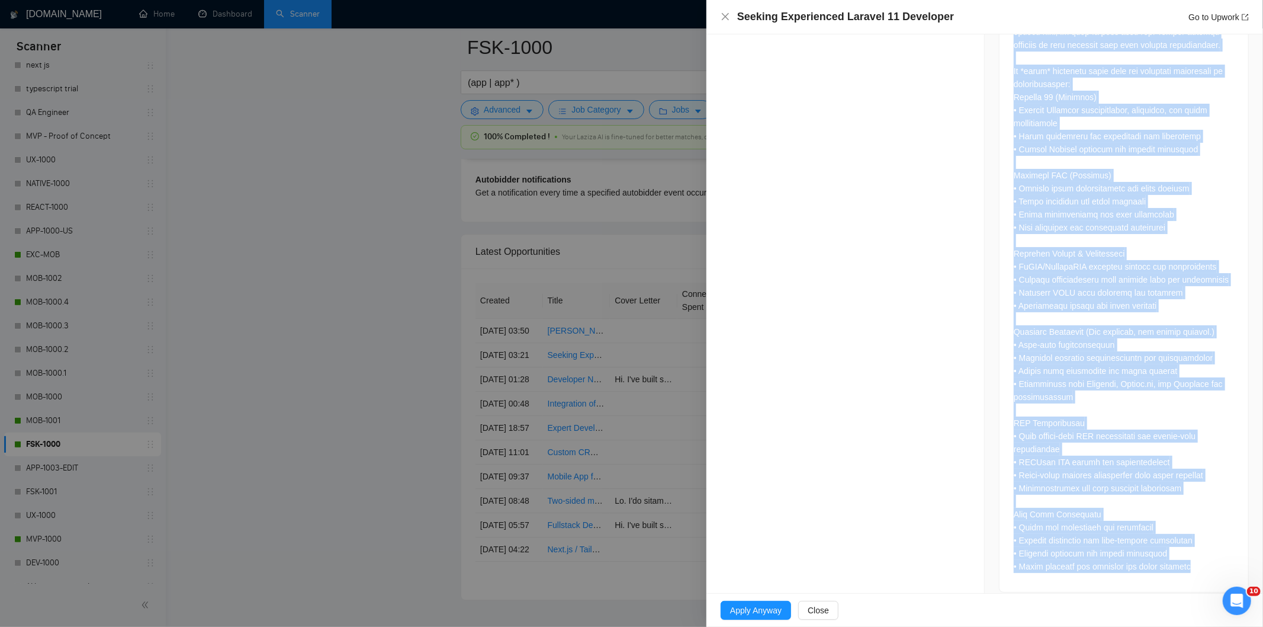
drag, startPoint x: 1007, startPoint y: 190, endPoint x: 1183, endPoint y: 560, distance: 410.1
click at [1183, 560] on div at bounding box center [1124, 223] width 249 height 737
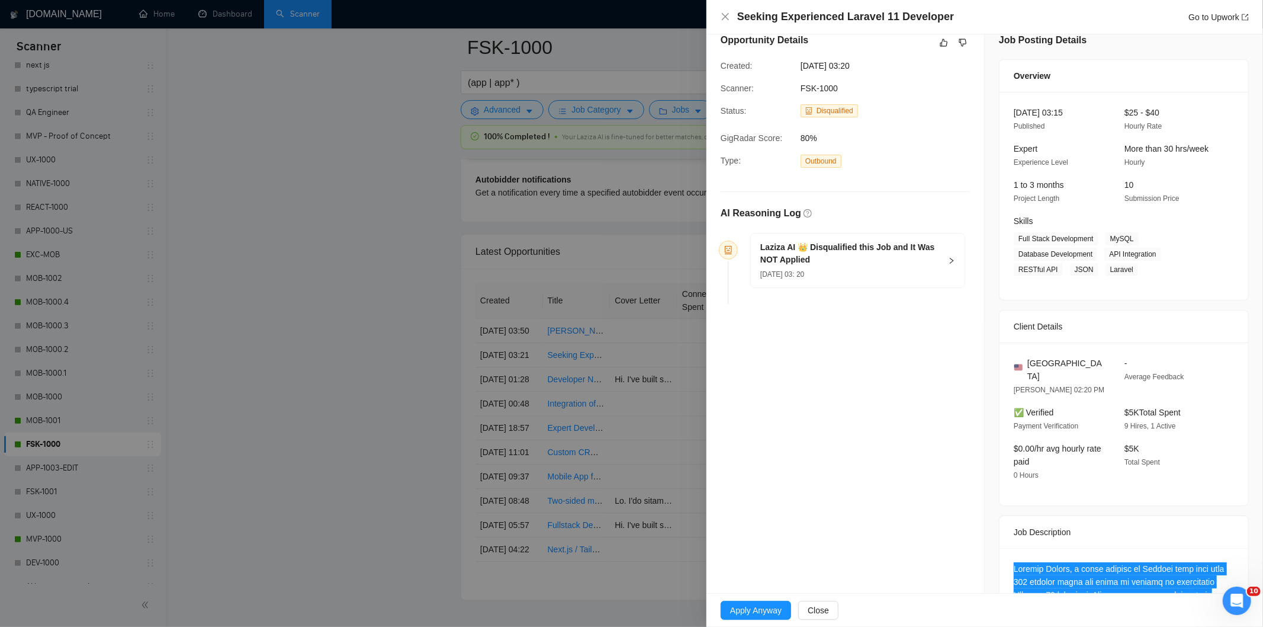
scroll to position [0, 0]
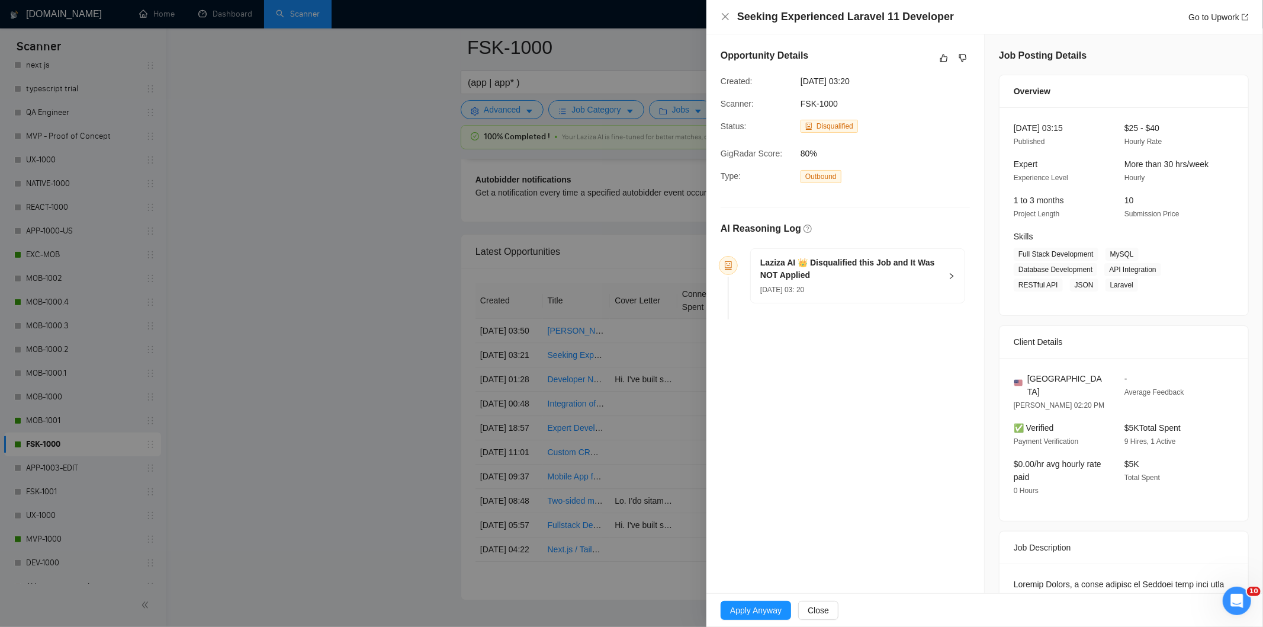
click at [884, 296] on div "[DATE] 03: 20" at bounding box center [850, 288] width 181 height 13
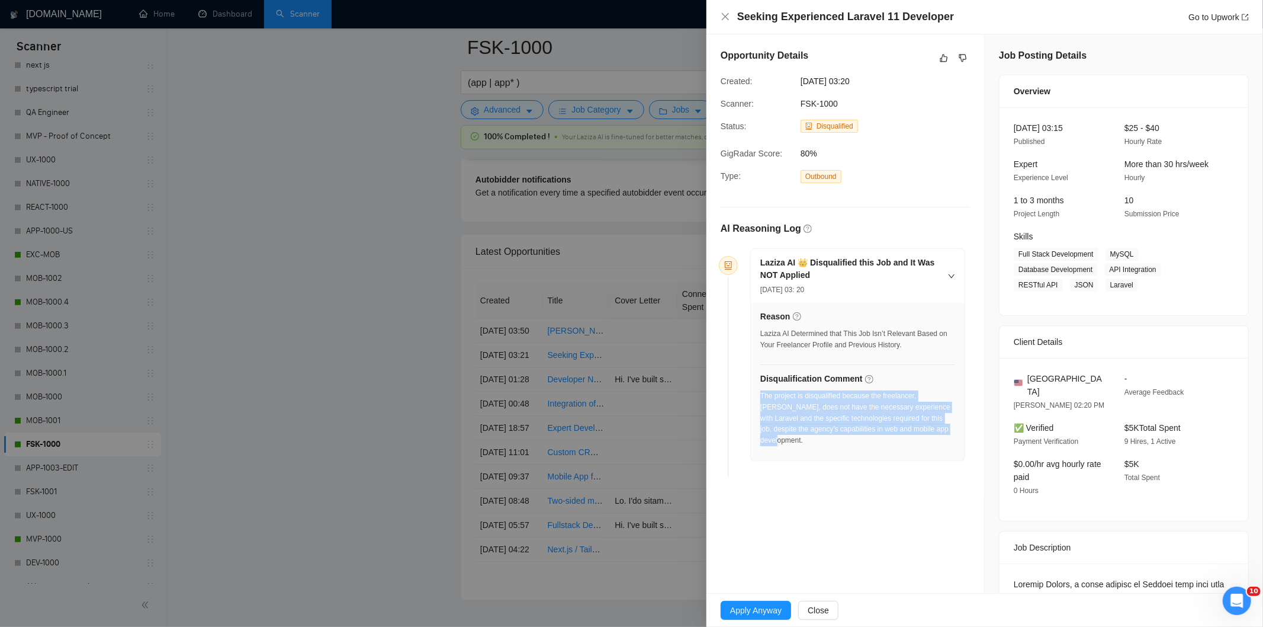
drag, startPoint x: 945, startPoint y: 433, endPoint x: 761, endPoint y: 400, distance: 187.0
click at [761, 400] on div "The project is disqualified because the freelancer, [PERSON_NAME], does not hav…" at bounding box center [857, 418] width 195 height 56
click at [729, 20] on icon "close" at bounding box center [725, 16] width 9 height 9
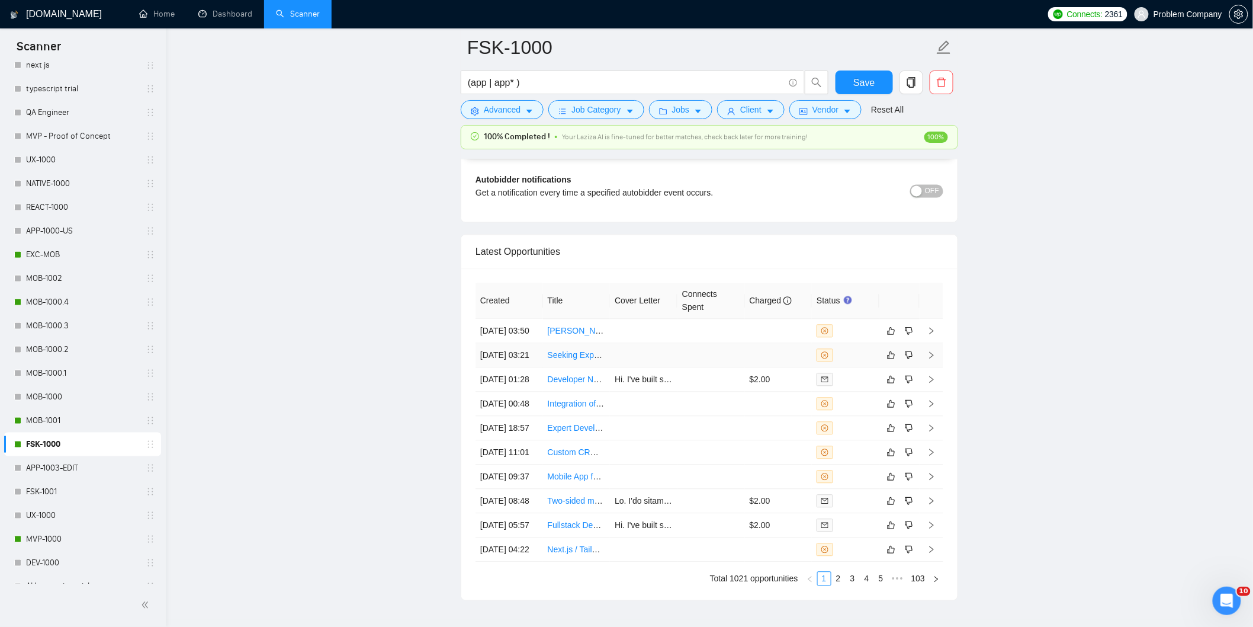
click at [529, 367] on td "[DATE] 03:21" at bounding box center [510, 355] width 68 height 24
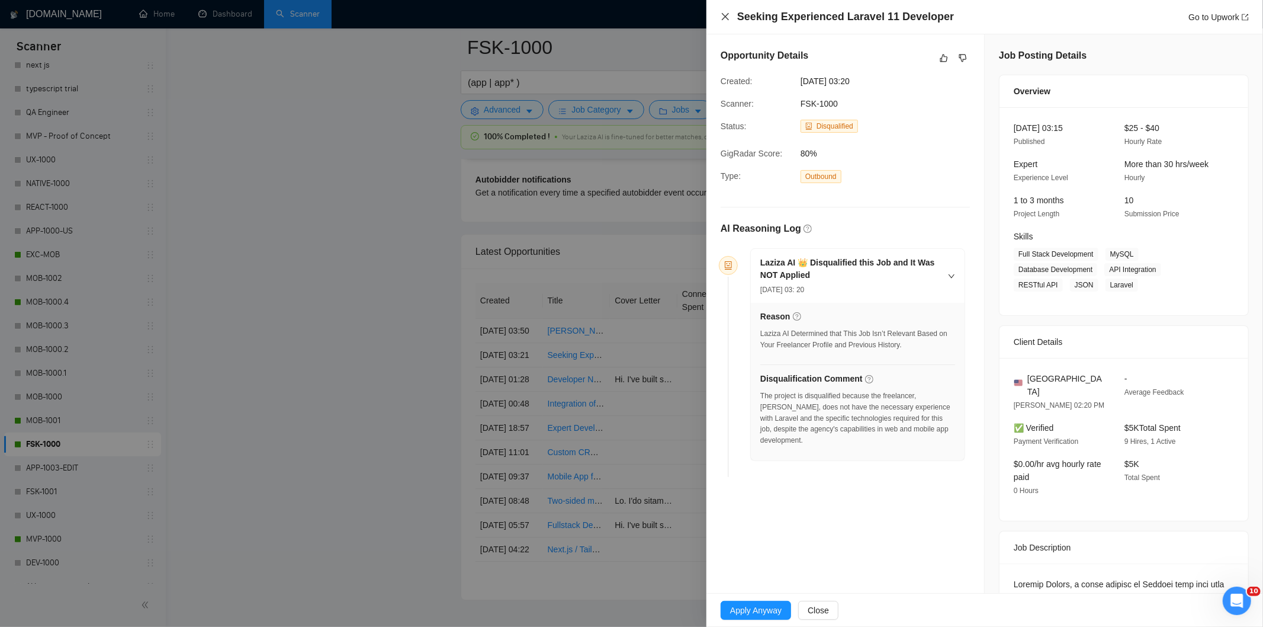
click at [729, 15] on icon "close" at bounding box center [725, 16] width 9 height 9
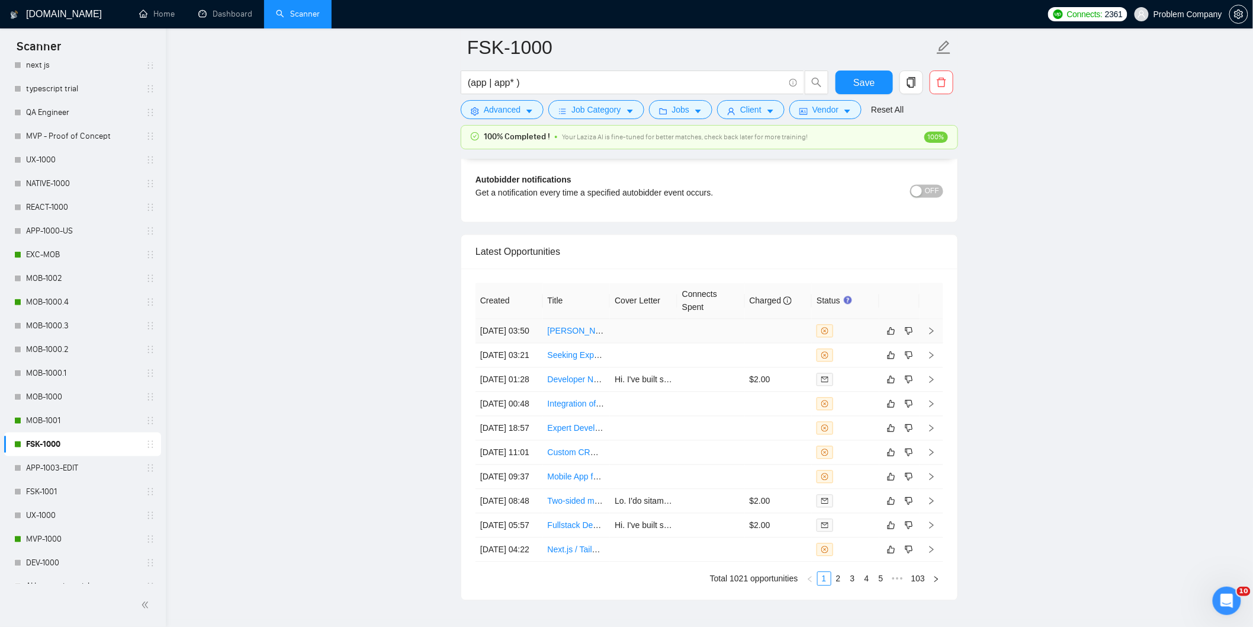
click at [522, 343] on td "[DATE] 03:50" at bounding box center [510, 331] width 68 height 24
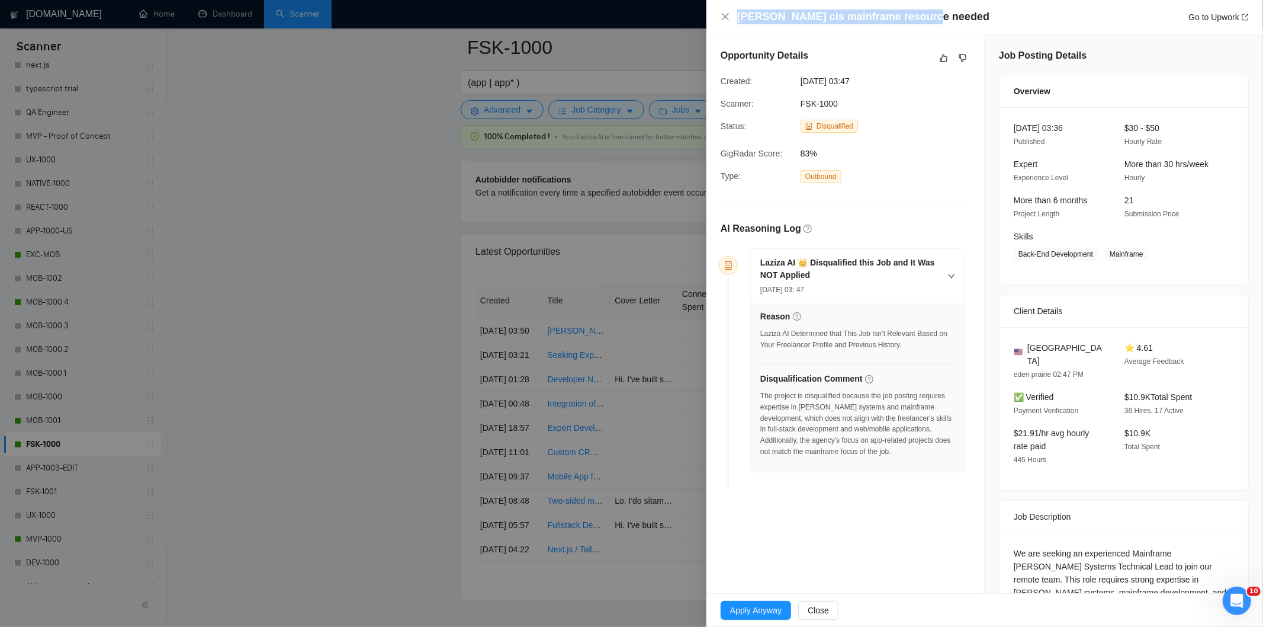
drag, startPoint x: 927, startPoint y: 12, endPoint x: 735, endPoint y: 14, distance: 192.5
click at [735, 14] on div "[PERSON_NAME] cis mainframe resource needed Go to Upwork" at bounding box center [985, 16] width 528 height 15
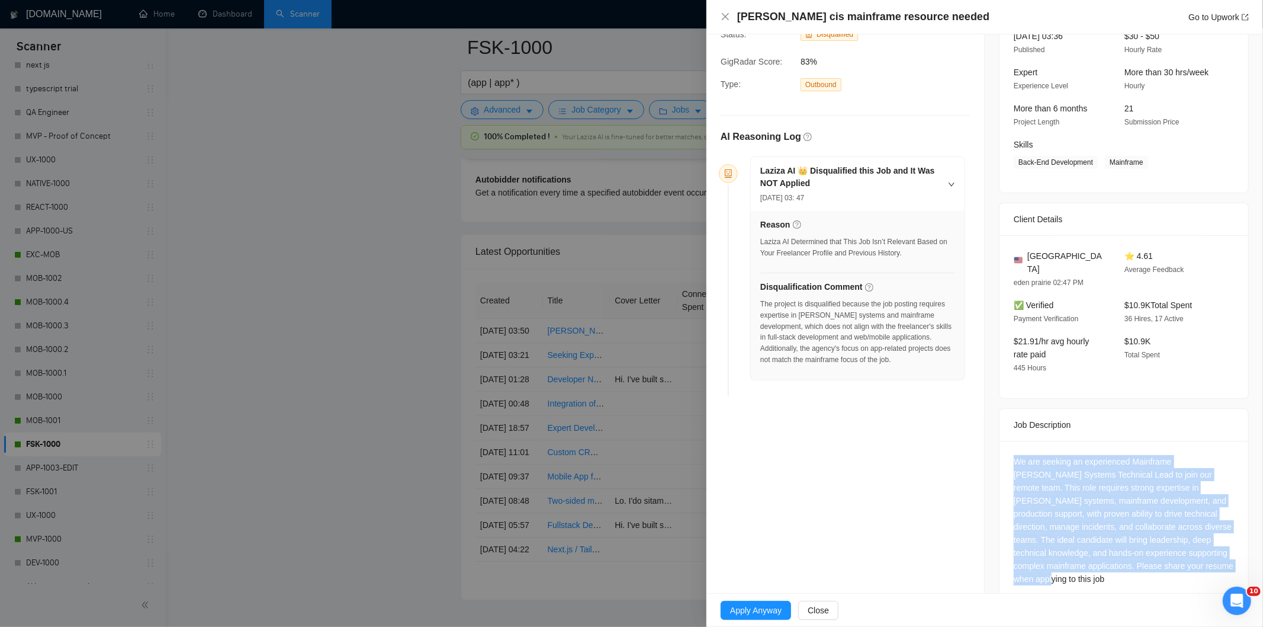
drag, startPoint x: 1009, startPoint y: 448, endPoint x: 1215, endPoint y: 554, distance: 232.6
click at [1215, 554] on div "We are seeking an experienced Mainframe [PERSON_NAME] Systems Technical Lead to…" at bounding box center [1124, 520] width 220 height 130
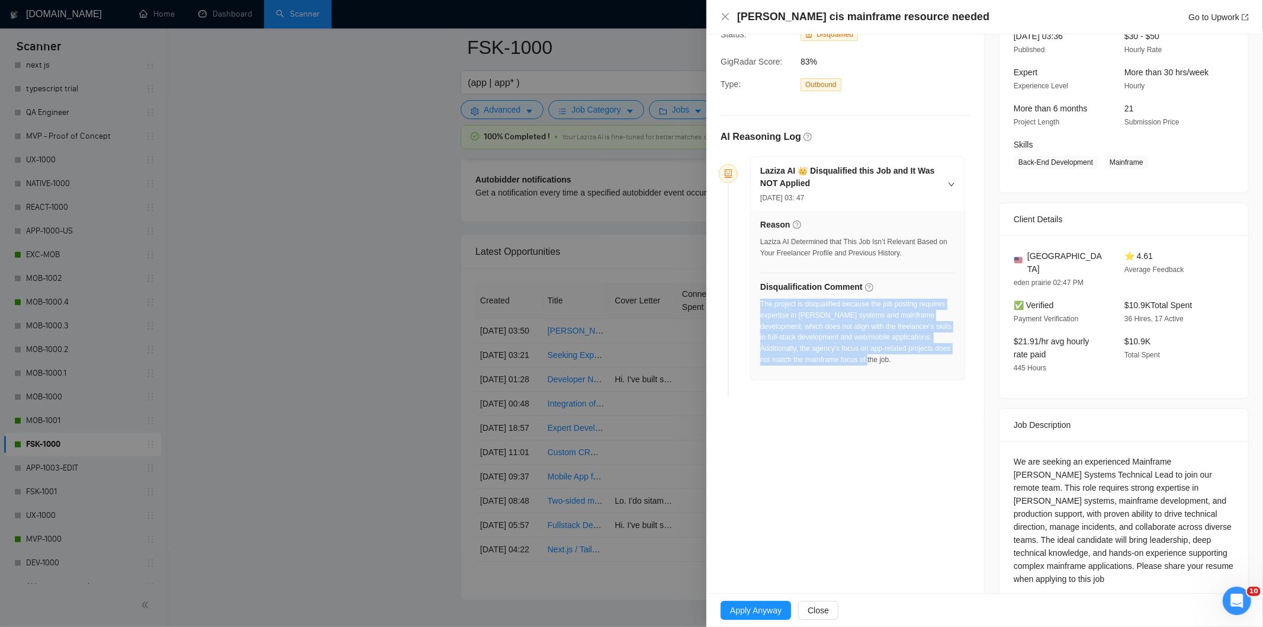
drag, startPoint x: 855, startPoint y: 359, endPoint x: 760, endPoint y: 302, distance: 111.0
click at [760, 302] on div "The project is disqualified because the job posting requires expertise in [PERS…" at bounding box center [857, 331] width 195 height 67
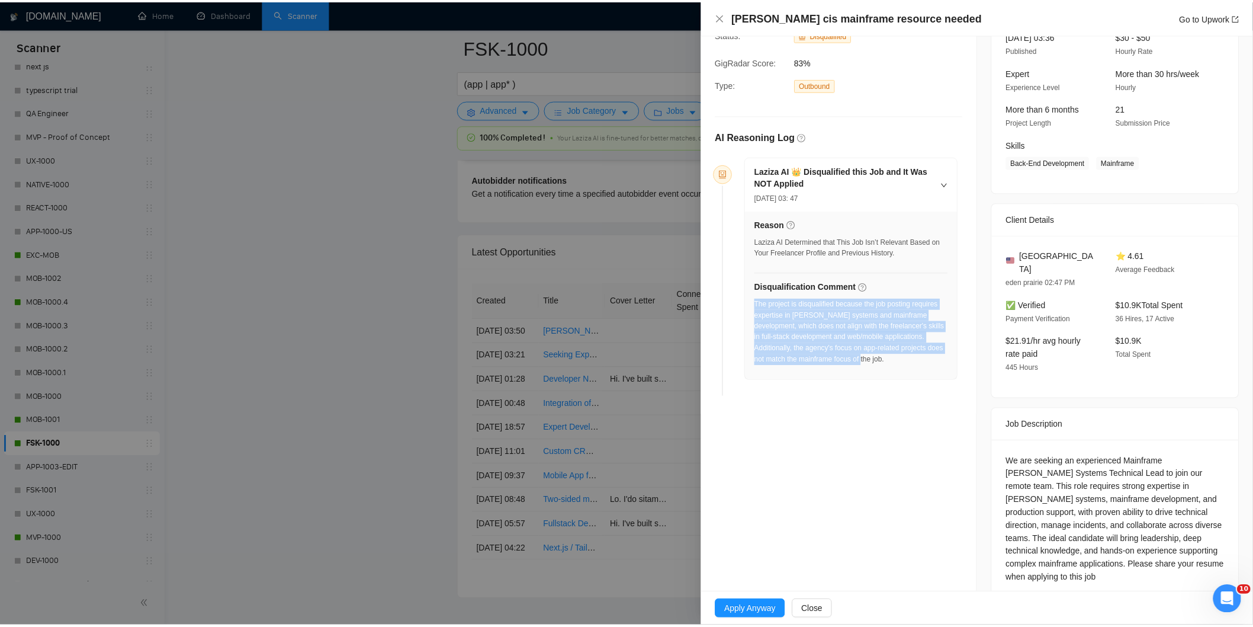
scroll to position [0, 0]
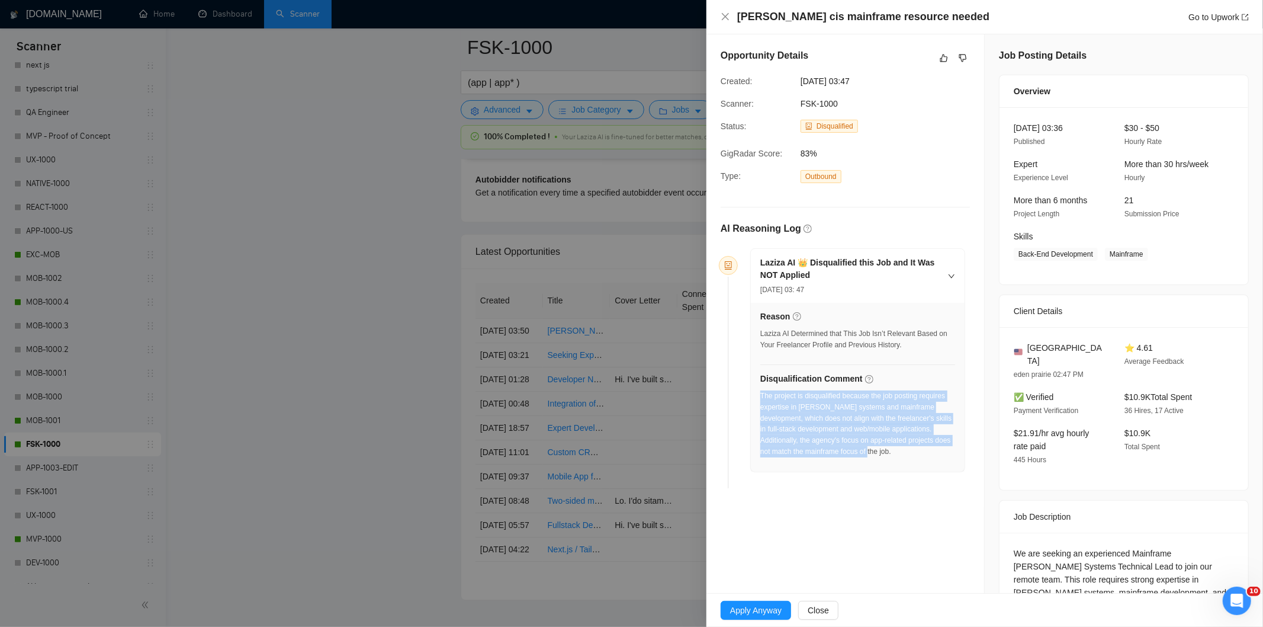
drag, startPoint x: 881, startPoint y: 85, endPoint x: 797, endPoint y: 84, distance: 84.7
click at [797, 84] on div "[DATE] 03:47" at bounding box center [856, 81] width 120 height 13
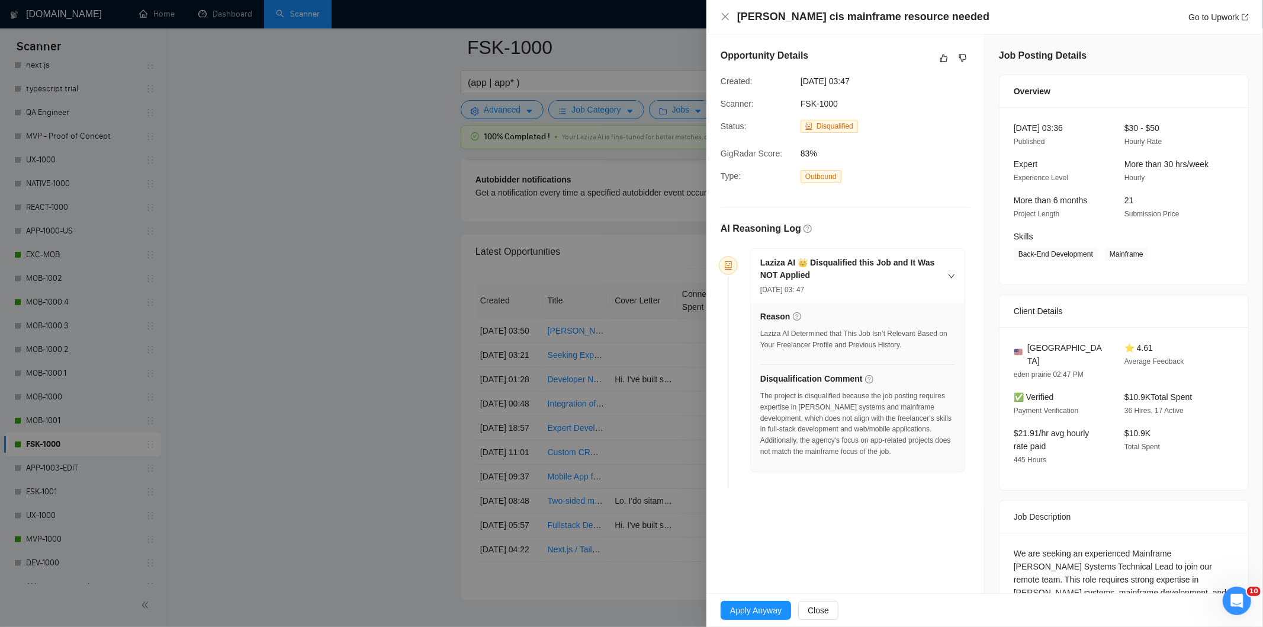
click at [719, 15] on div "[PERSON_NAME] cis mainframe resource needed Go to Upwork" at bounding box center [985, 17] width 557 height 34
click at [727, 17] on icon "close" at bounding box center [725, 16] width 9 height 9
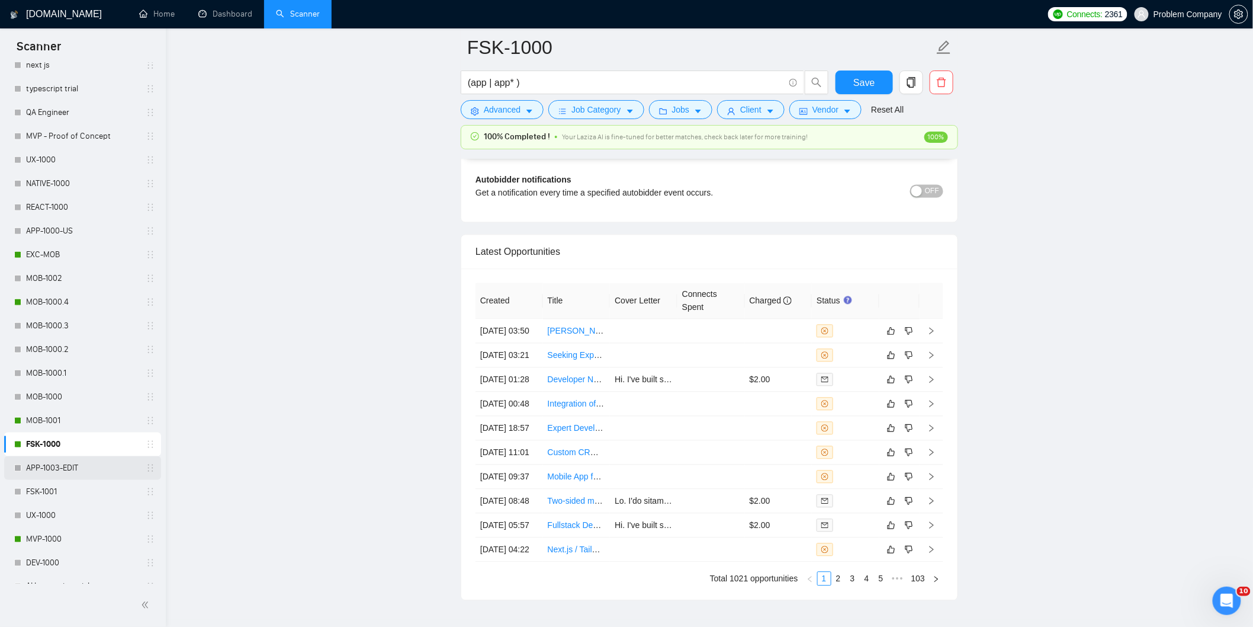
scroll to position [461, 0]
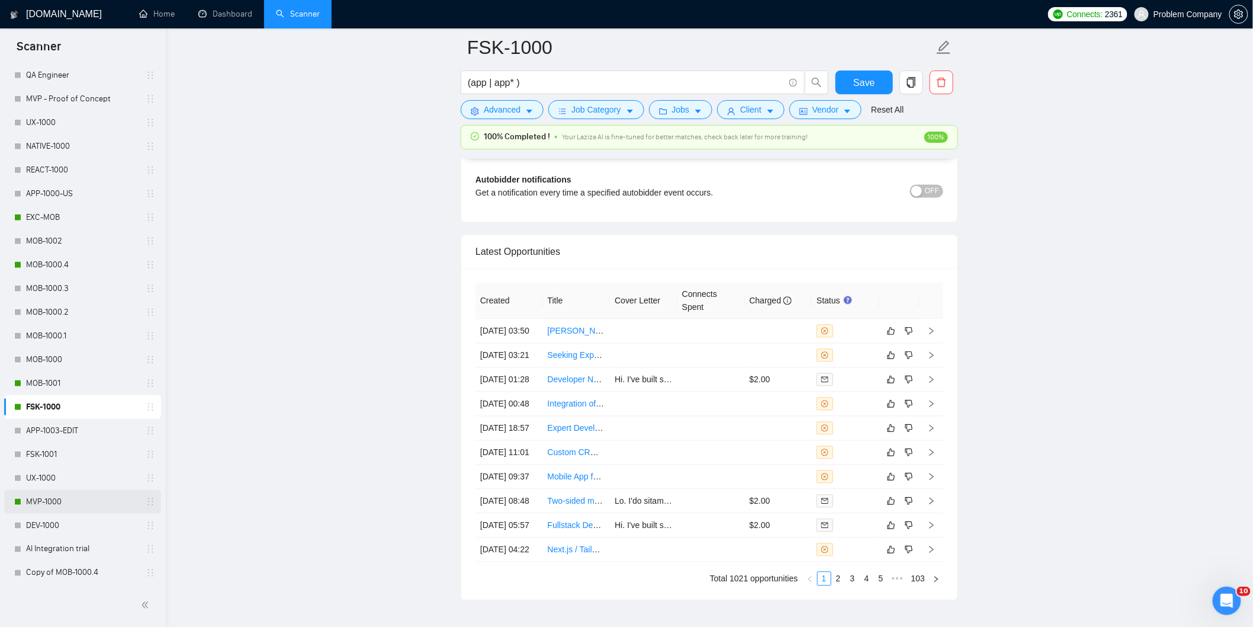
click at [40, 500] on link "MVP-1000" at bounding box center [82, 502] width 113 height 24
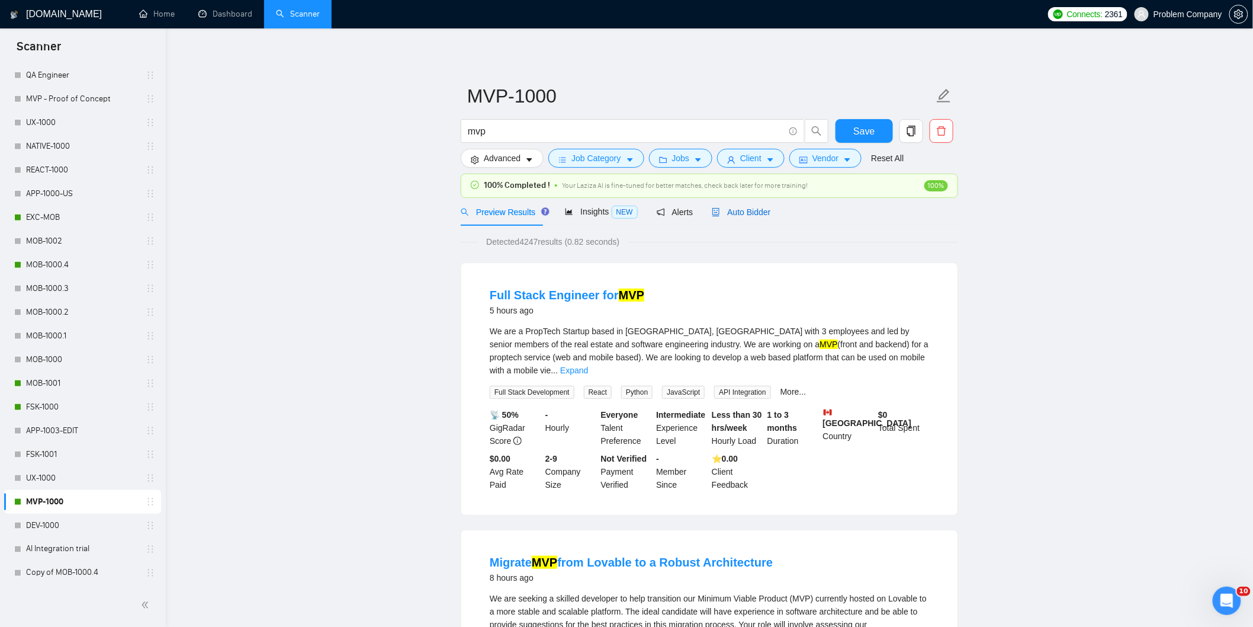
click at [756, 218] on div "Auto Bidder" at bounding box center [741, 212] width 59 height 13
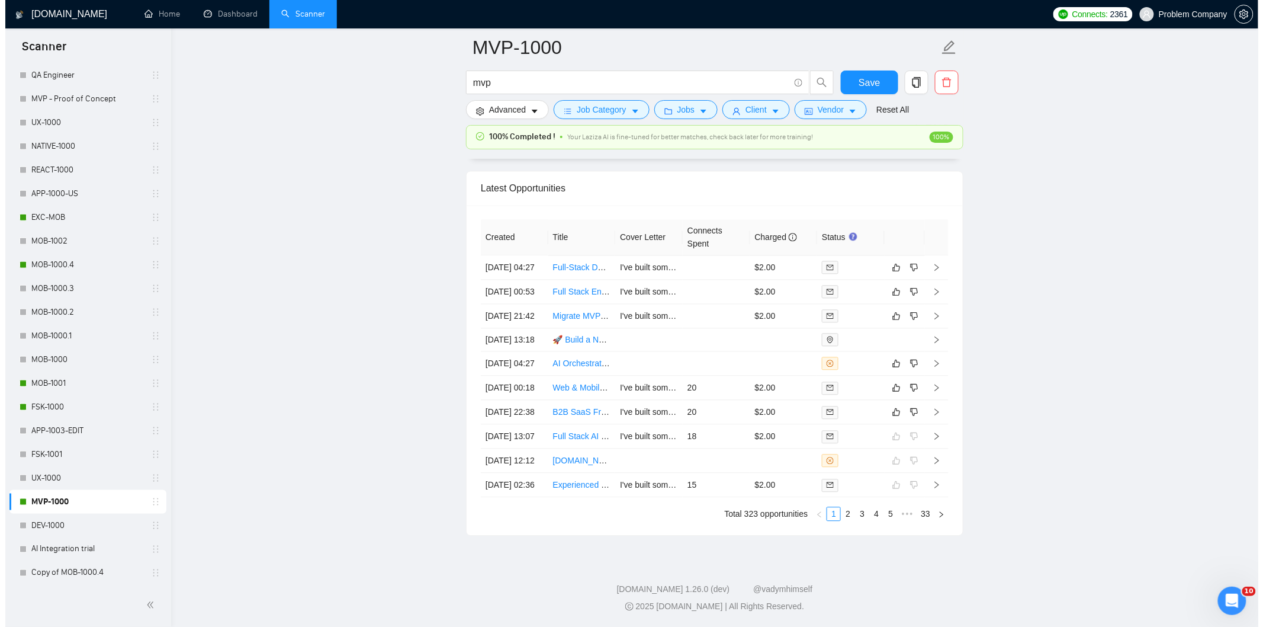
scroll to position [2857, 0]
click at [516, 328] on td "[DATE] 21:42" at bounding box center [510, 316] width 68 height 24
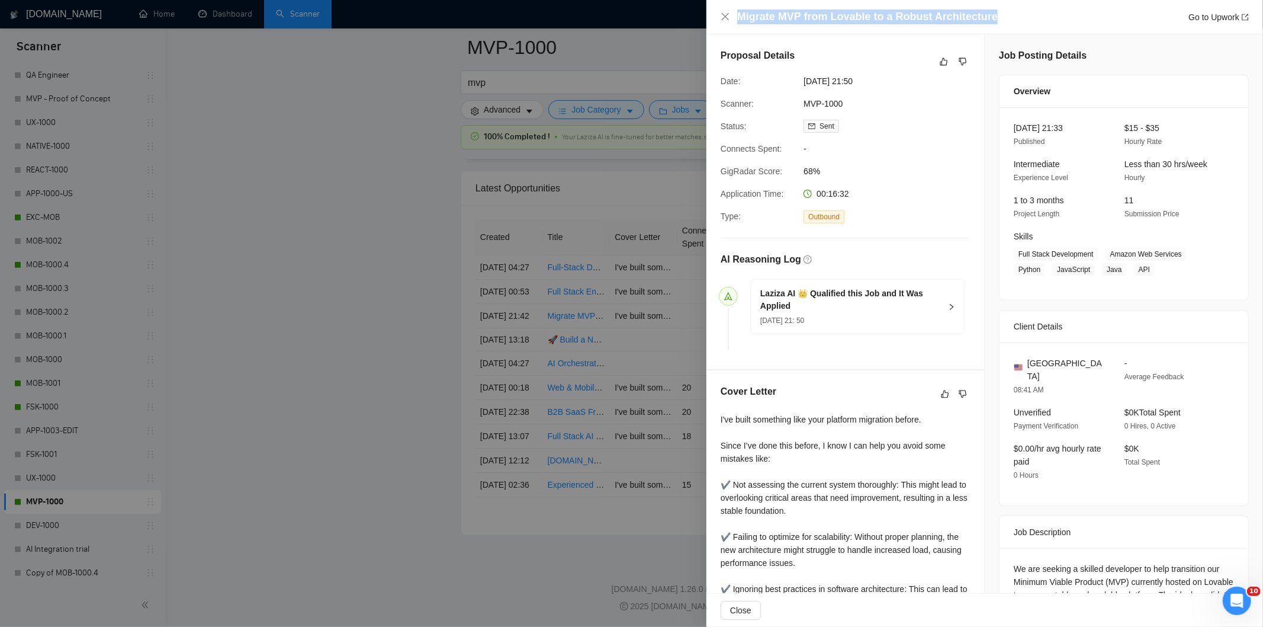
drag, startPoint x: 990, startPoint y: 21, endPoint x: 734, endPoint y: 14, distance: 255.9
click at [734, 14] on div "Migrate MVP from Lovable to a Robust Architecture Go to Upwork" at bounding box center [985, 16] width 528 height 15
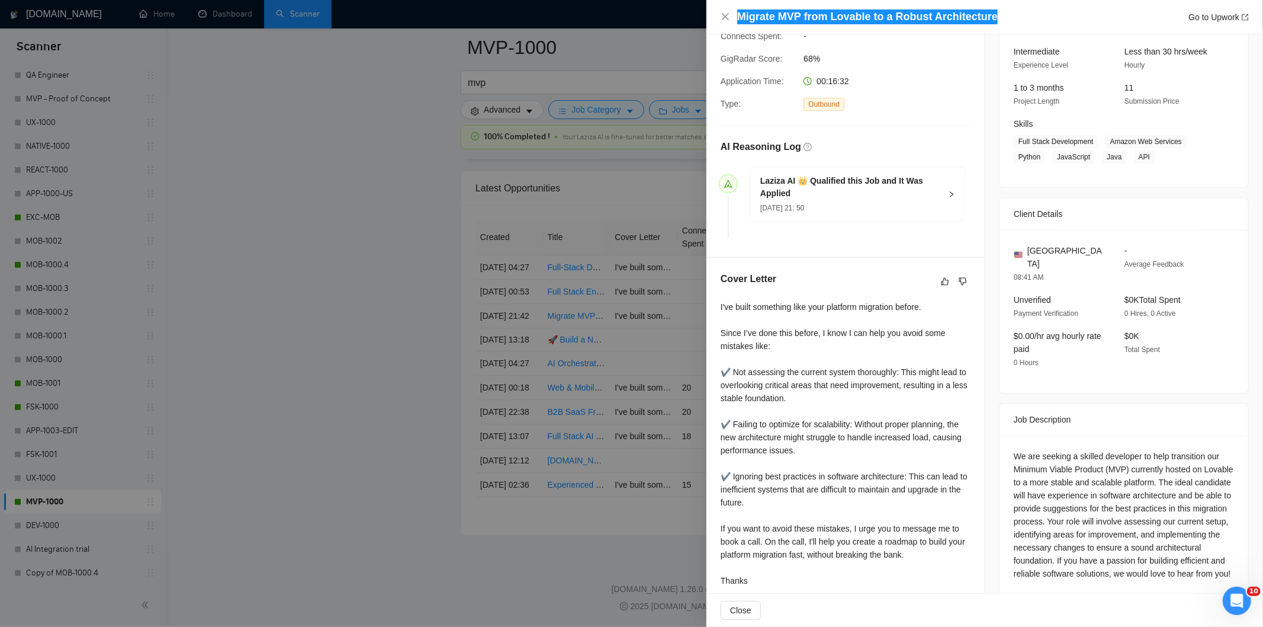
scroll to position [133, 0]
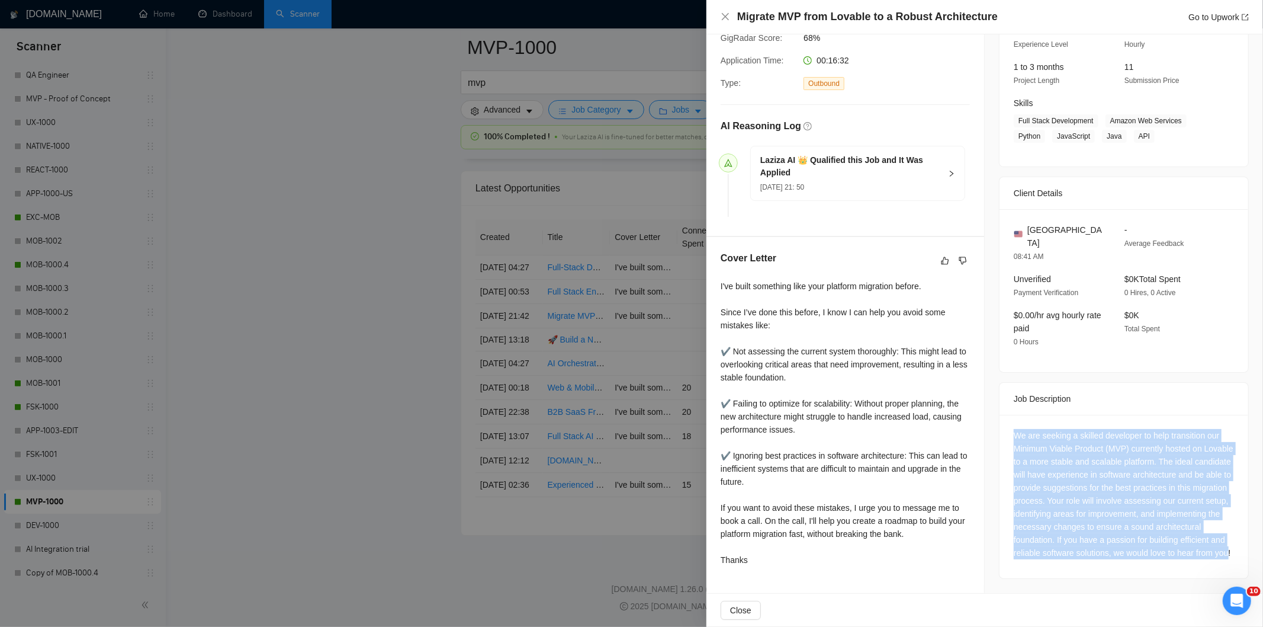
drag, startPoint x: 1007, startPoint y: 419, endPoint x: 1059, endPoint y: 547, distance: 138.7
click at [1059, 547] on div "We are seeking a skilled developer to help transition our Minimum Viable Produc…" at bounding box center [1124, 496] width 249 height 163
click at [1058, 448] on div "We are seeking a skilled developer to help transition our Minimum Viable Produc…" at bounding box center [1124, 494] width 220 height 130
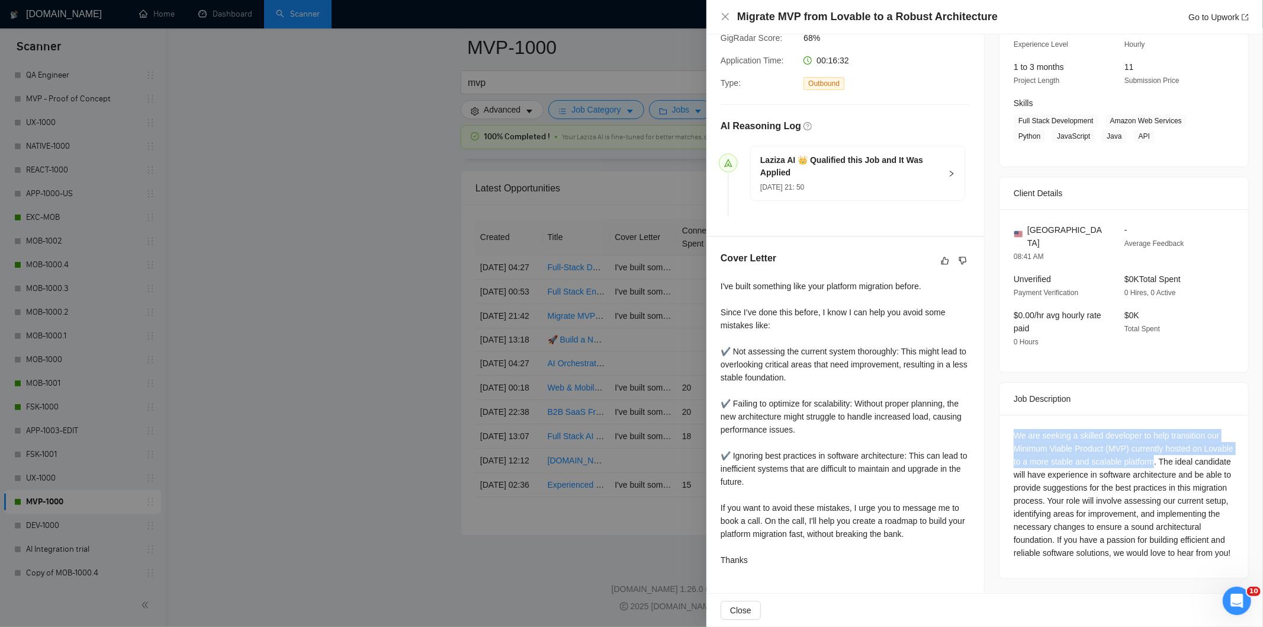
drag, startPoint x: 1180, startPoint y: 449, endPoint x: 1007, endPoint y: 425, distance: 174.6
click at [1007, 425] on div "We are seeking a skilled developer to help transition our Minimum Viable Produc…" at bounding box center [1124, 496] width 249 height 163
click at [724, 21] on icon "close" at bounding box center [725, 16] width 9 height 9
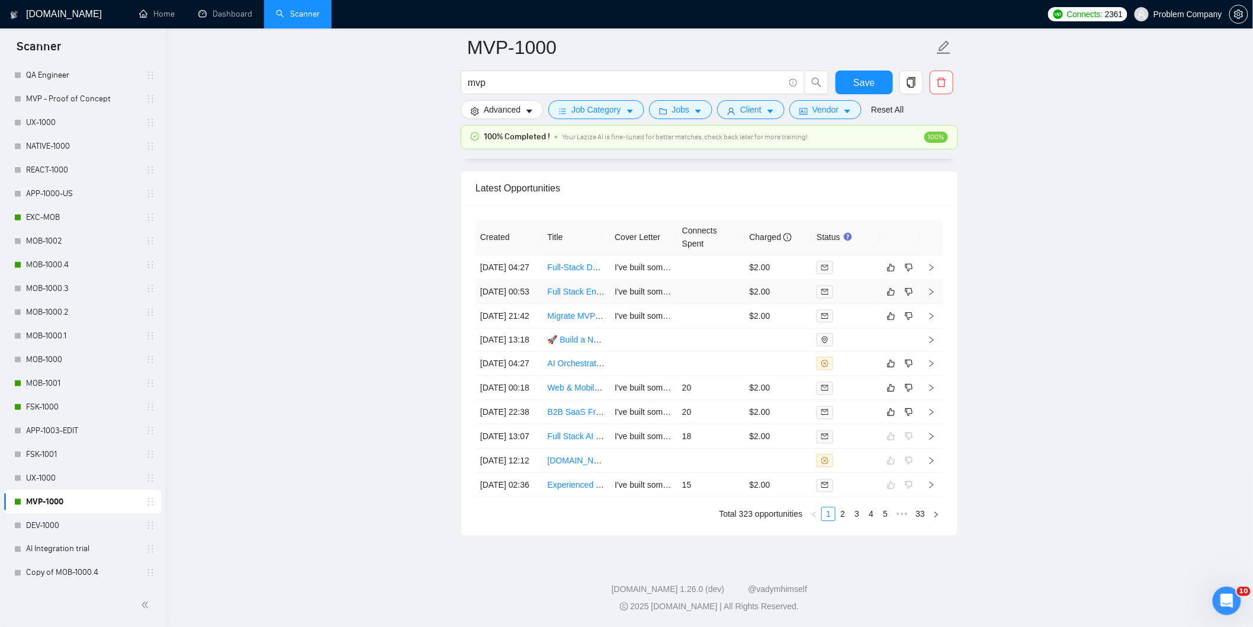
click at [520, 303] on td "[DATE] 00:53" at bounding box center [510, 292] width 68 height 24
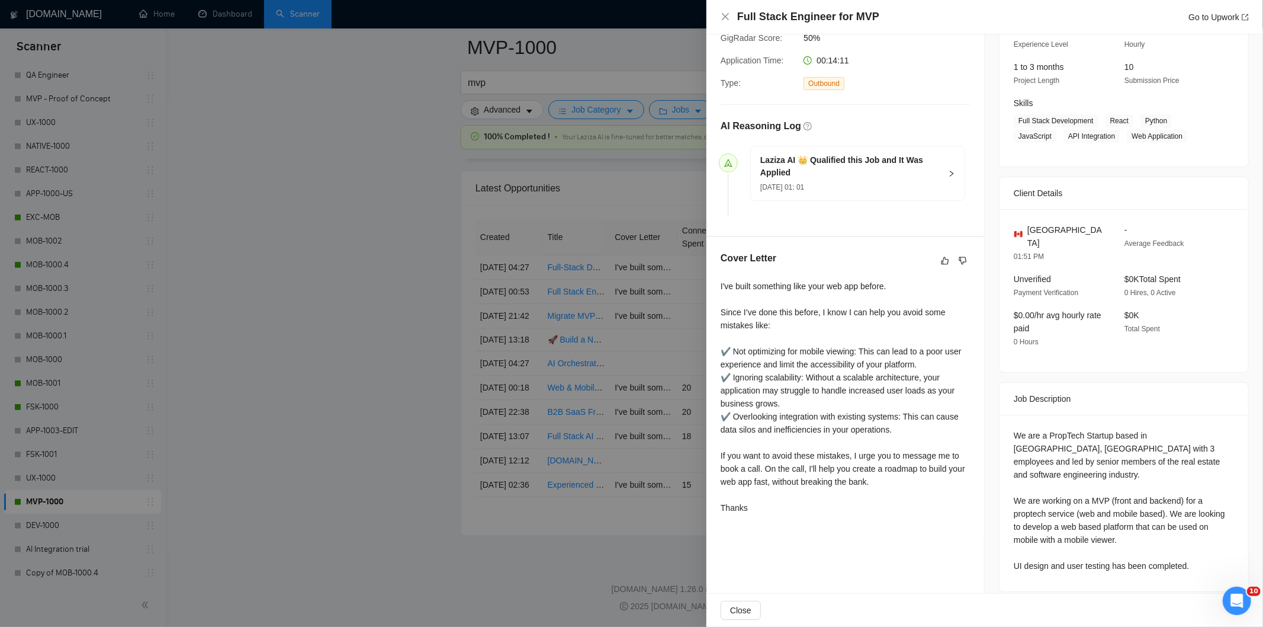
scroll to position [120, 0]
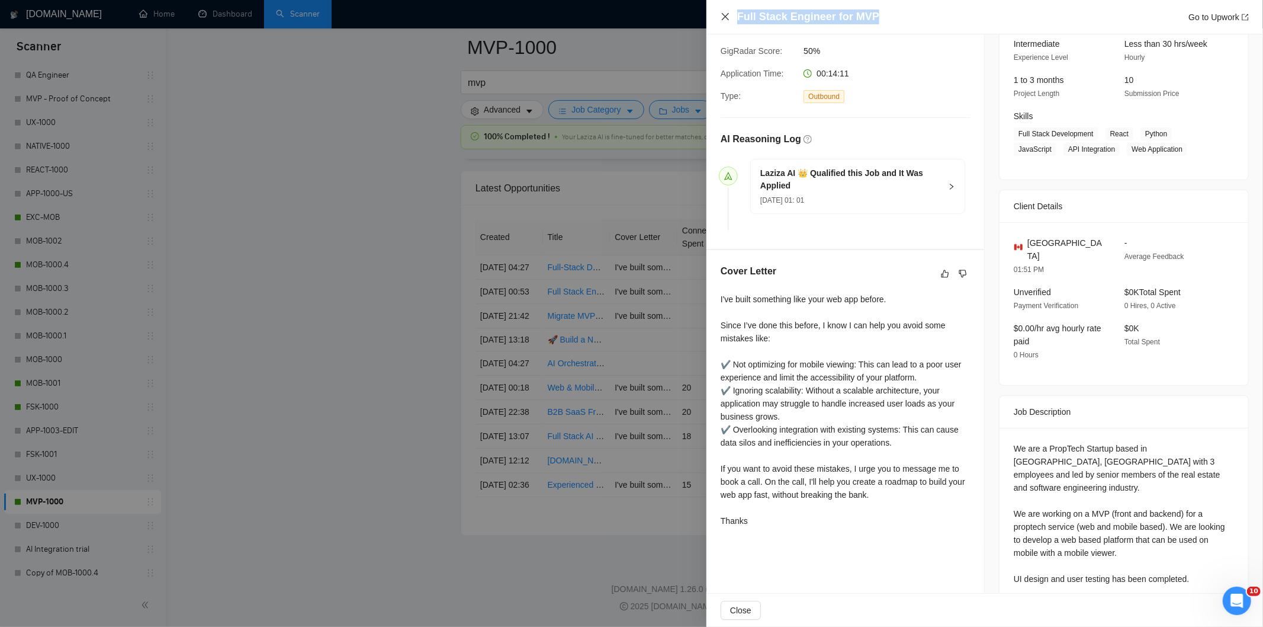
drag, startPoint x: 874, startPoint y: 15, endPoint x: 728, endPoint y: 14, distance: 145.1
click at [728, 14] on div "Full Stack Engineer for MVP Go to Upwork" at bounding box center [985, 16] width 528 height 15
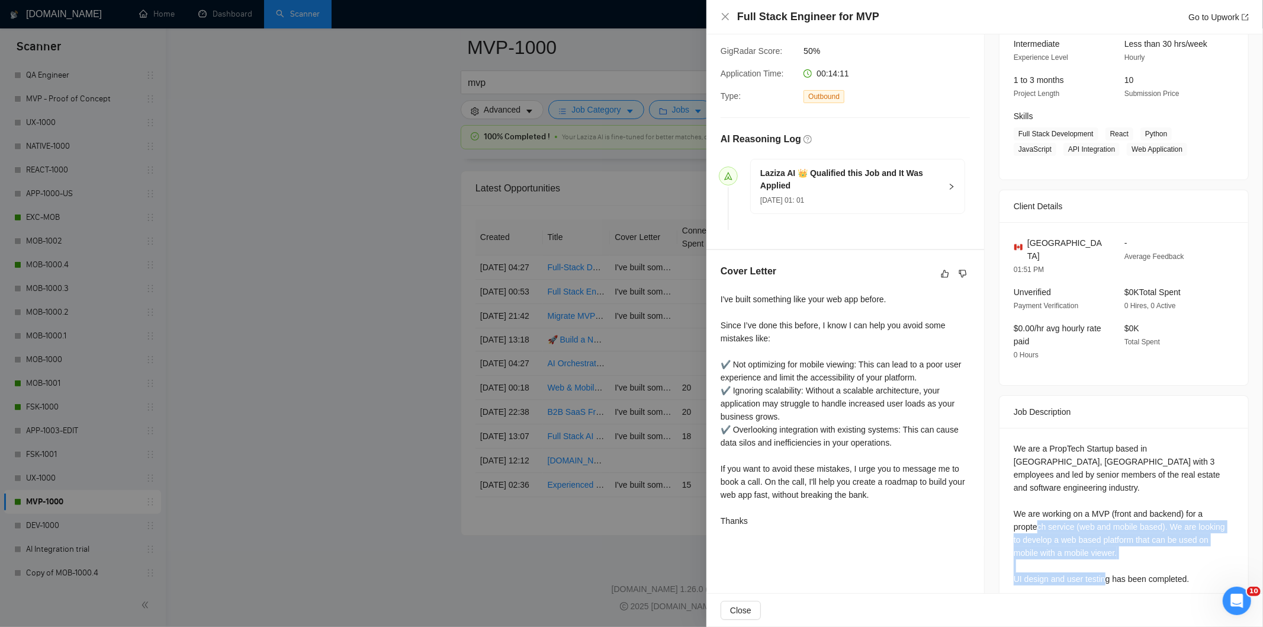
drag, startPoint x: 1189, startPoint y: 554, endPoint x: 1113, endPoint y: 499, distance: 93.6
click at [1113, 499] on div "We are a PropTech Startup based in [GEOGRAPHIC_DATA], [GEOGRAPHIC_DATA] with 3 …" at bounding box center [1124, 513] width 220 height 143
click at [1084, 457] on div "We are a PropTech Startup based in [GEOGRAPHIC_DATA], [GEOGRAPHIC_DATA] with 3 …" at bounding box center [1124, 513] width 220 height 143
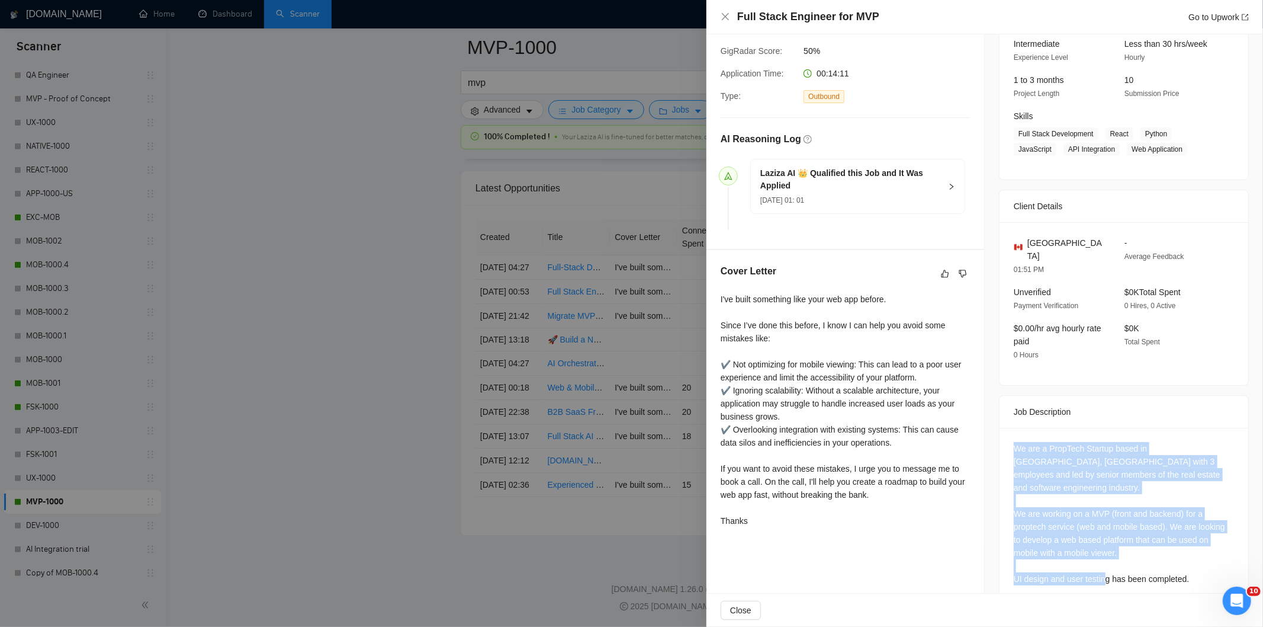
drag, startPoint x: 1010, startPoint y: 440, endPoint x: 1186, endPoint y: 551, distance: 207.9
click at [1186, 551] on div "We are a PropTech Startup based in [GEOGRAPHIC_DATA], [GEOGRAPHIC_DATA] with 3 …" at bounding box center [1124, 513] width 220 height 143
click at [727, 15] on icon "close" at bounding box center [725, 16] width 9 height 9
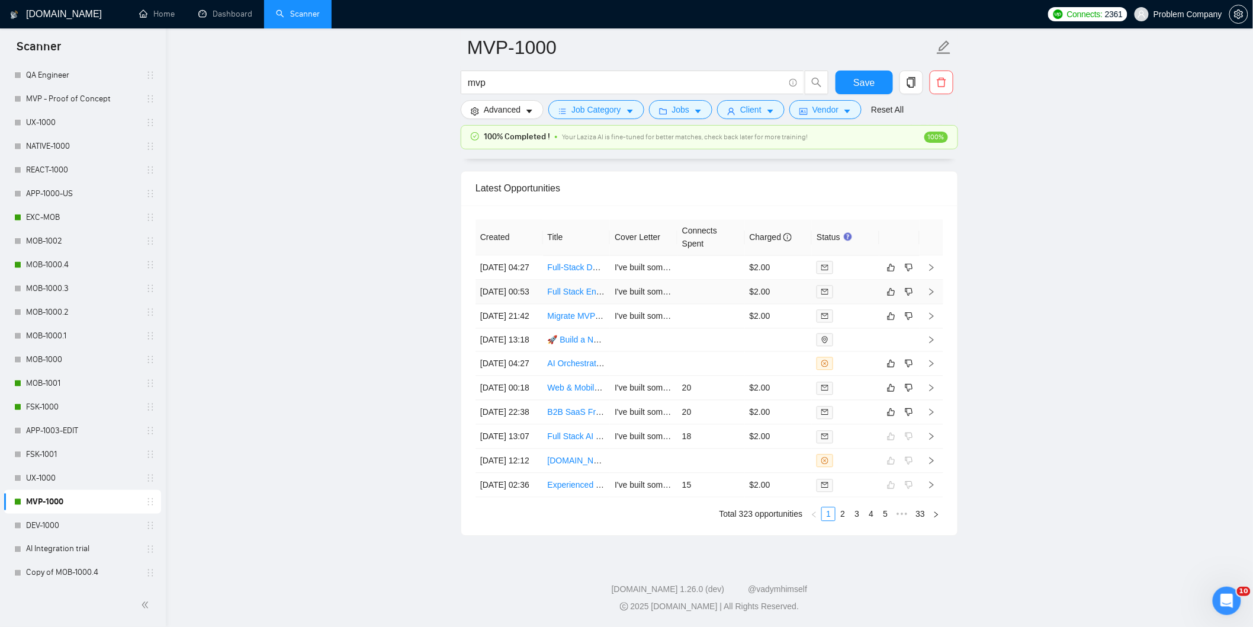
click at [535, 300] on td "[DATE] 00:53" at bounding box center [510, 292] width 68 height 24
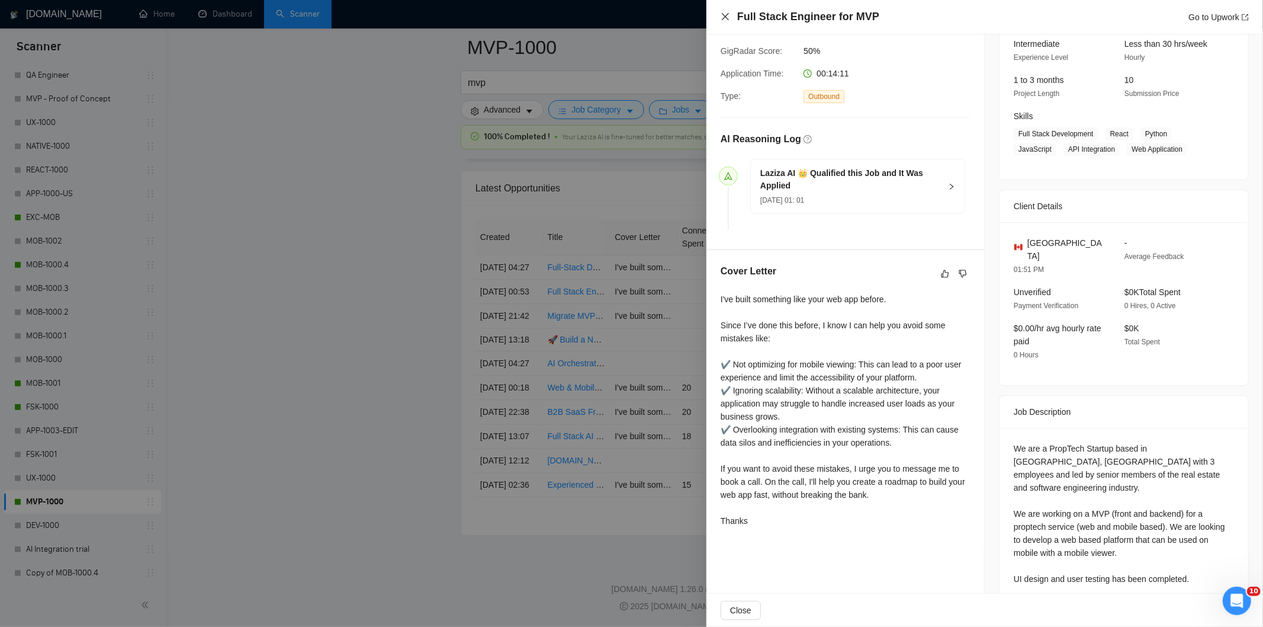
click at [728, 17] on icon "close" at bounding box center [725, 16] width 9 height 9
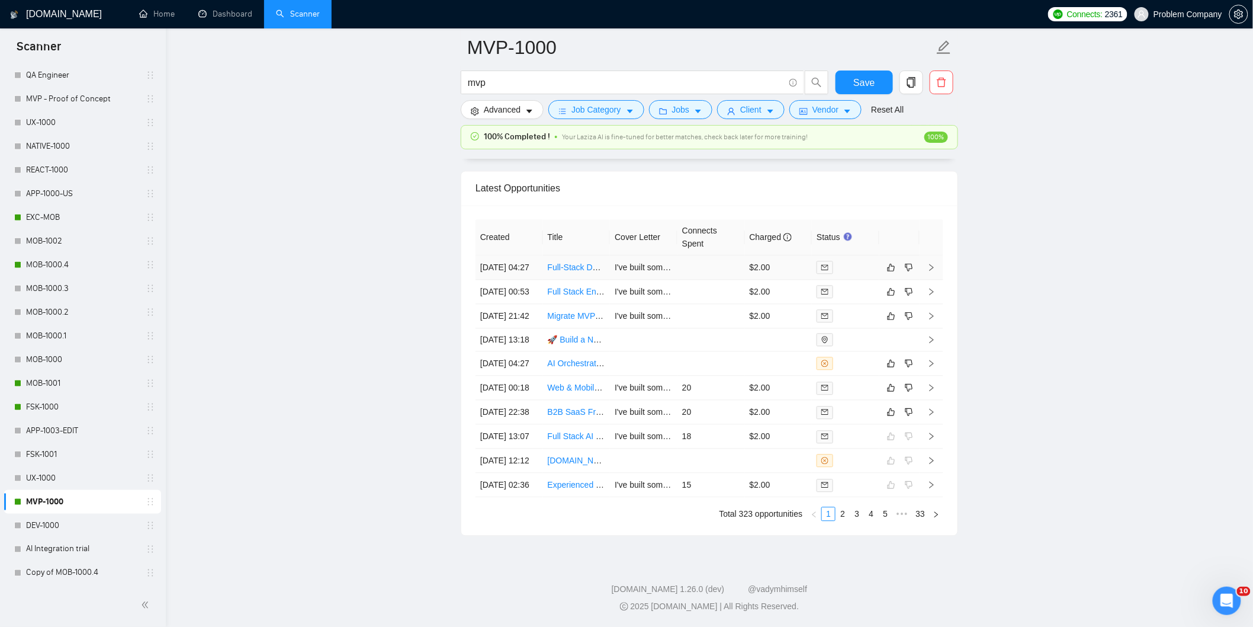
click at [535, 265] on td "[DATE] 04:27" at bounding box center [510, 267] width 68 height 24
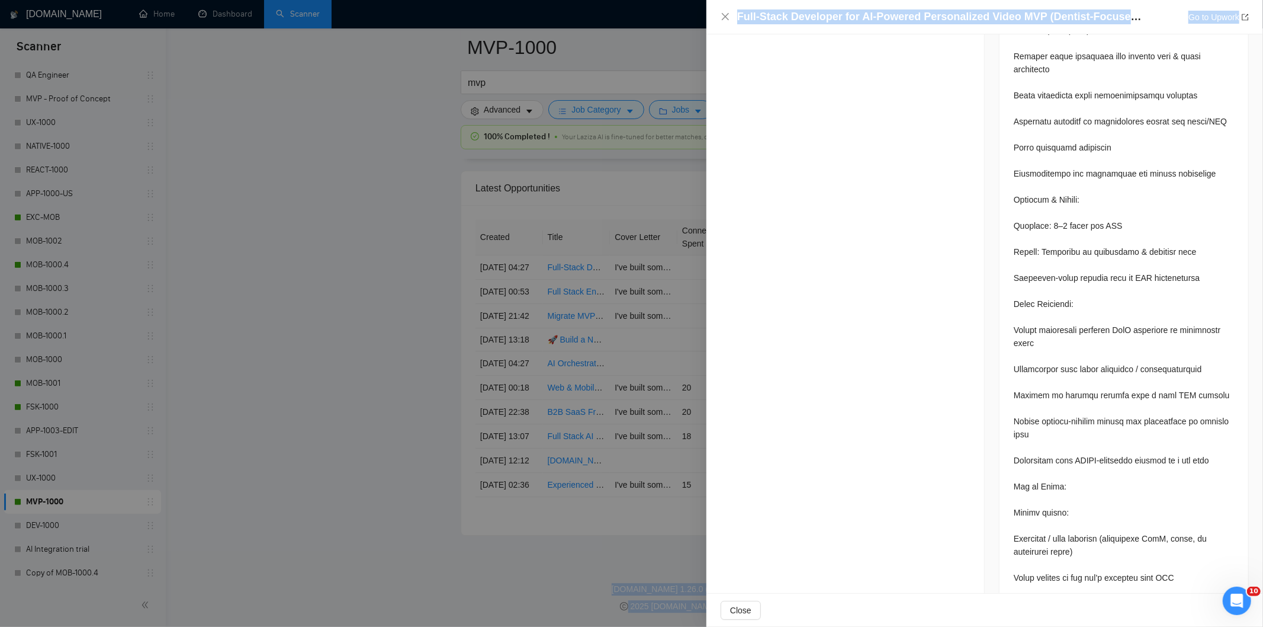
scroll to position [1229, 0]
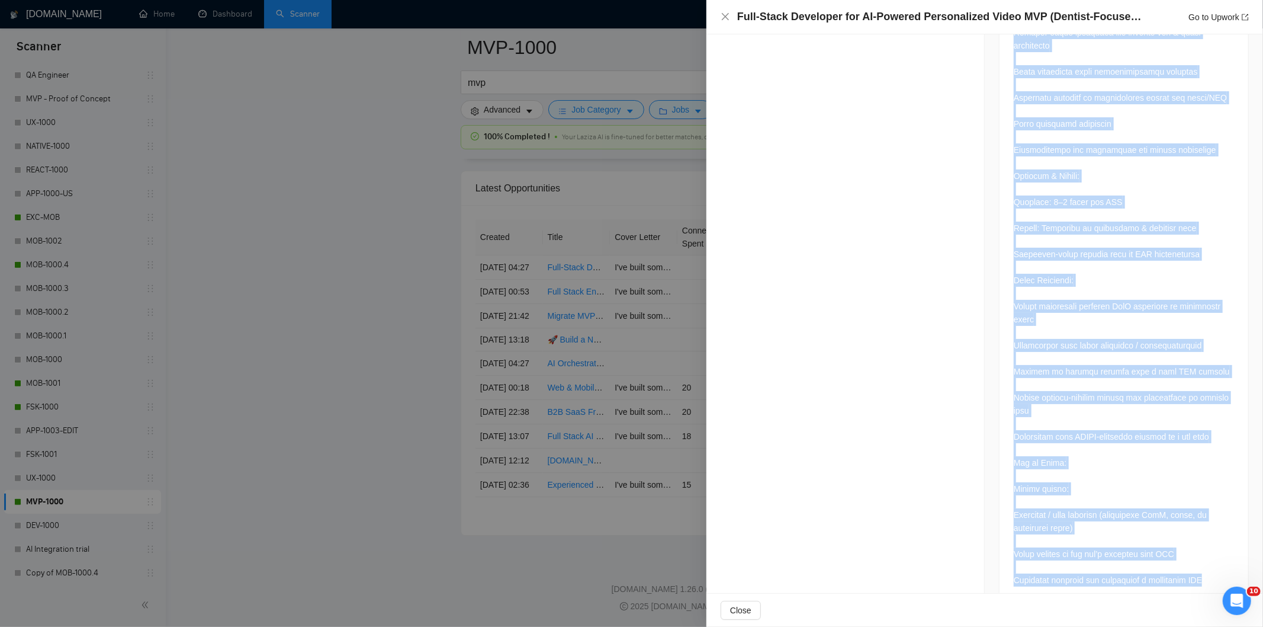
drag, startPoint x: 1007, startPoint y: 237, endPoint x: 1197, endPoint y: 564, distance: 378.7
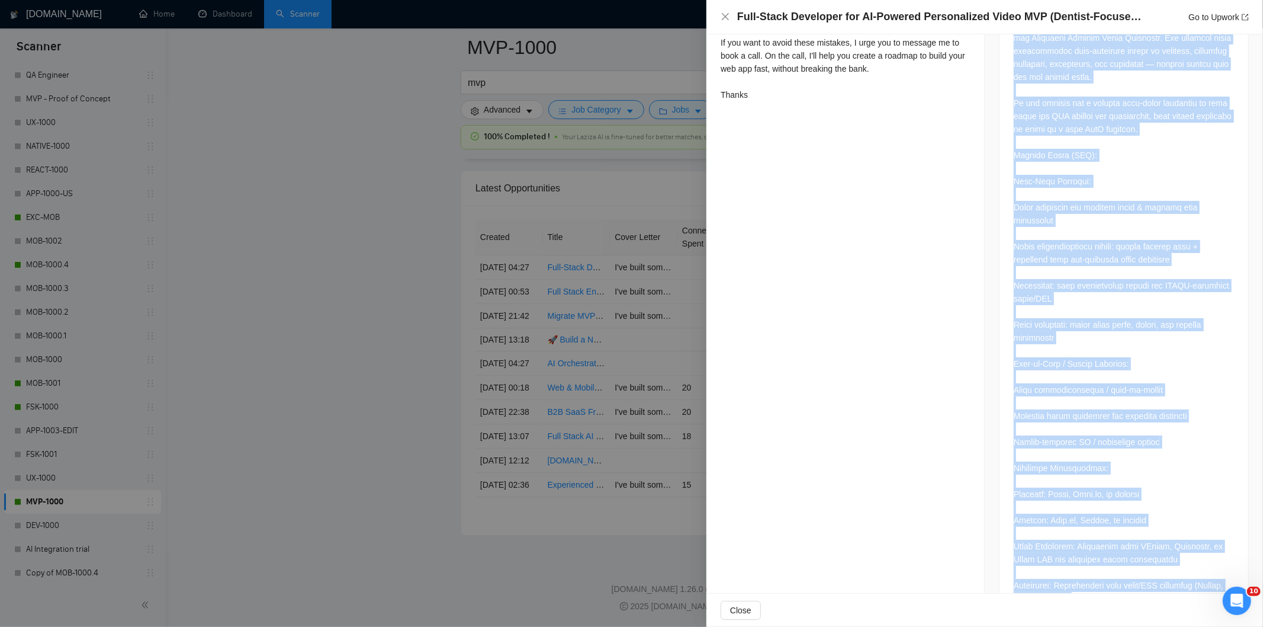
scroll to position [532, 0]
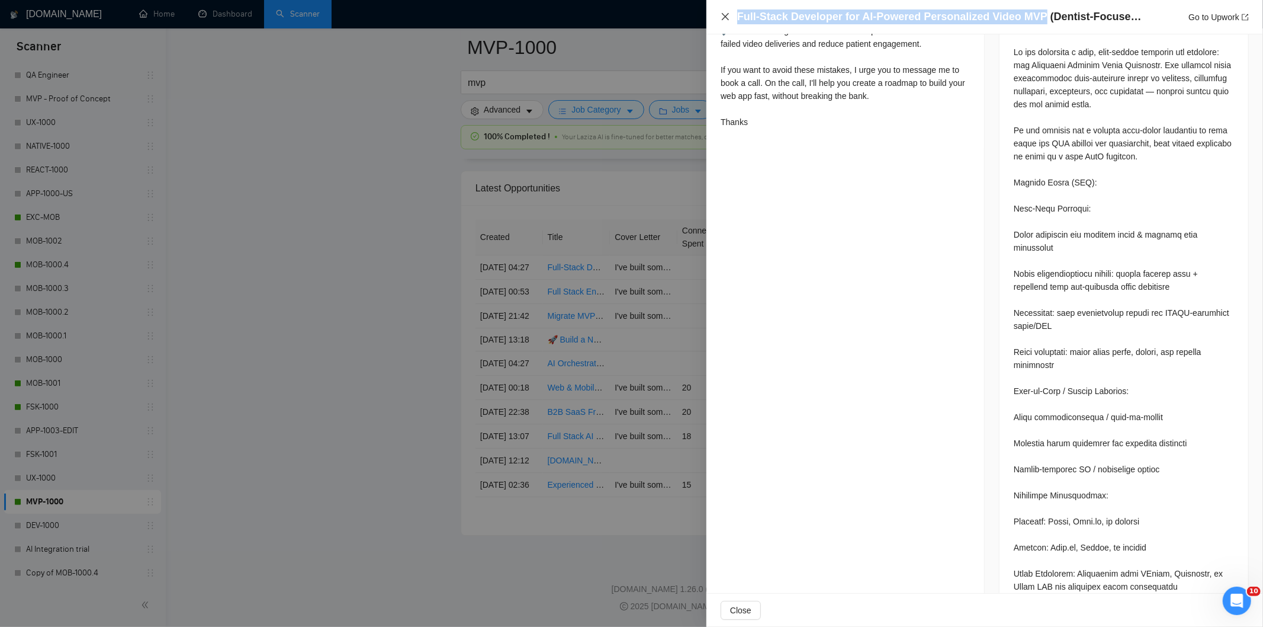
drag, startPoint x: 1033, startPoint y: 18, endPoint x: 725, endPoint y: 13, distance: 307.4
click at [725, 13] on div "Full-Stack Developer for AI-Powered Personalized Video MVP (Dentist-Focused Saa…" at bounding box center [985, 16] width 528 height 15
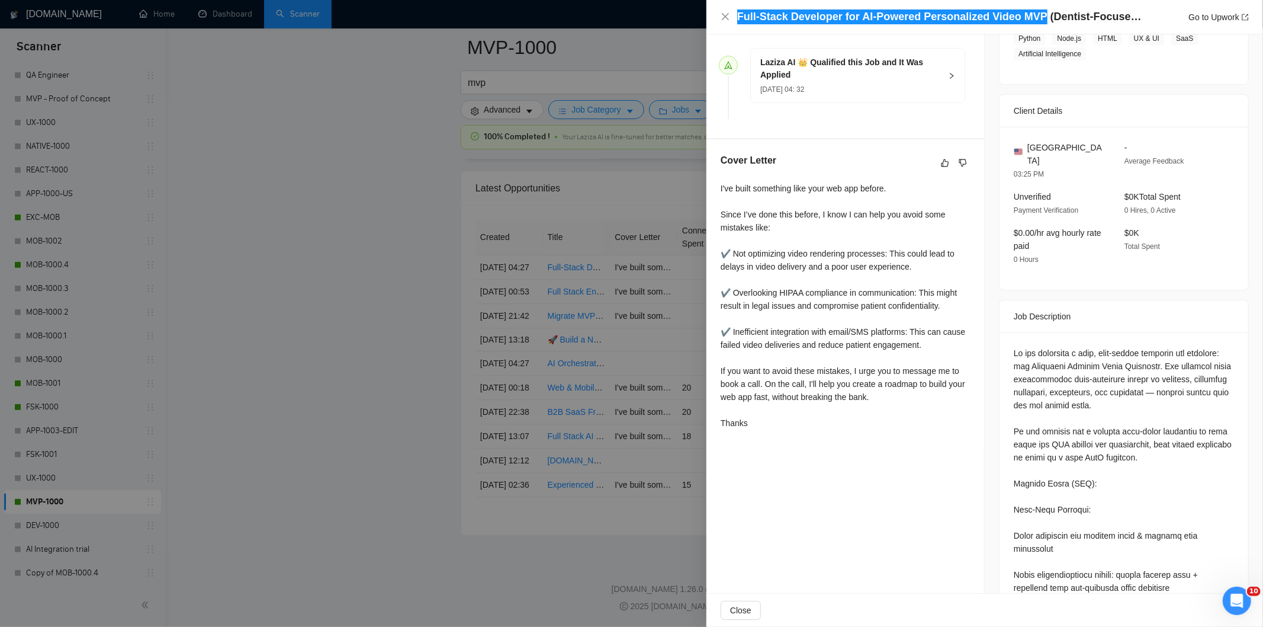
scroll to position [0, 0]
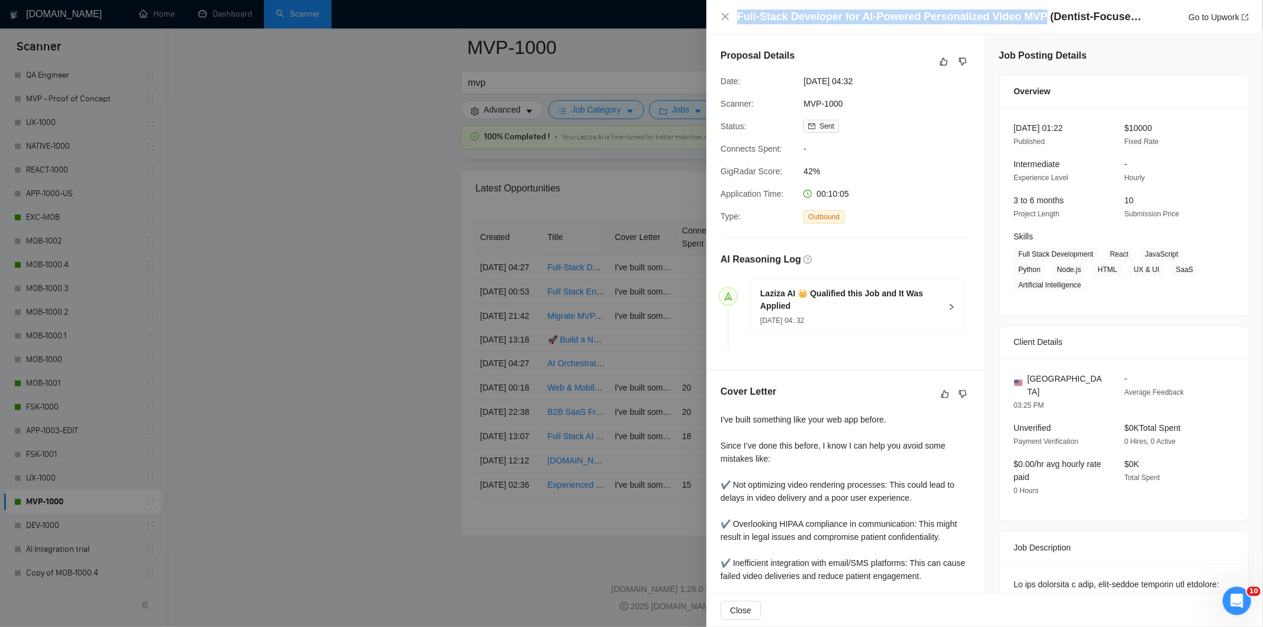
drag, startPoint x: 883, startPoint y: 85, endPoint x: 802, endPoint y: 76, distance: 81.1
click at [804, 76] on span "[DATE] 04:32" at bounding box center [893, 81] width 178 height 13
